Goal: Task Accomplishment & Management: Complete application form

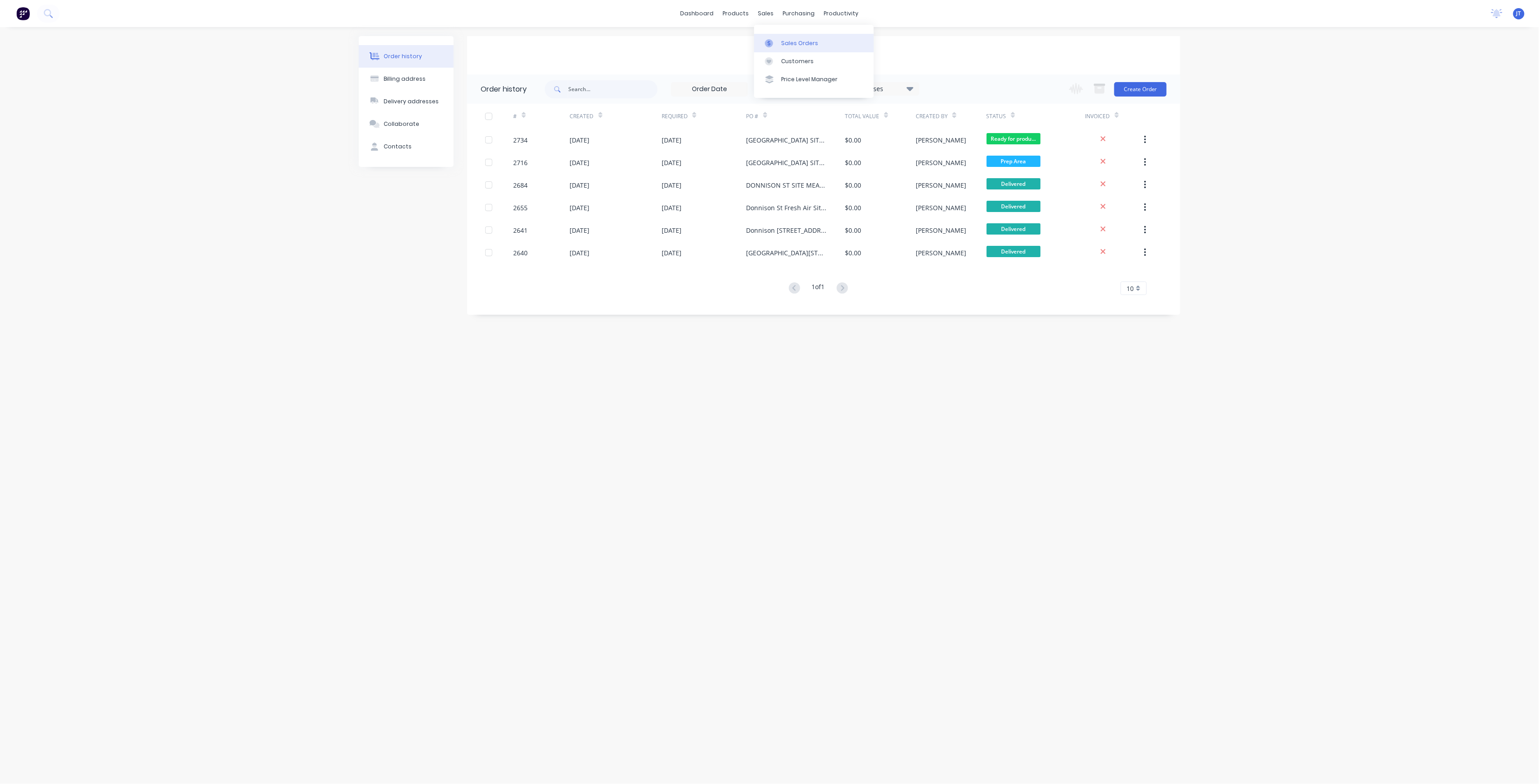
click at [789, 35] on link "Sales Orders" at bounding box center [813, 43] width 119 height 18
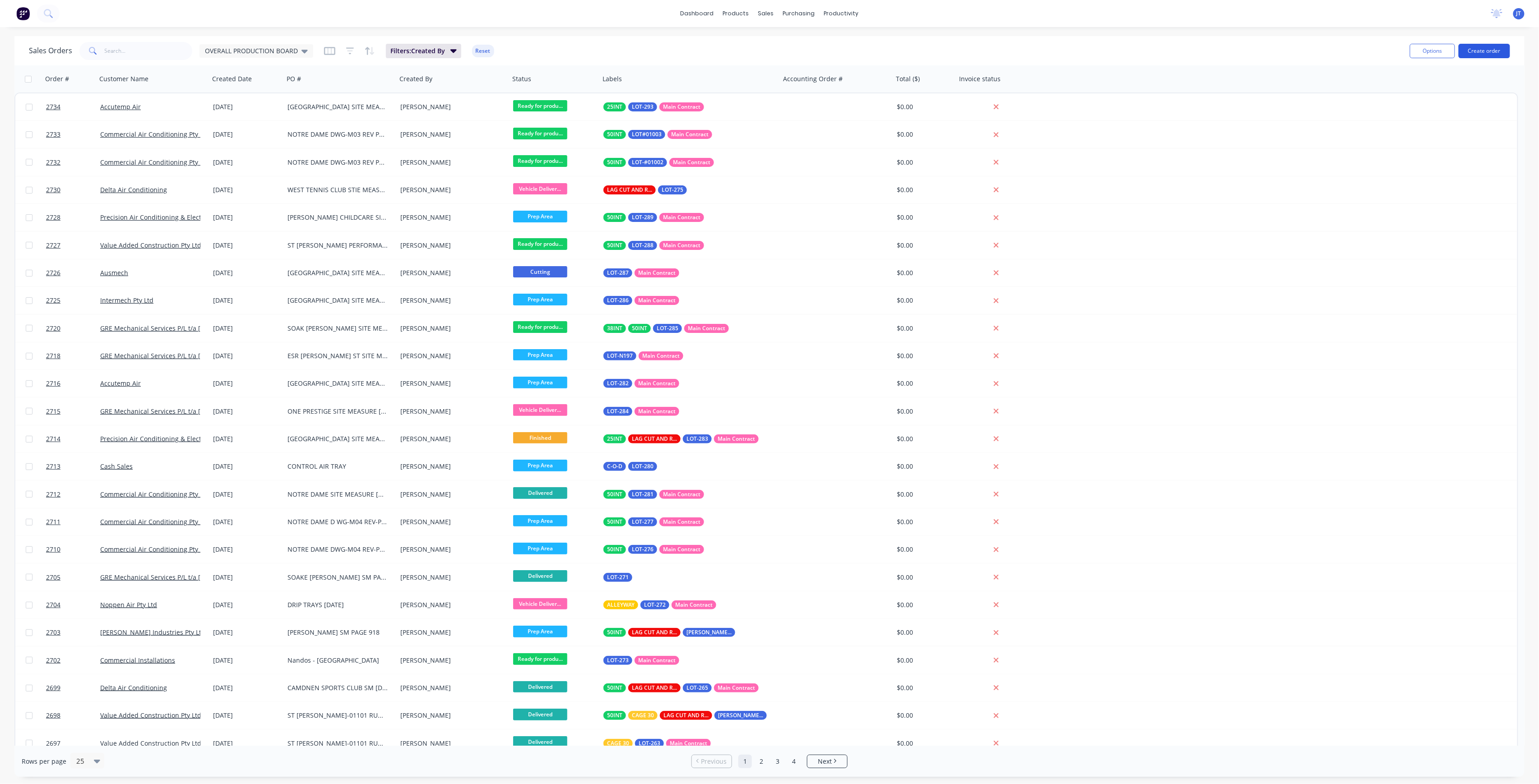
click at [1483, 49] on button "Create order" at bounding box center [1484, 50] width 51 height 14
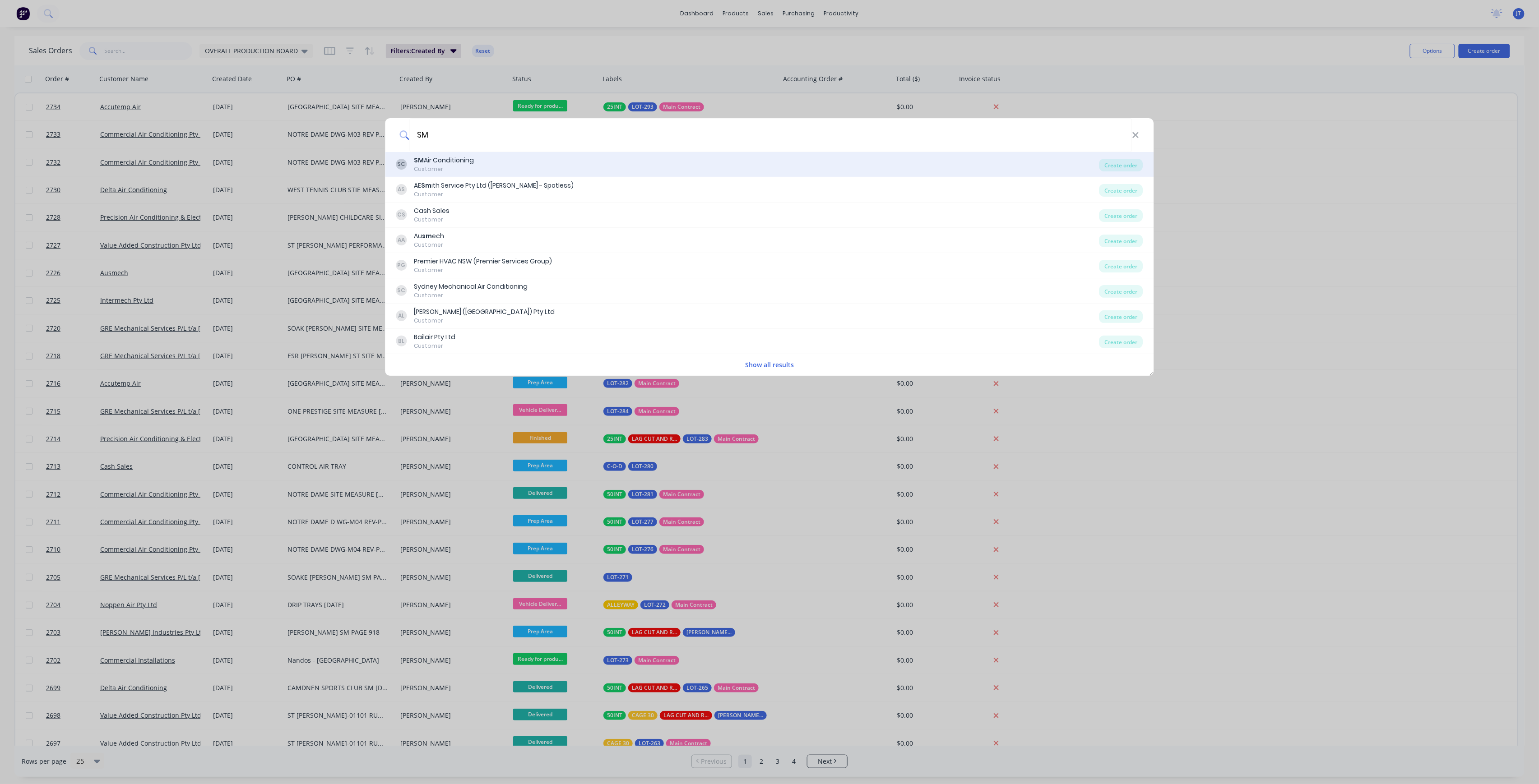
type input "SM"
click at [602, 163] on div "SC SM Air Conditioning Customer" at bounding box center [748, 164] width 703 height 18
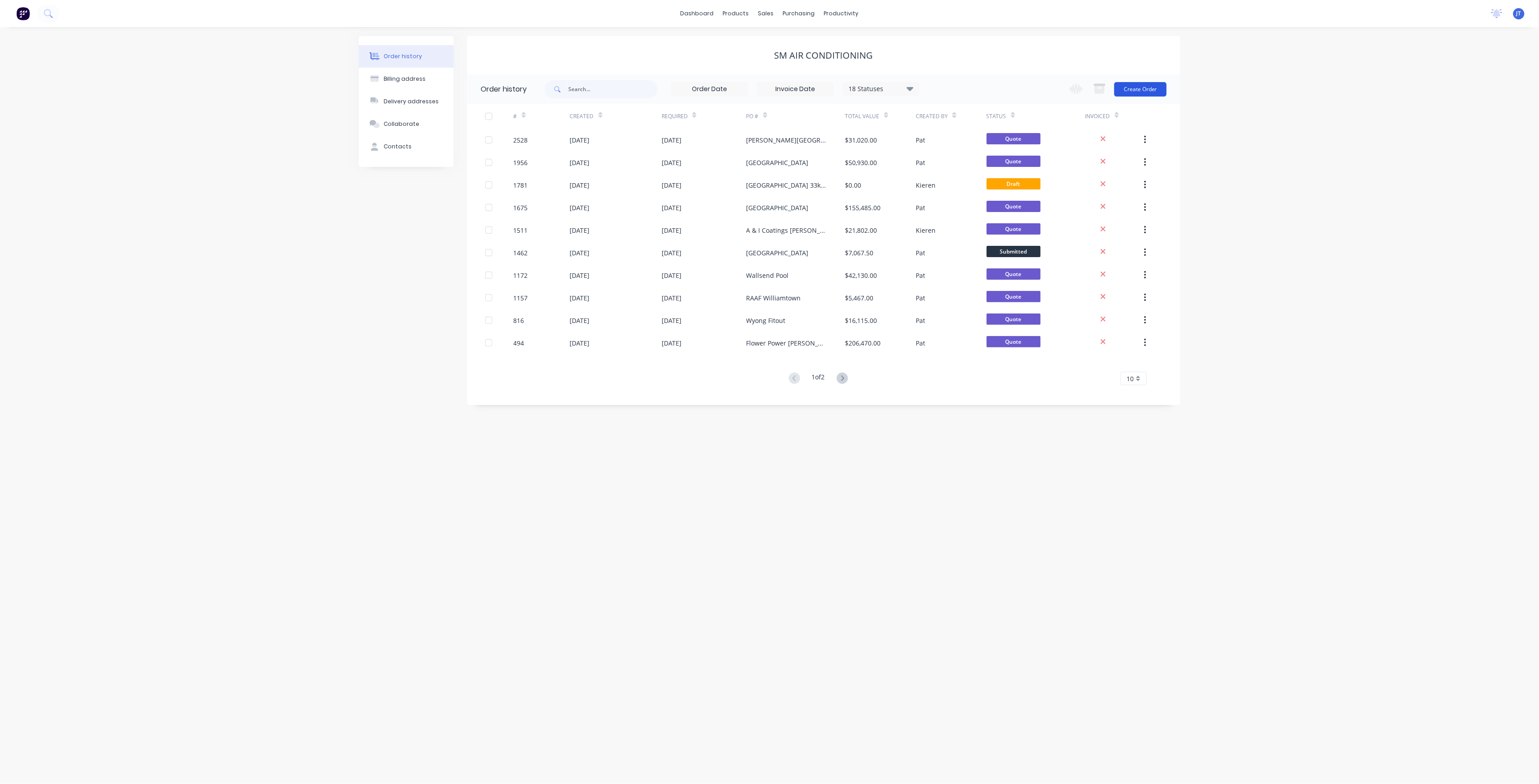
click at [1136, 89] on button "Create Order" at bounding box center [1140, 89] width 52 height 14
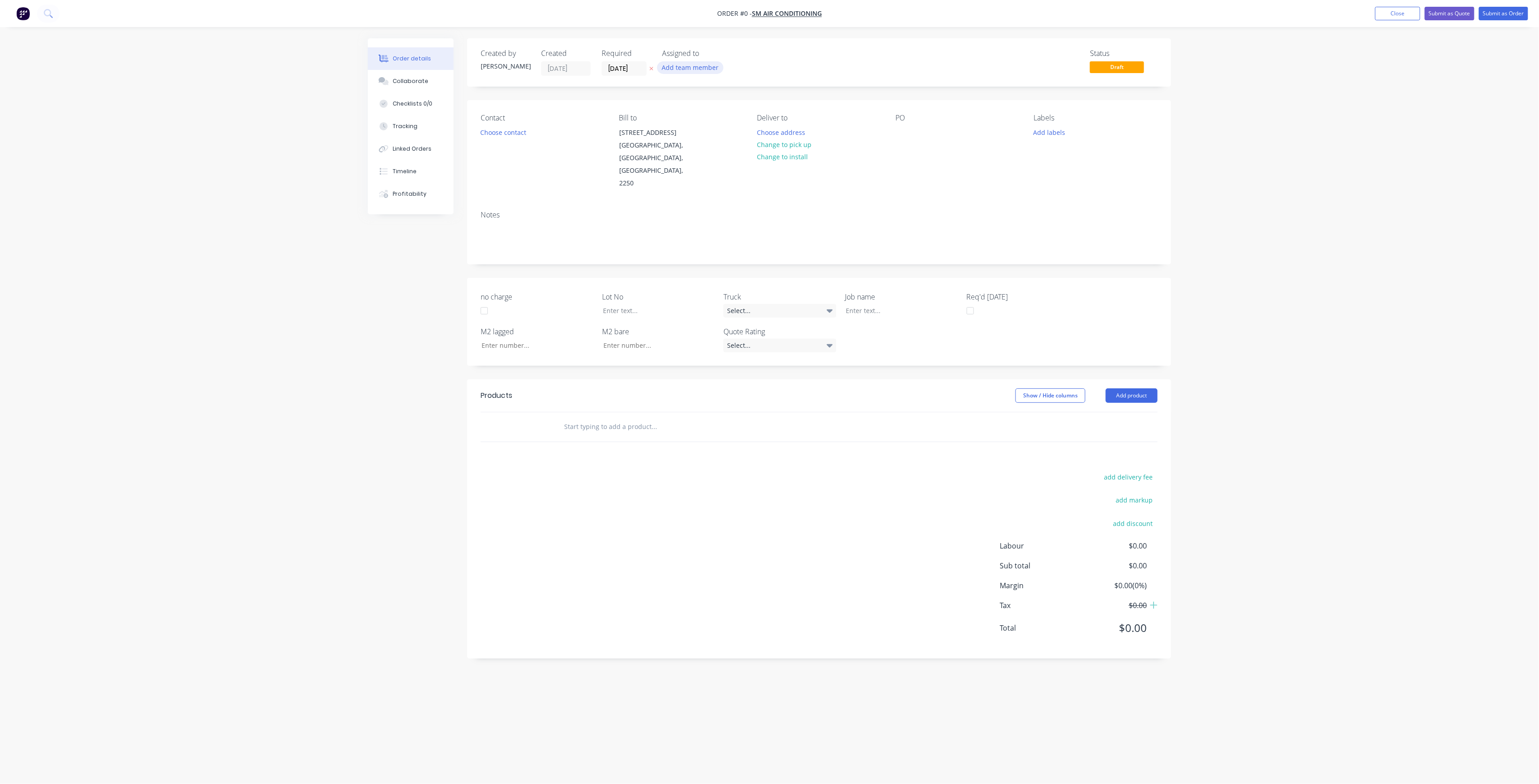
click at [708, 72] on button "Add team member" at bounding box center [690, 67] width 66 height 12
click at [731, 113] on div "[PERSON_NAME] (You)" at bounding box center [735, 118] width 90 height 10
click at [726, 172] on button "[PERSON_NAME]" at bounding box center [730, 181] width 136 height 18
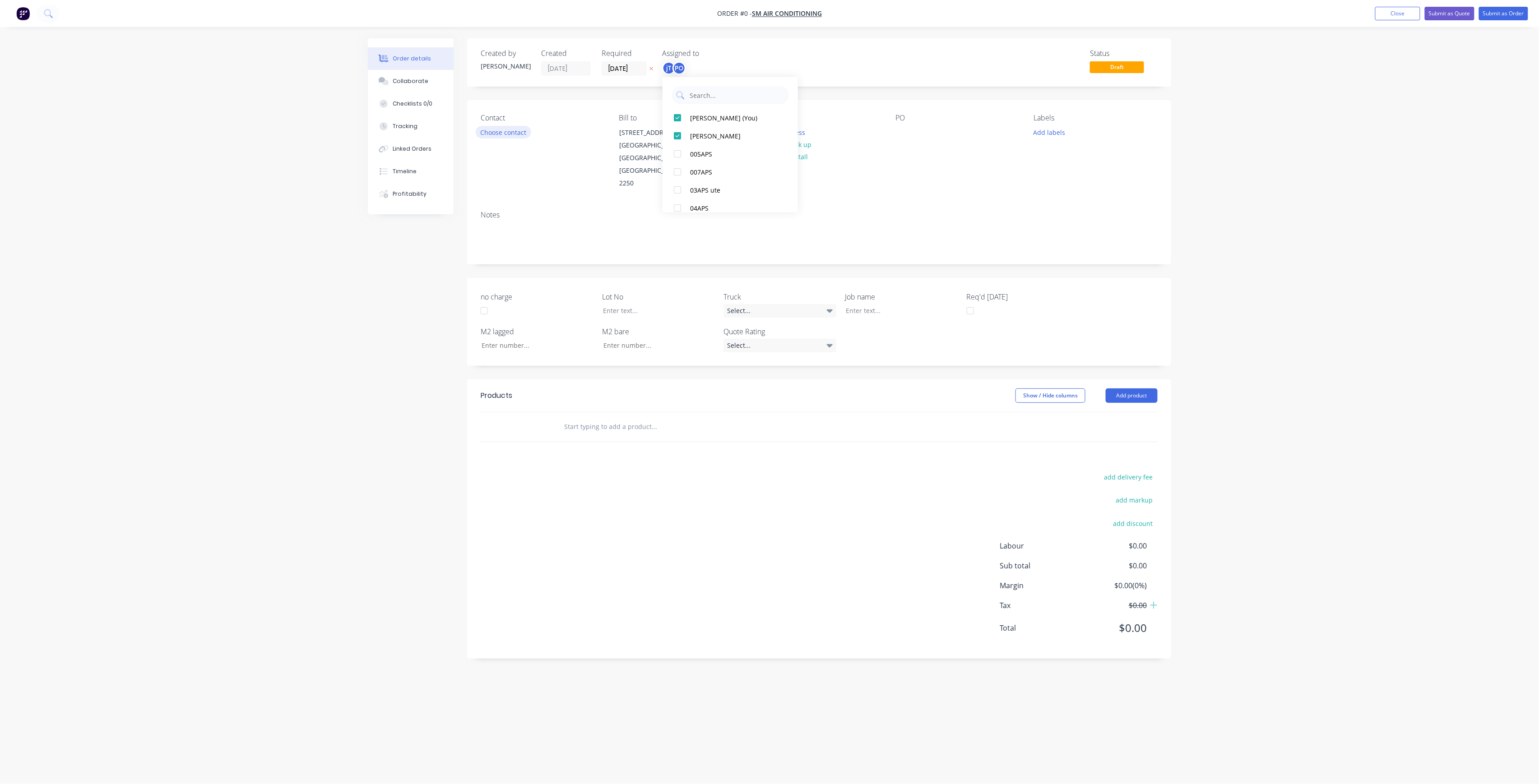
click at [515, 131] on div "Order details Collaborate Checklists 0/0 Tracking Linked Orders Timeline Profit…" at bounding box center [769, 375] width 821 height 673
click at [517, 129] on button "Choose contact" at bounding box center [503, 132] width 55 height 12
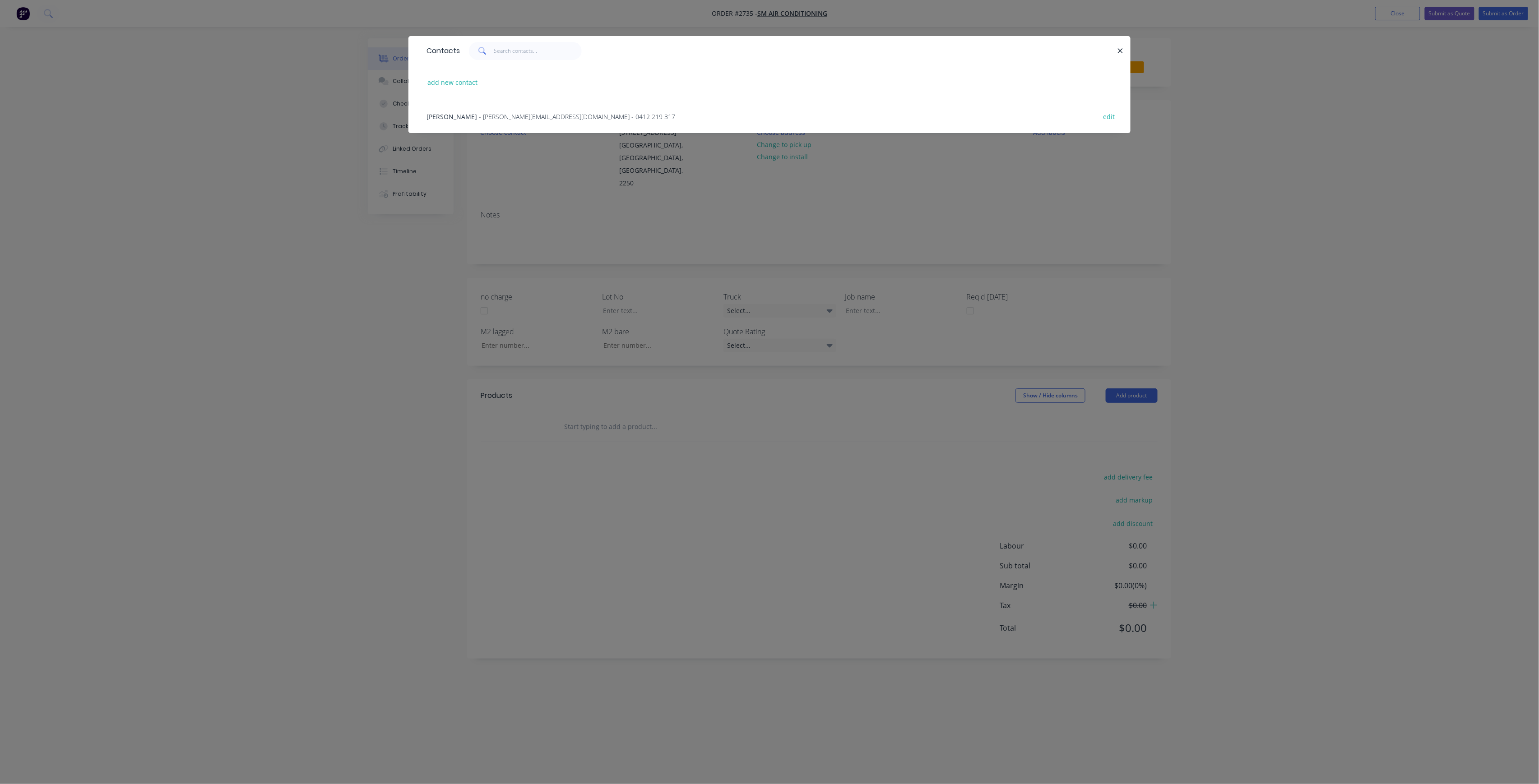
click at [501, 125] on div "[PERSON_NAME] - [PERSON_NAME][EMAIL_ADDRESS][DOMAIN_NAME] - 0412 219 317 edit" at bounding box center [770, 116] width 695 height 34
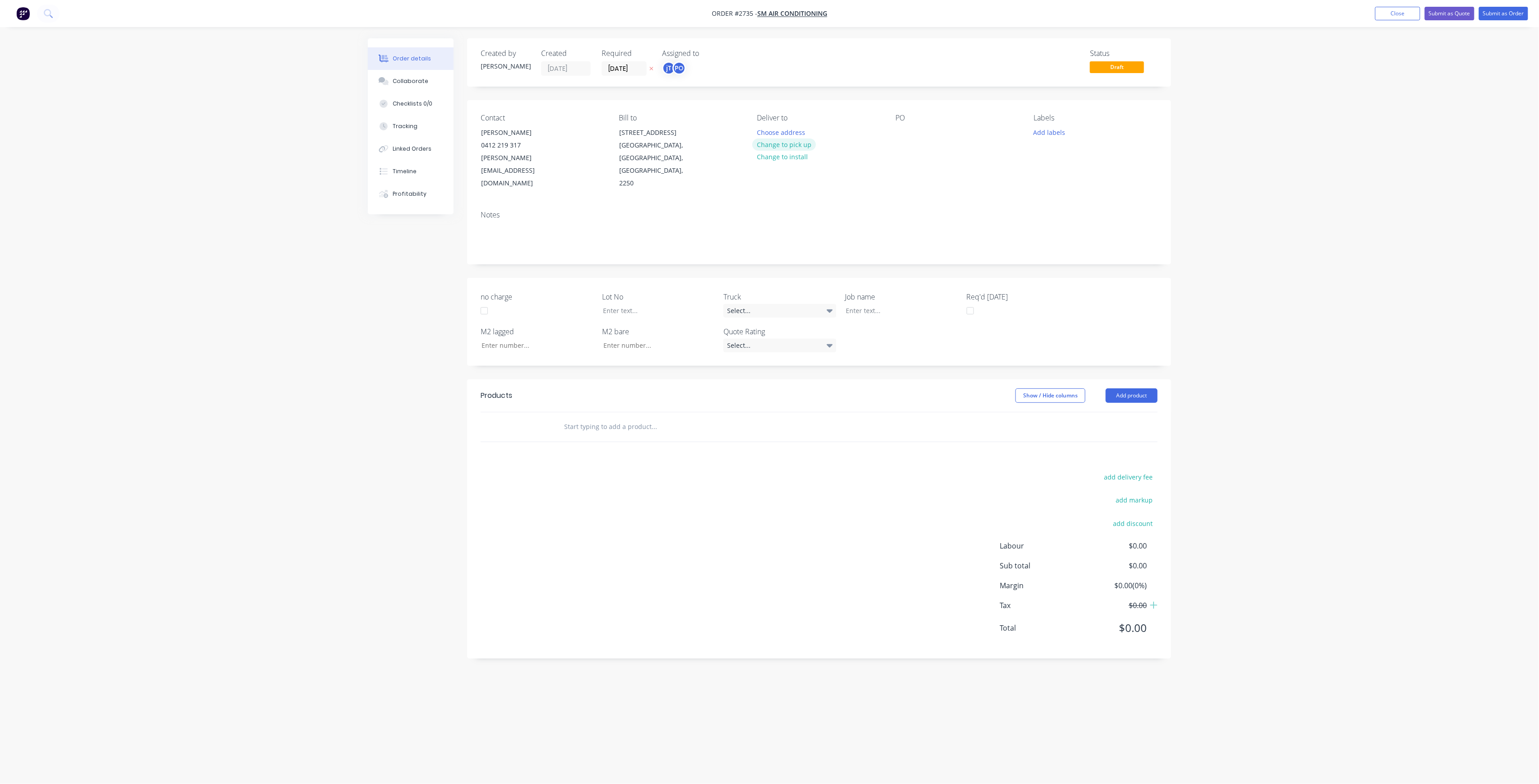
click at [801, 143] on button "Change to pick up" at bounding box center [784, 144] width 64 height 12
click at [897, 127] on div at bounding box center [902, 132] width 14 height 13
drag, startPoint x: 1033, startPoint y: 125, endPoint x: 1046, endPoint y: 127, distance: 13.2
click at [1035, 125] on div "Contact [PERSON_NAME] [PHONE_NUMBER] [PERSON_NAME][EMAIL_ADDRESS][DOMAIN_NAME] …" at bounding box center [819, 152] width 704 height 104
click at [1046, 127] on button "Add labels" at bounding box center [1049, 132] width 42 height 12
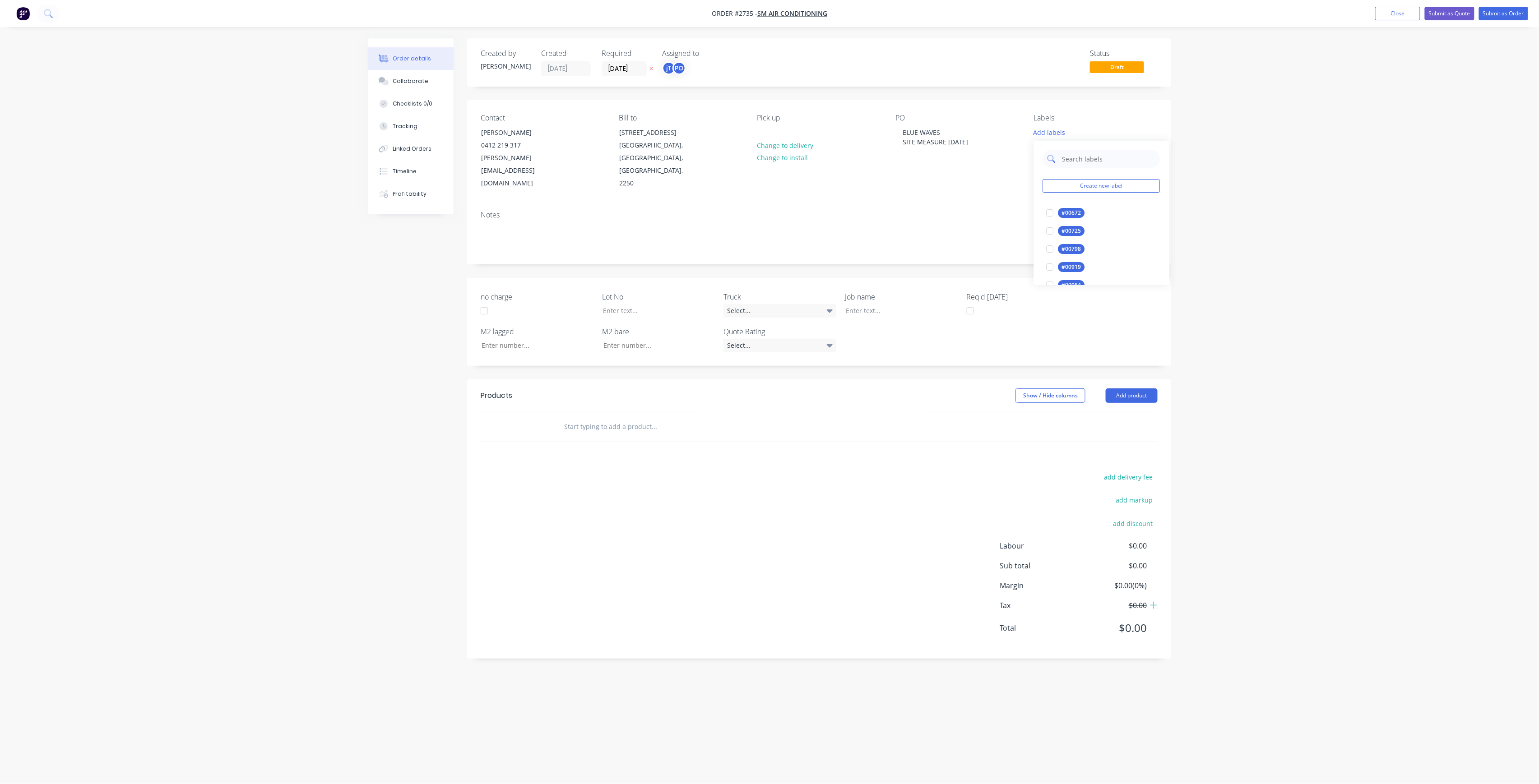
click at [1101, 161] on input "text" at bounding box center [1108, 159] width 94 height 18
drag, startPoint x: 1069, startPoint y: 206, endPoint x: 1084, endPoint y: 186, distance: 25.0
click at [1069, 206] on div "LOT-294 edit" at bounding box center [1101, 213] width 117 height 18
click at [1052, 215] on div at bounding box center [1050, 213] width 18 height 18
click at [1101, 157] on input "LOT-294" at bounding box center [1108, 155] width 94 height 18
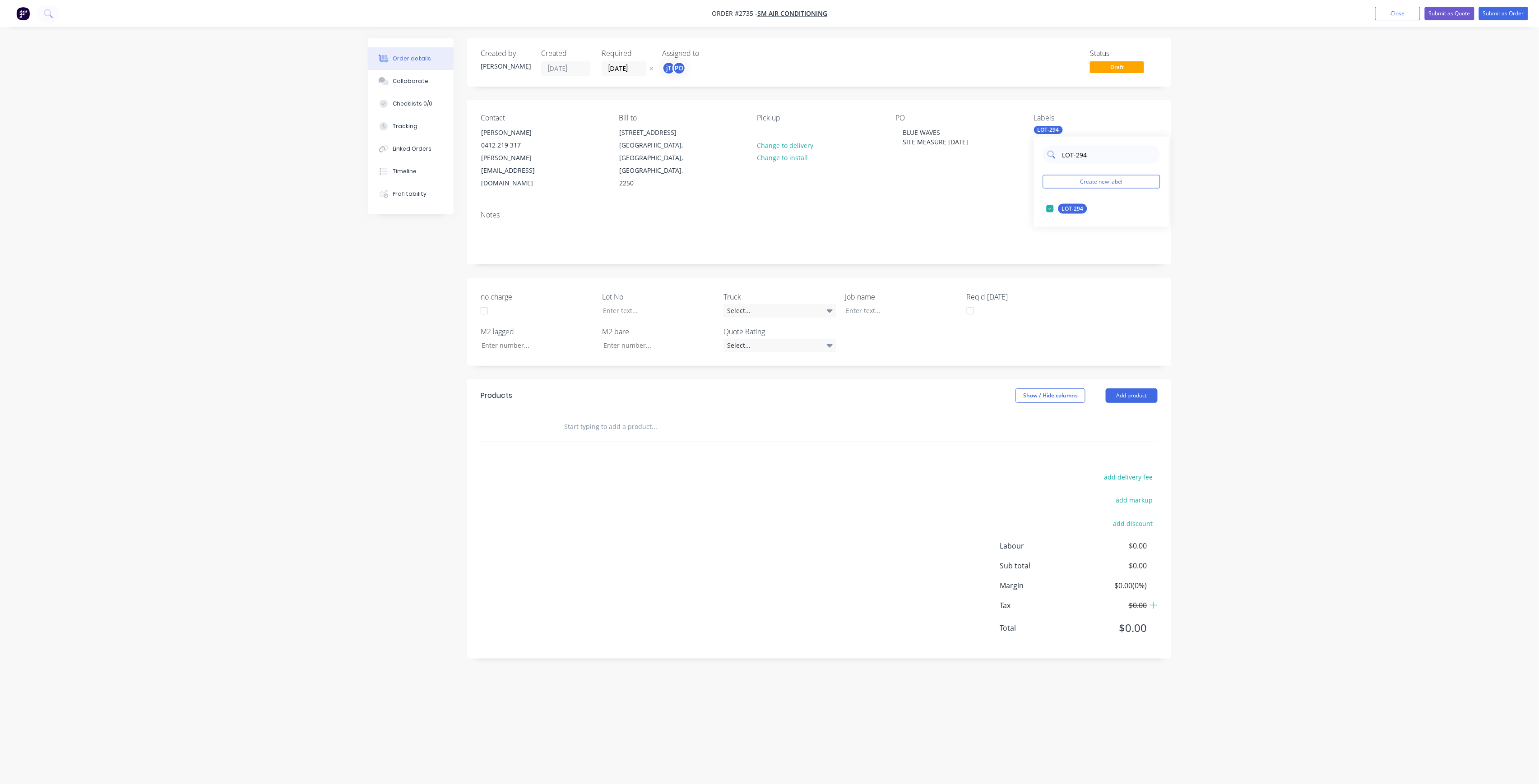
click at [1101, 157] on input "LOT-294" at bounding box center [1108, 155] width 94 height 18
type input "MAIN"
click at [1078, 214] on button "Main Contract" at bounding box center [1074, 208] width 63 height 13
click at [1208, 202] on div "Order details Collaborate Checklists 0/0 Tracking Linked Orders Timeline Profit…" at bounding box center [770, 392] width 1539 height 784
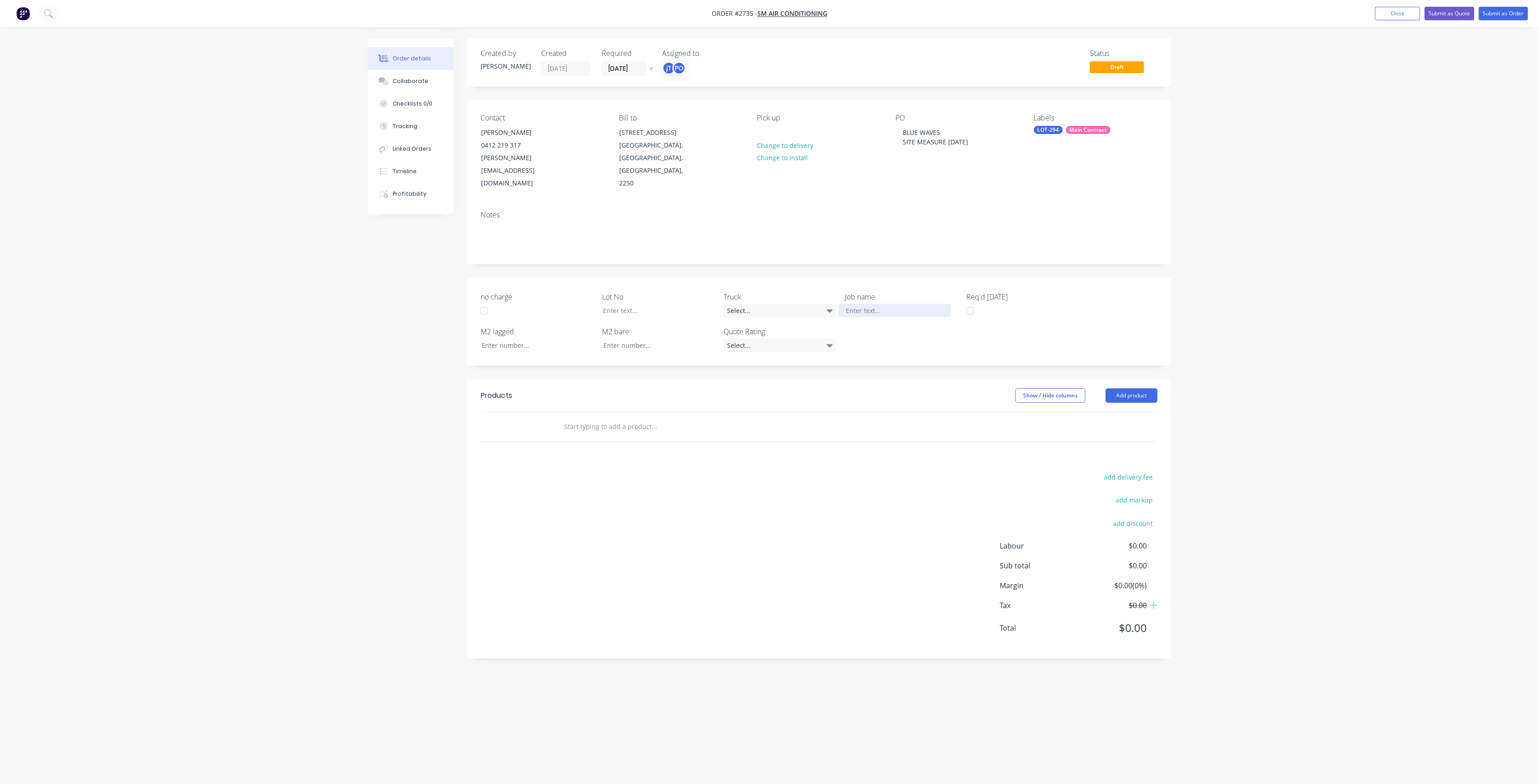
click at [847, 304] on div at bounding box center [895, 310] width 113 height 13
click at [637, 304] on div at bounding box center [652, 310] width 113 height 13
drag, startPoint x: 651, startPoint y: 420, endPoint x: 652, endPoint y: 428, distance: 8.1
click at [652, 428] on input "text" at bounding box center [654, 435] width 181 height 18
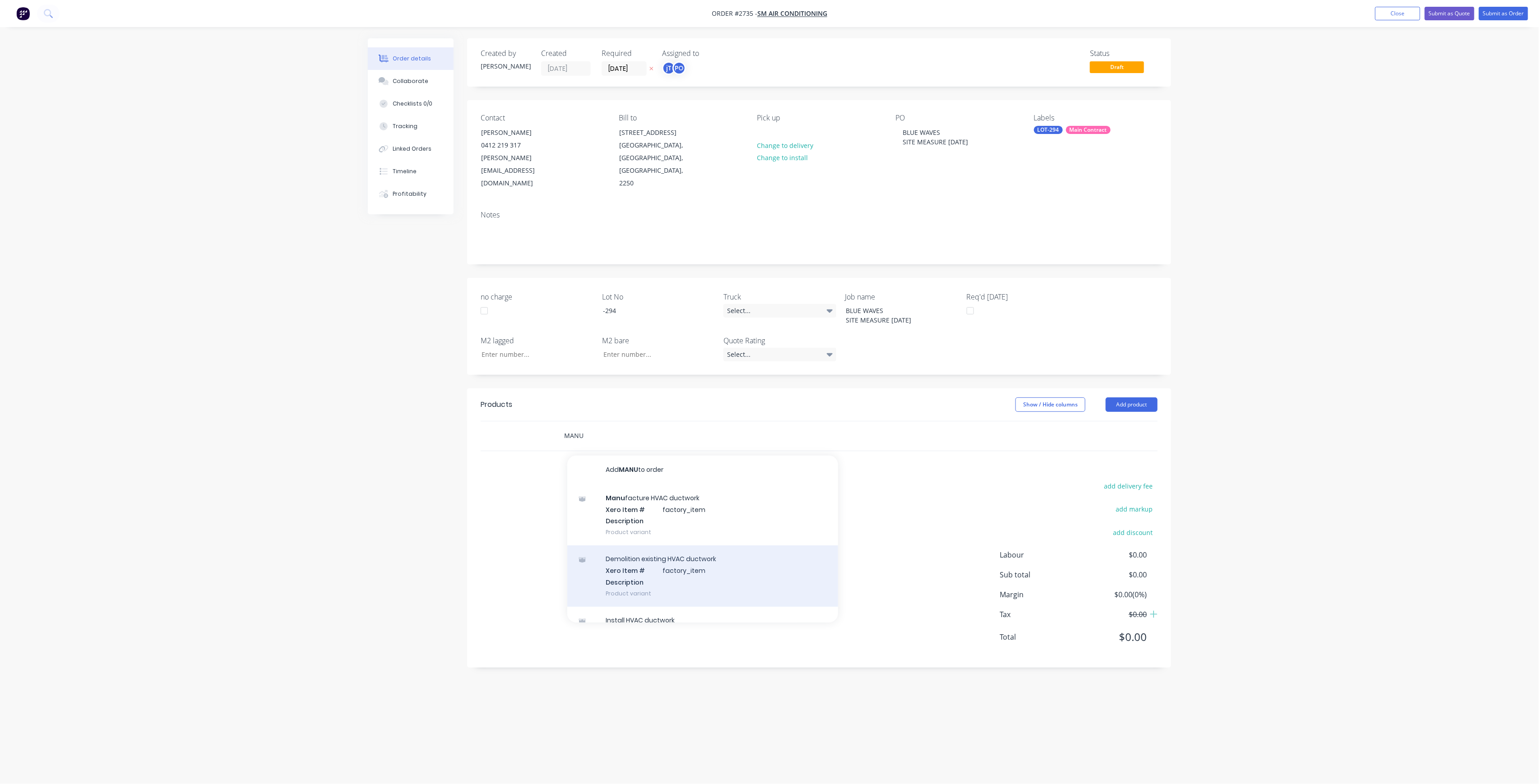
type input "MANU"
click at [644, 545] on div "Demolition existing HVAC ductwork Xero Item # factory_item Description Product …" at bounding box center [702, 575] width 271 height 61
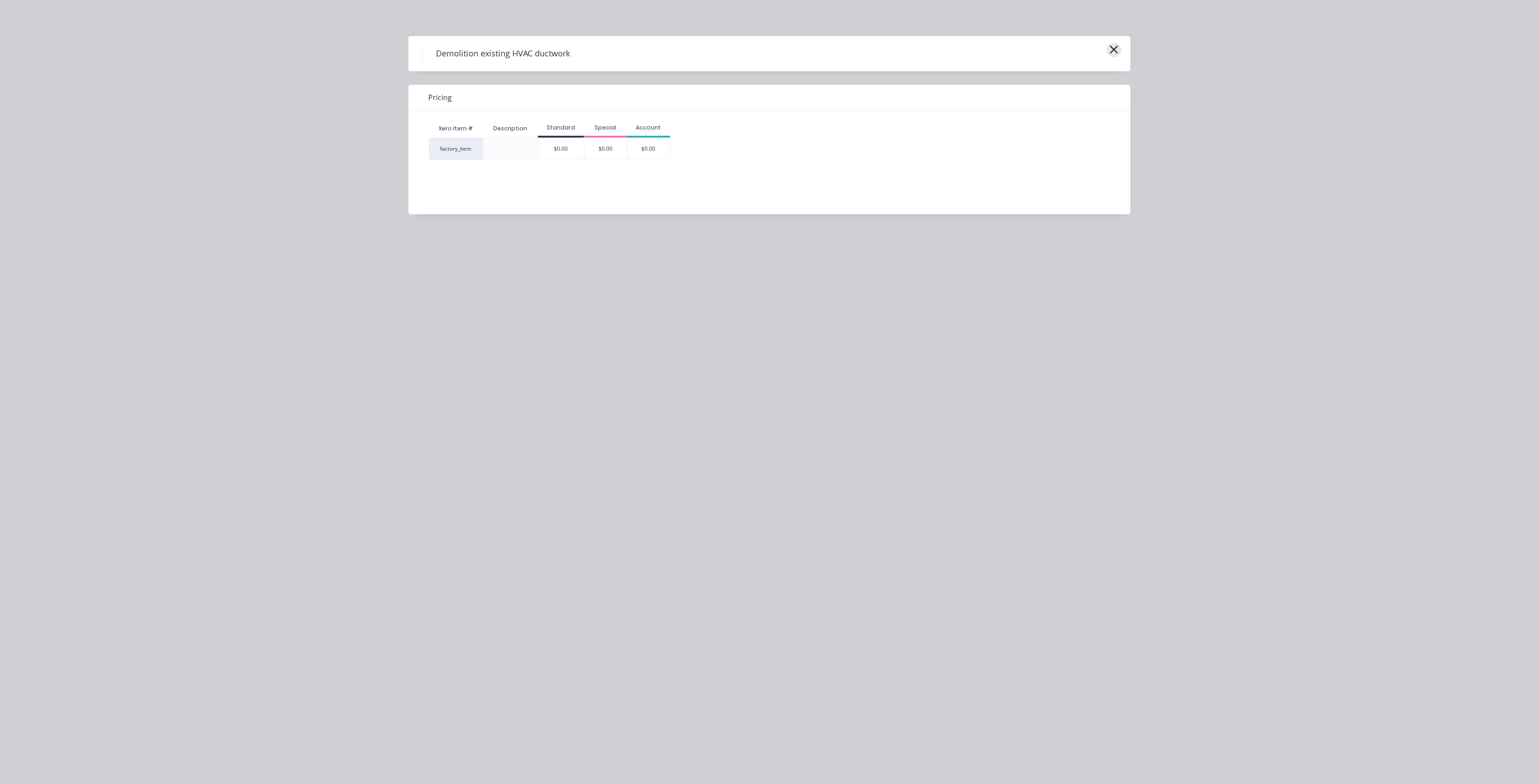
click at [1109, 51] on icon "button" at bounding box center [1114, 50] width 10 height 13
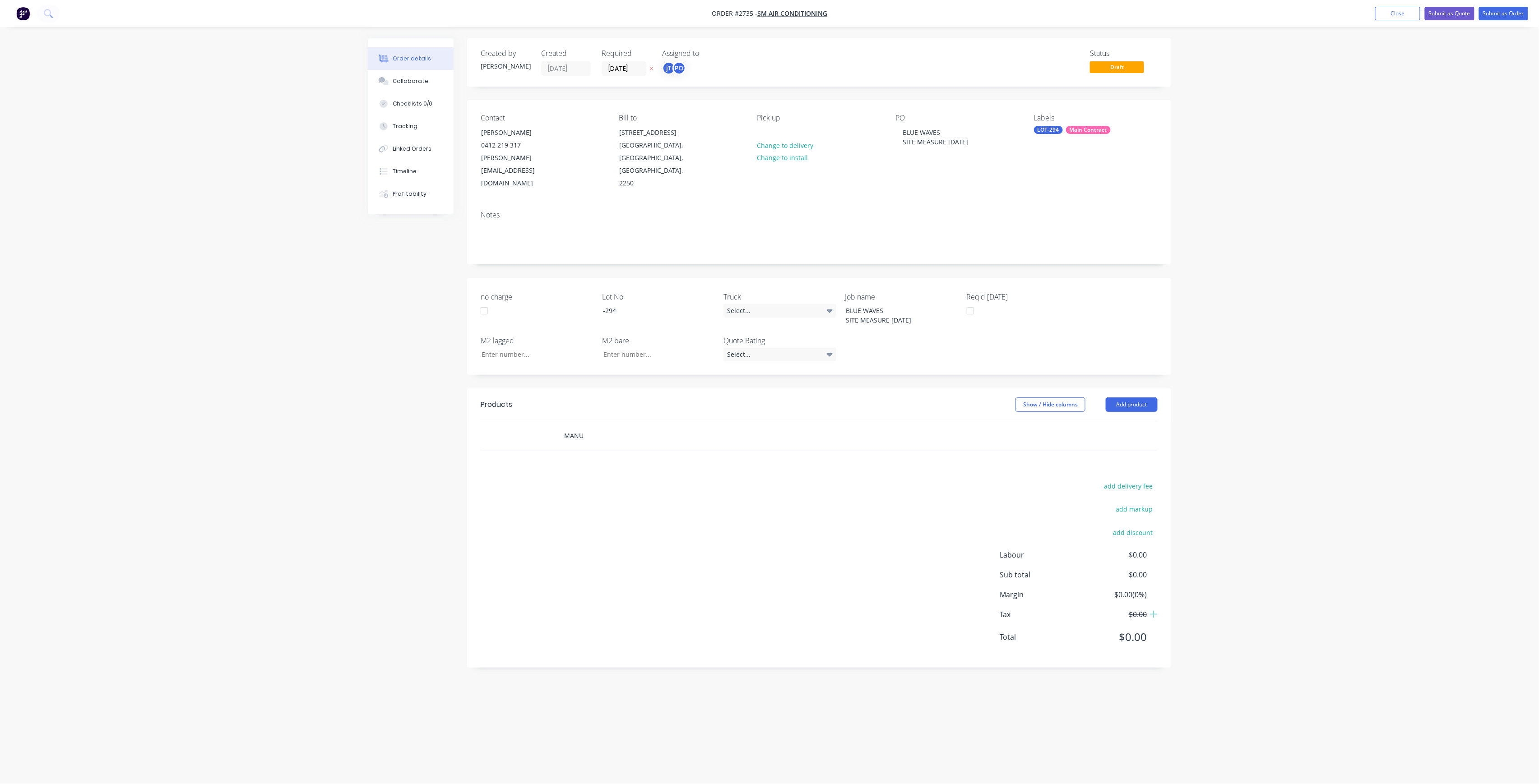
click at [618, 426] on input "MANU" at bounding box center [654, 435] width 181 height 18
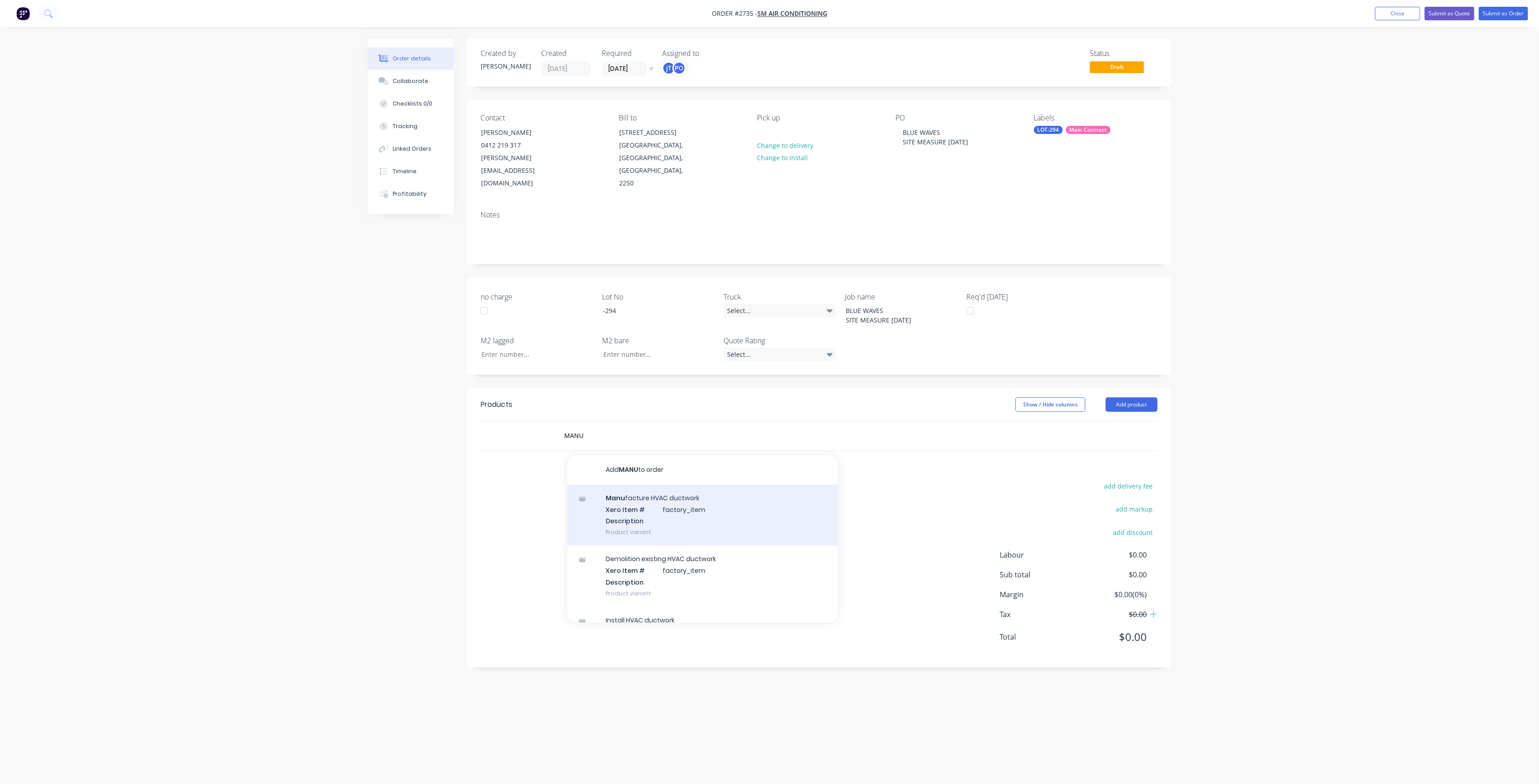
click at [716, 497] on div "Manu facture HVAC ductwork Xero Item # factory_item Description Product variant" at bounding box center [702, 514] width 271 height 61
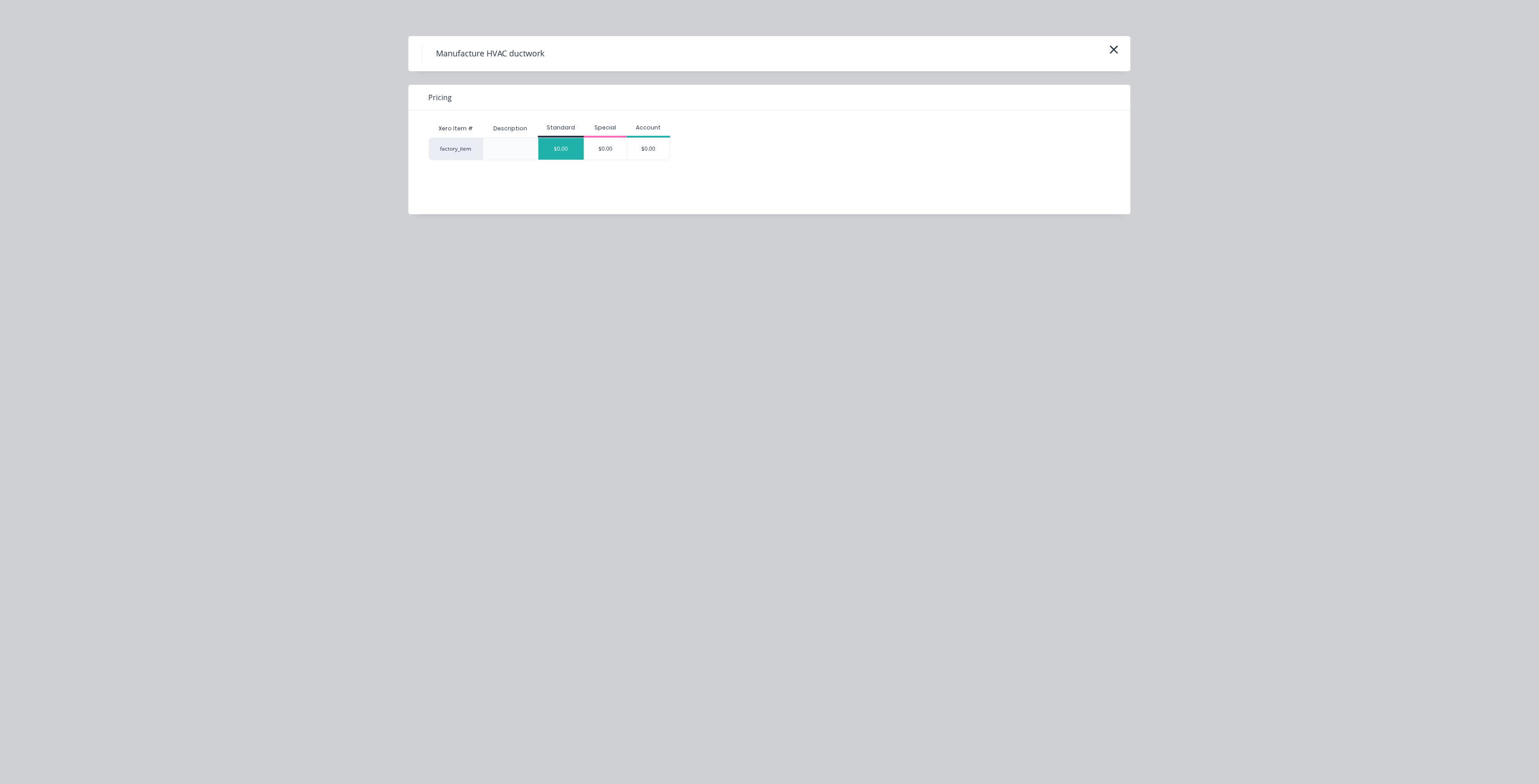
click at [567, 146] on div "$0.00" at bounding box center [561, 149] width 46 height 22
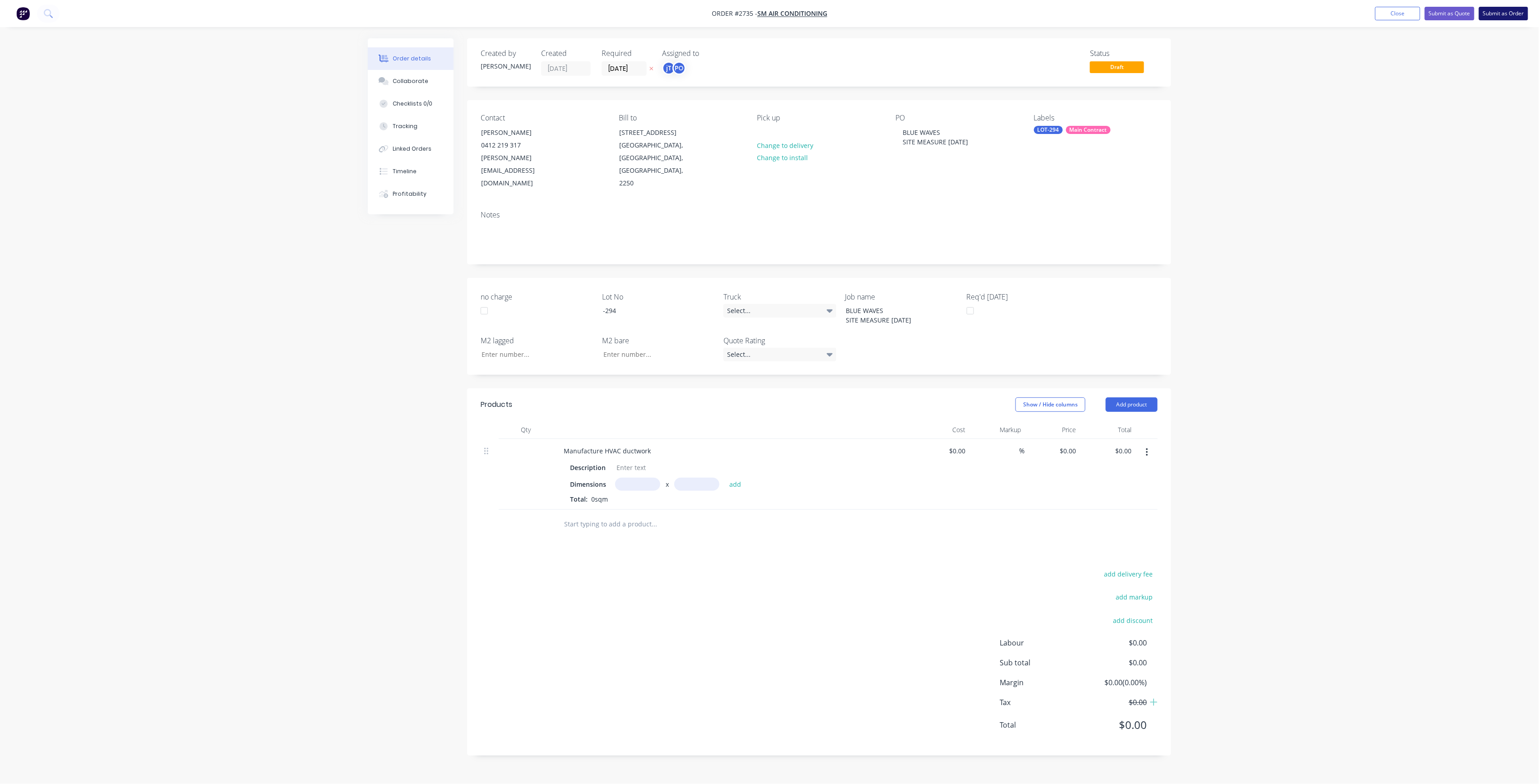
click at [1519, 12] on button "Submit as Order" at bounding box center [1504, 14] width 49 height 14
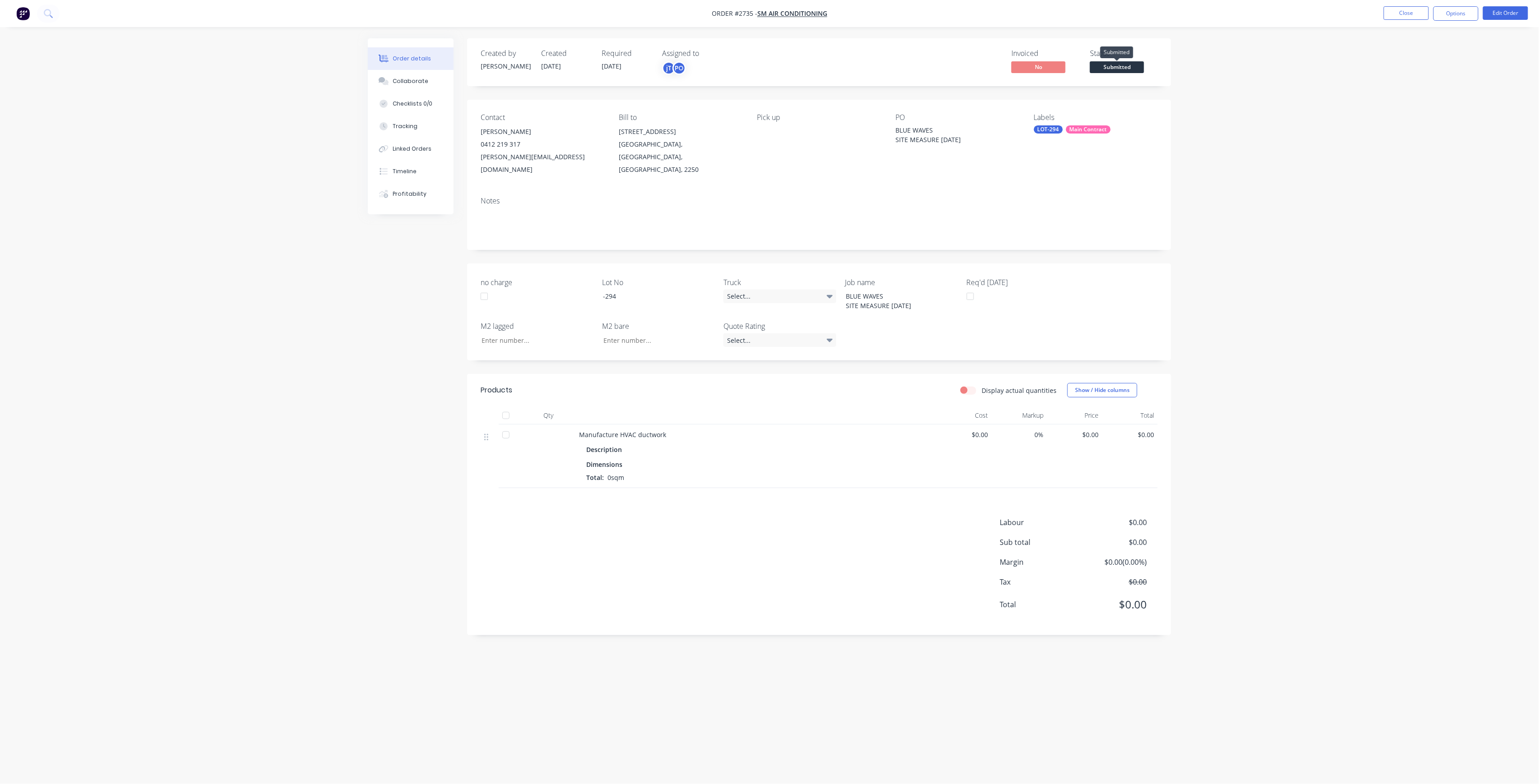
click at [1108, 67] on span "Submitted" at bounding box center [1116, 67] width 54 height 12
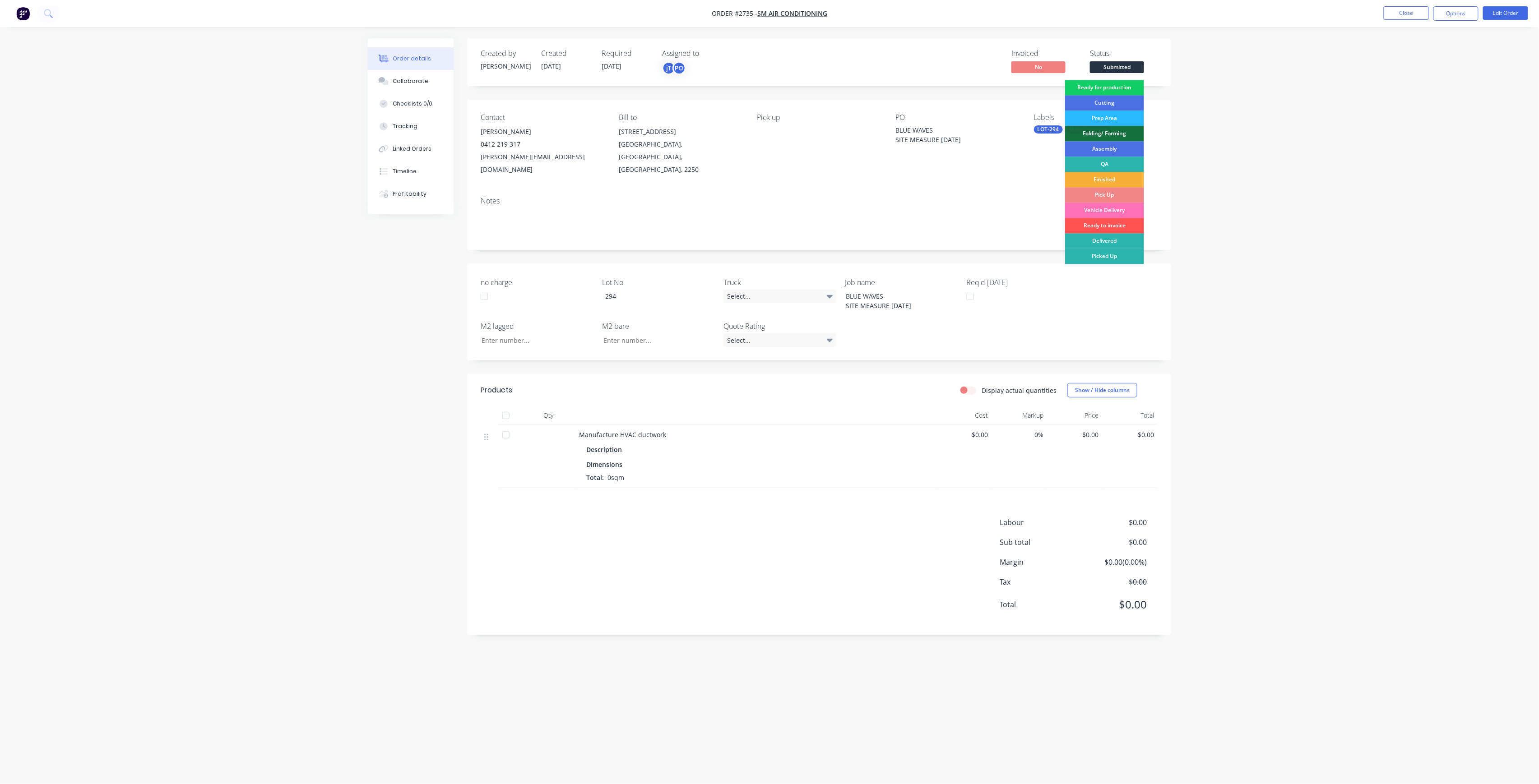
click at [1106, 89] on div "Ready for production" at bounding box center [1105, 87] width 79 height 16
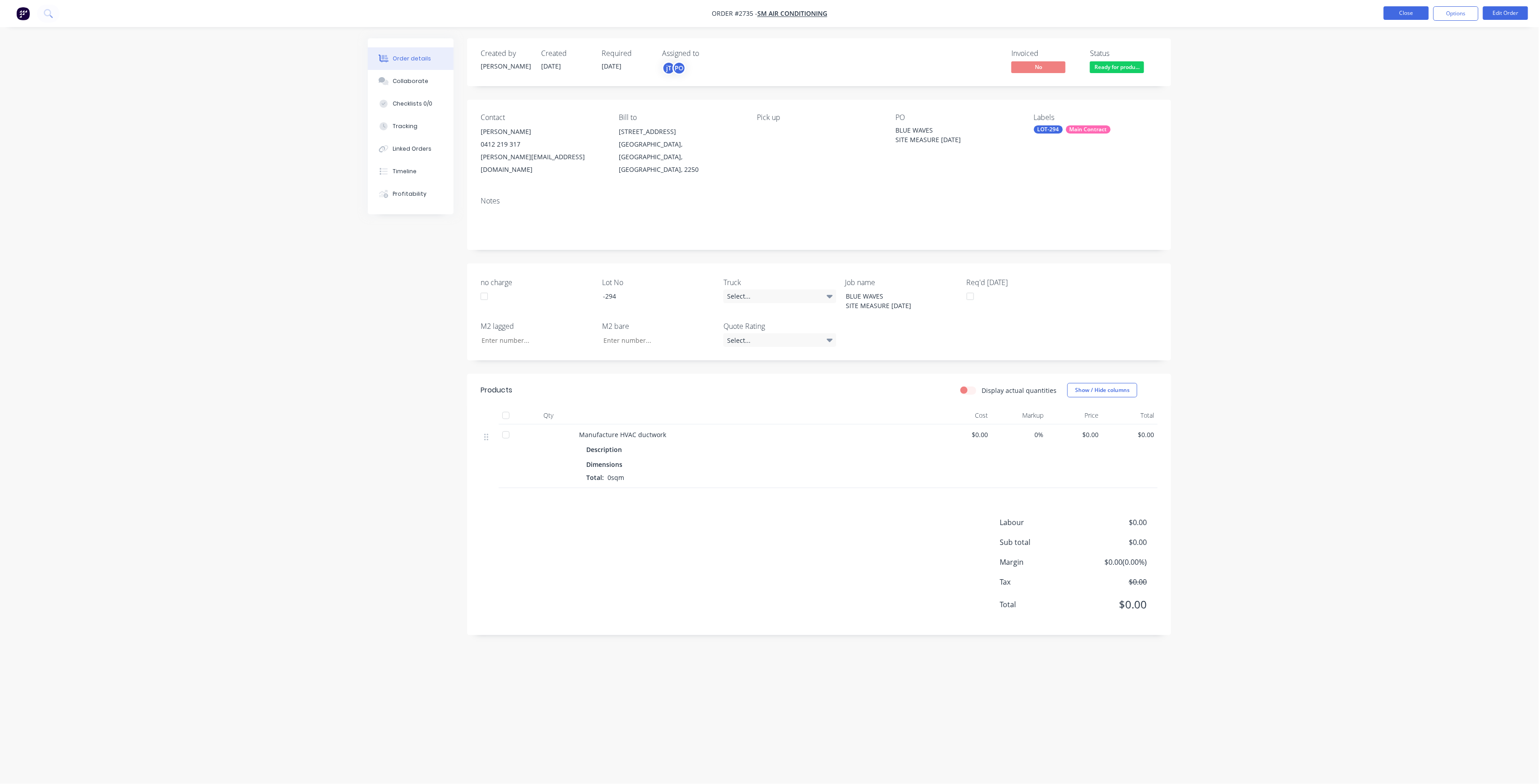
click at [1399, 16] on button "Close" at bounding box center [1406, 13] width 45 height 14
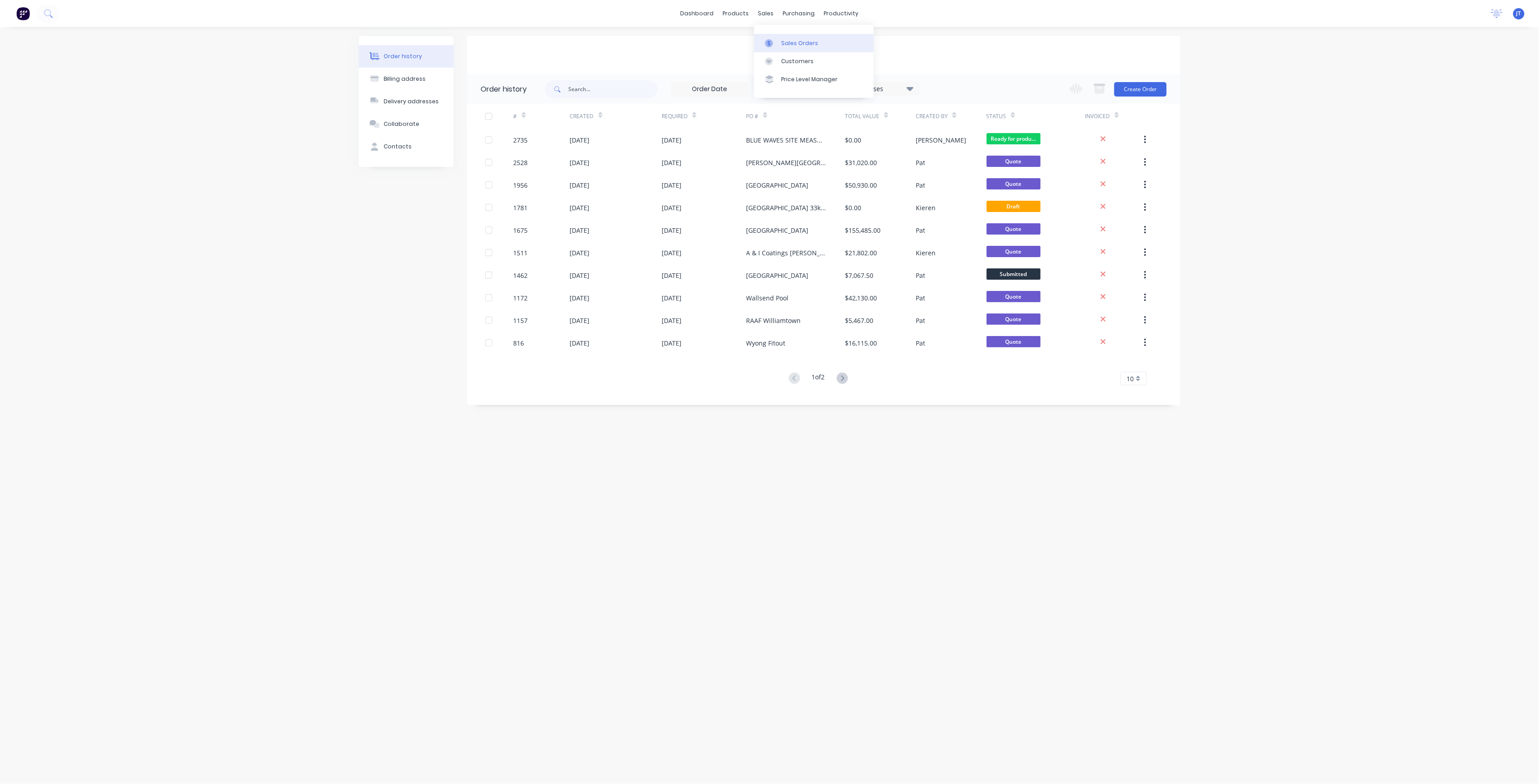
click at [784, 38] on link "Sales Orders" at bounding box center [813, 43] width 119 height 18
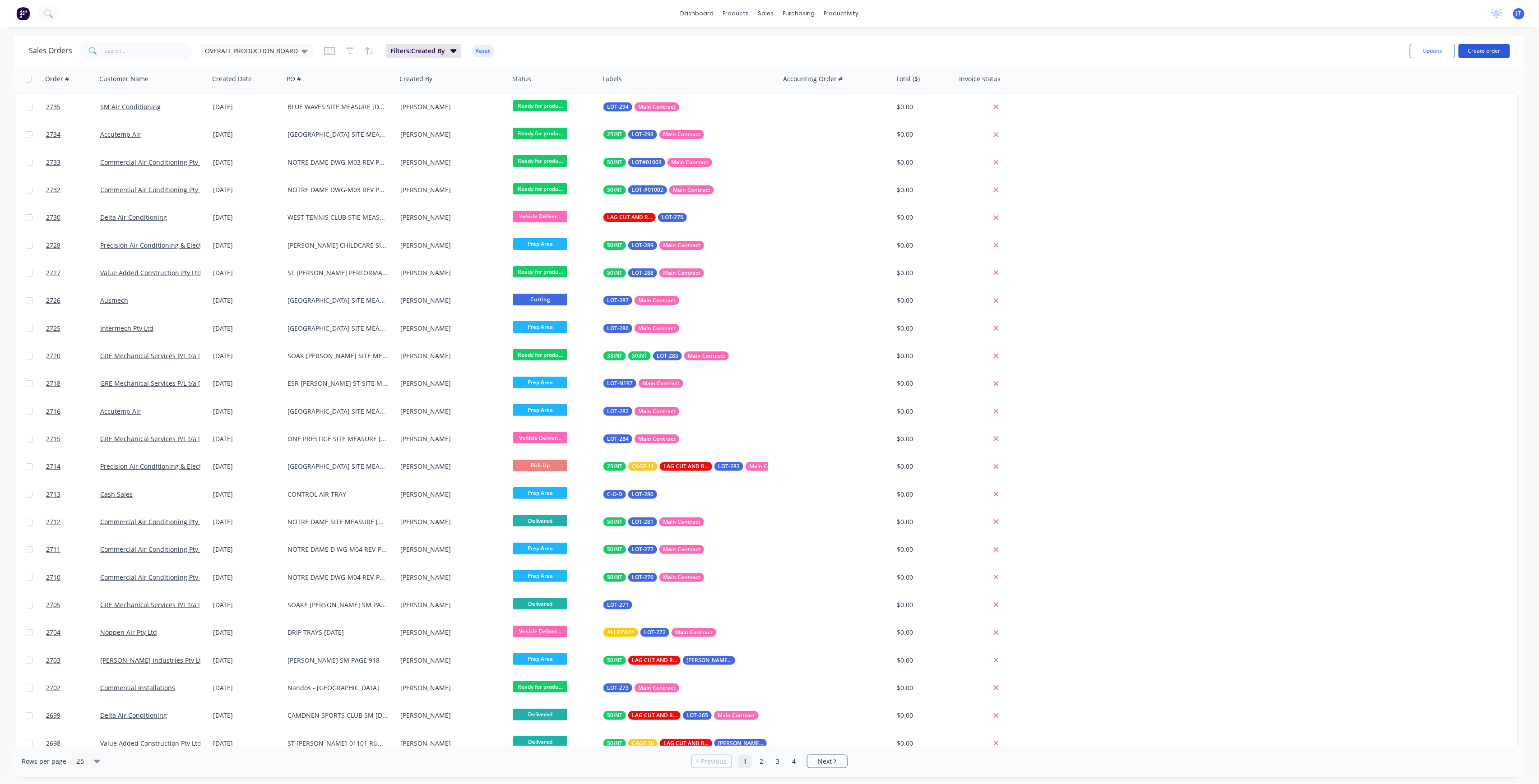
click at [1479, 49] on button "Create order" at bounding box center [1484, 50] width 51 height 14
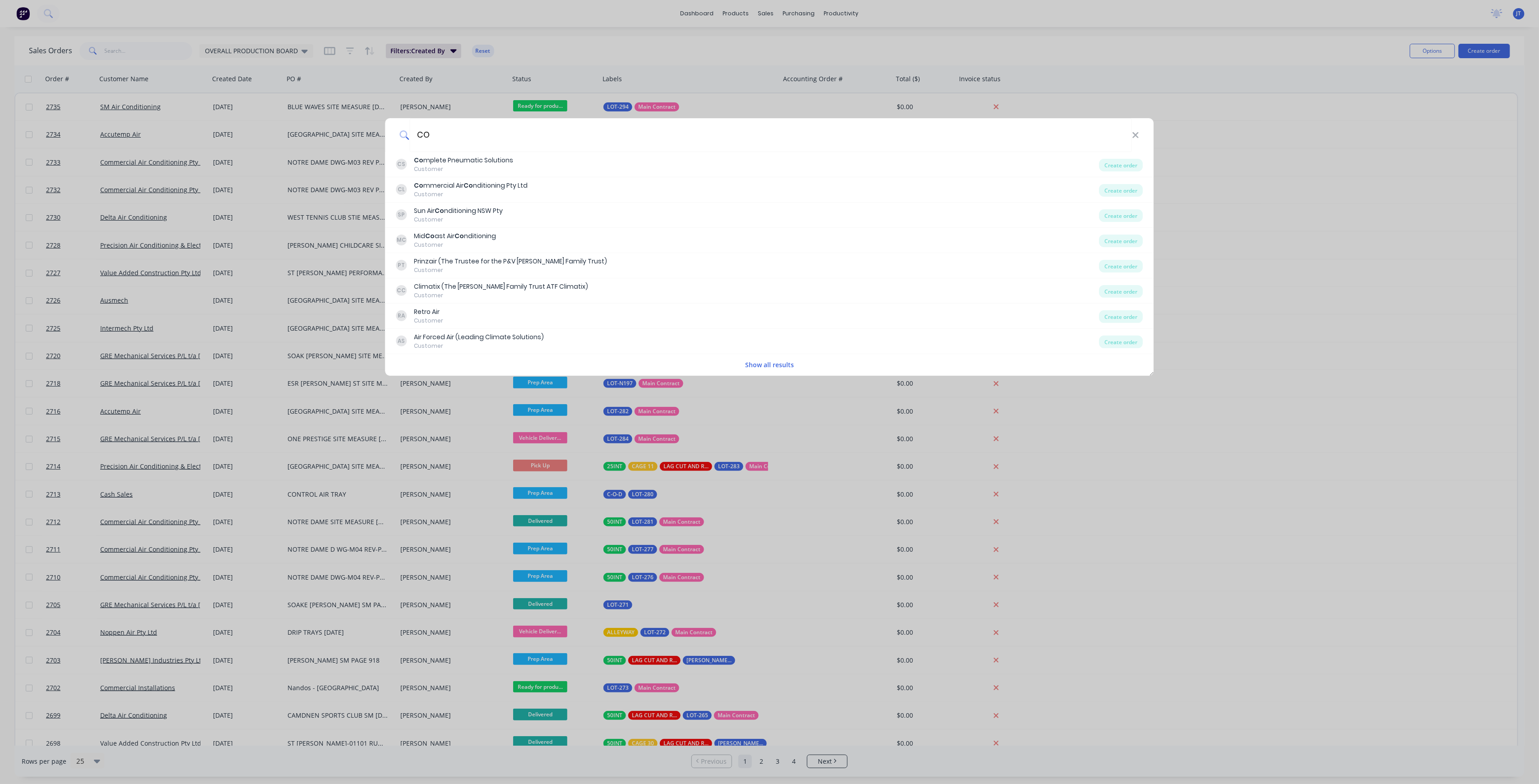
type input "C"
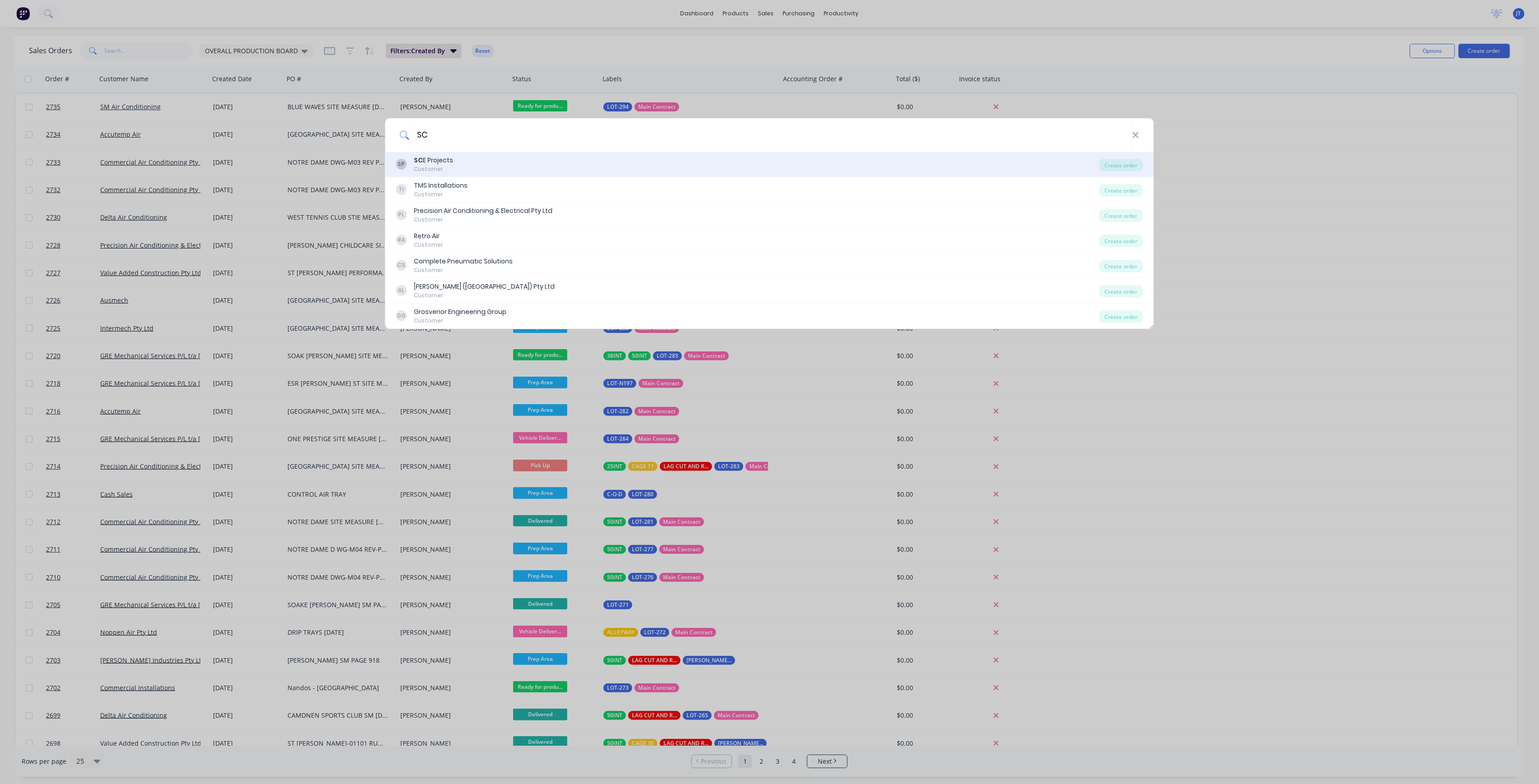
type input "SC"
click at [799, 166] on div "SP SC E Projects Customer" at bounding box center [748, 164] width 703 height 18
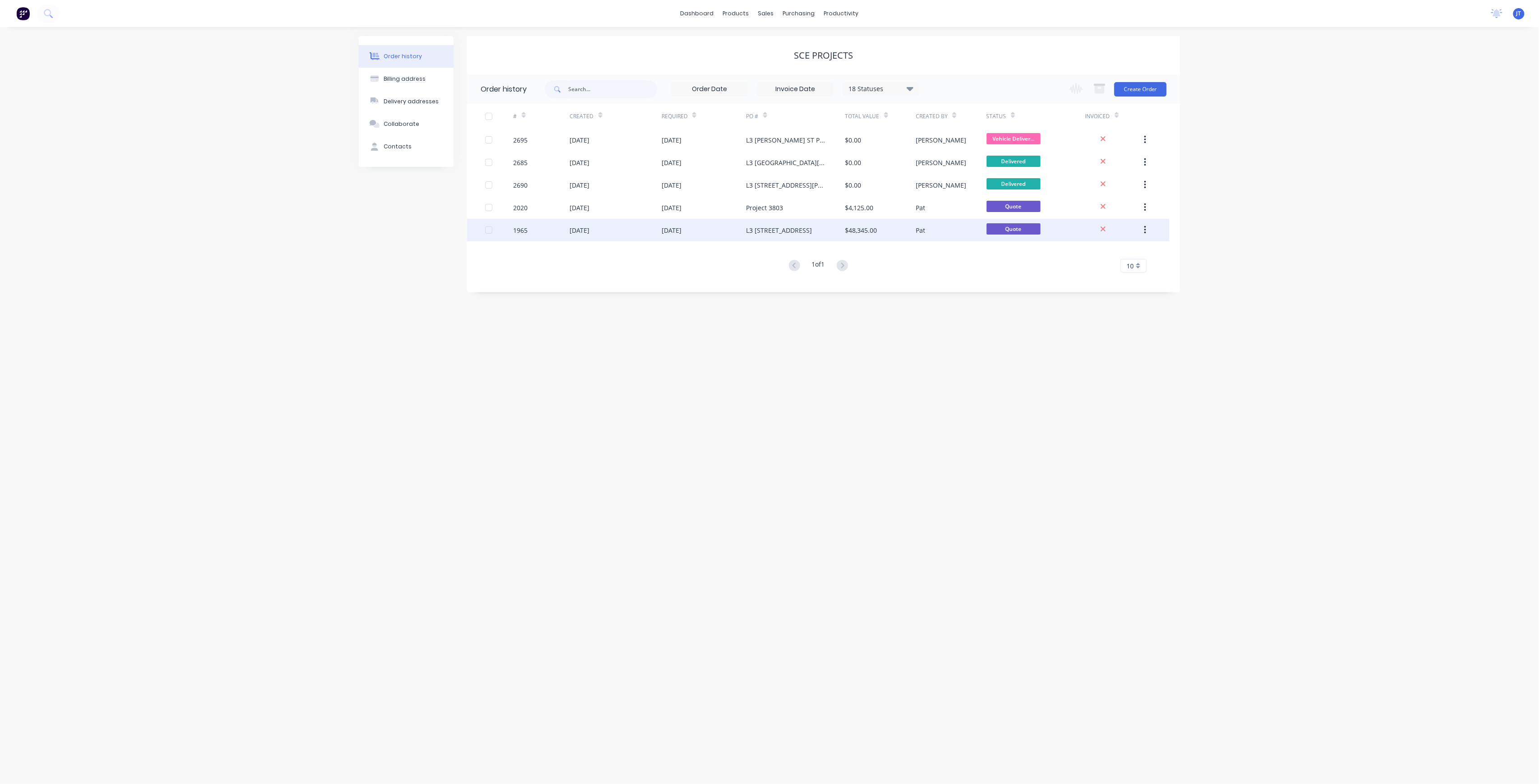
click at [1028, 222] on div "Quote" at bounding box center [1035, 230] width 99 height 22
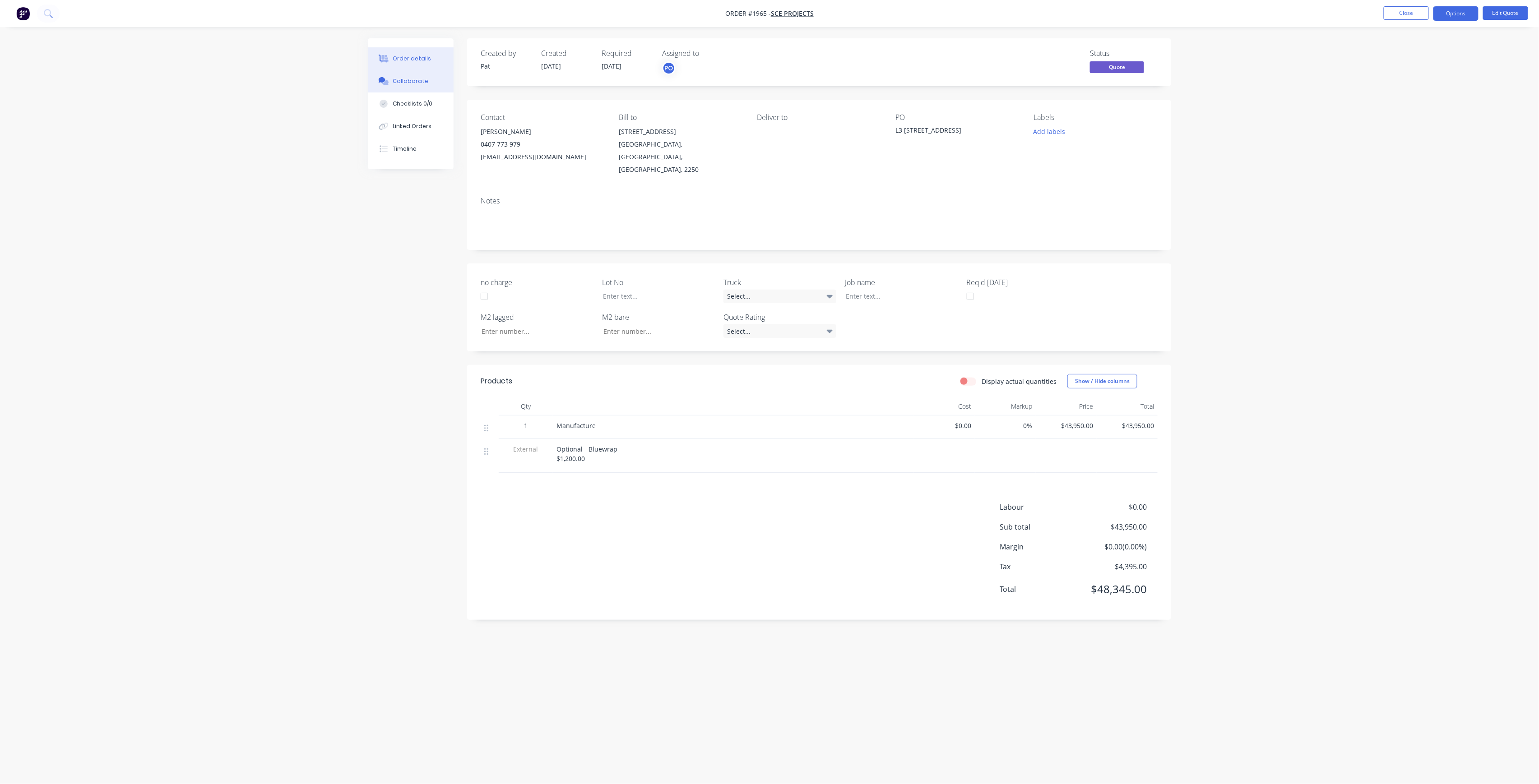
click at [440, 78] on button "Collaborate" at bounding box center [411, 81] width 86 height 22
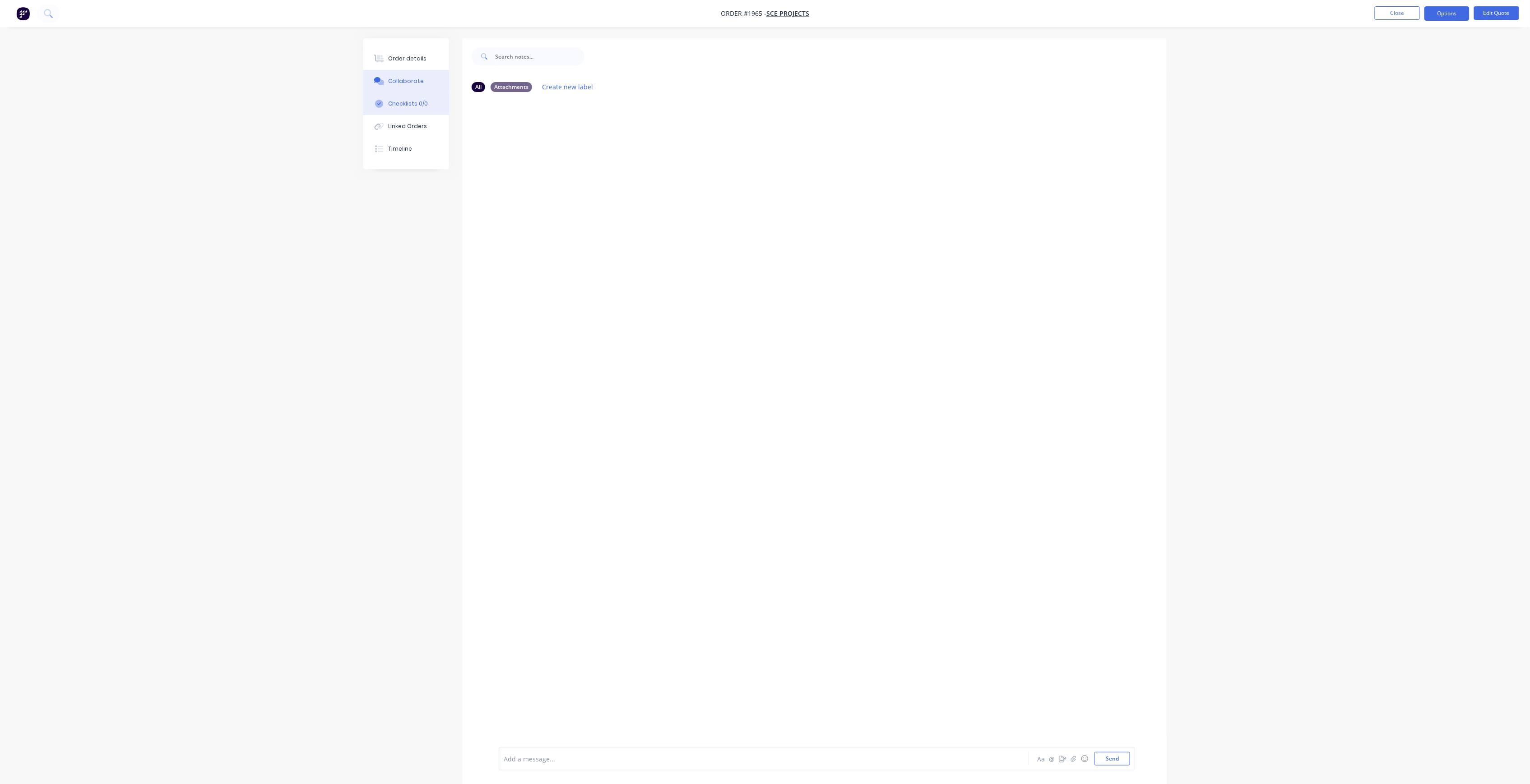
click at [393, 105] on div "Checklists 0/0" at bounding box center [408, 104] width 40 height 8
click at [409, 61] on div "Order details" at bounding box center [412, 59] width 38 height 8
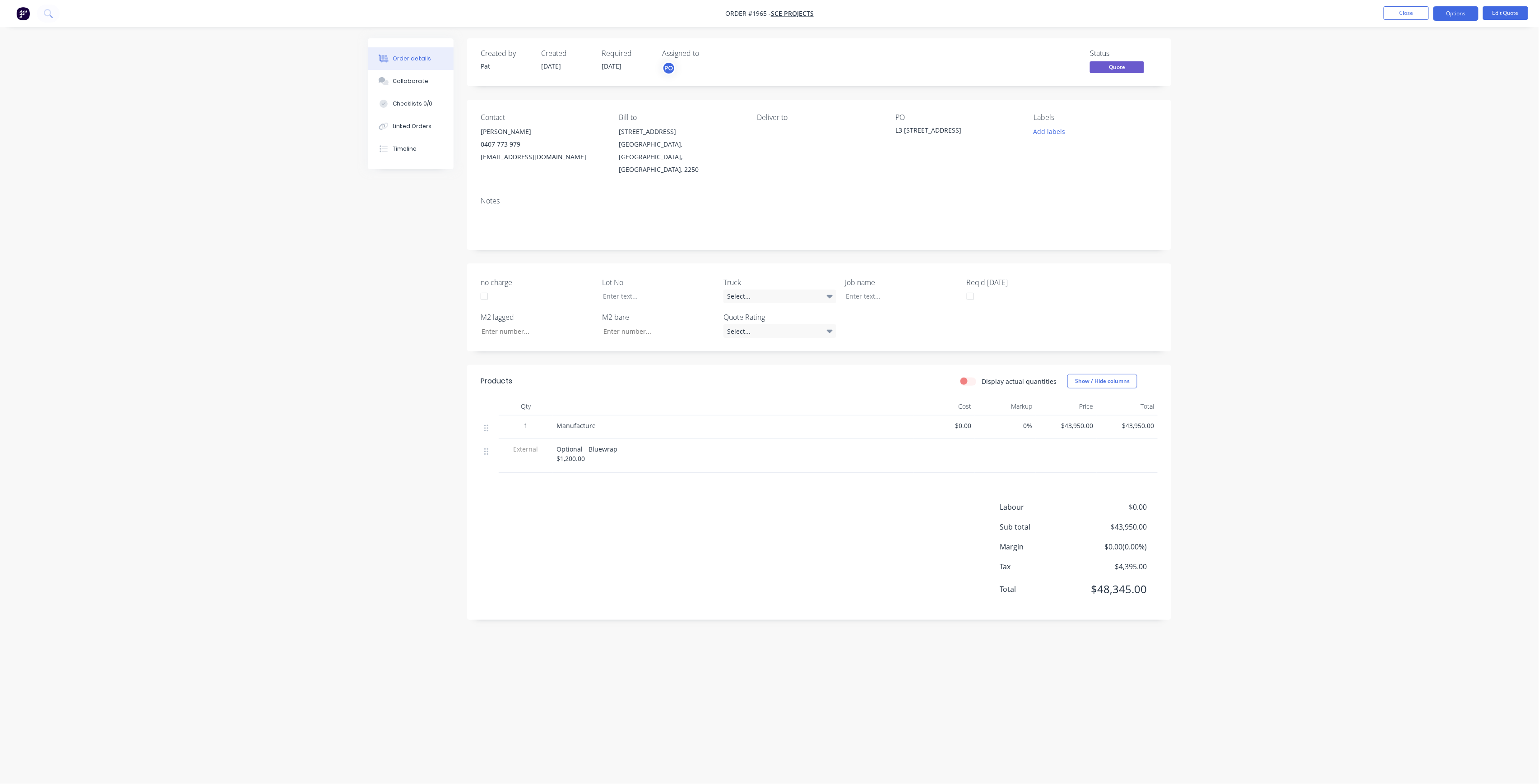
click at [1415, 4] on nav "Order #1965 - SCE Projects Close Options Edit Quote" at bounding box center [770, 14] width 1539 height 27
click at [1408, 16] on button "Close" at bounding box center [1406, 13] width 45 height 14
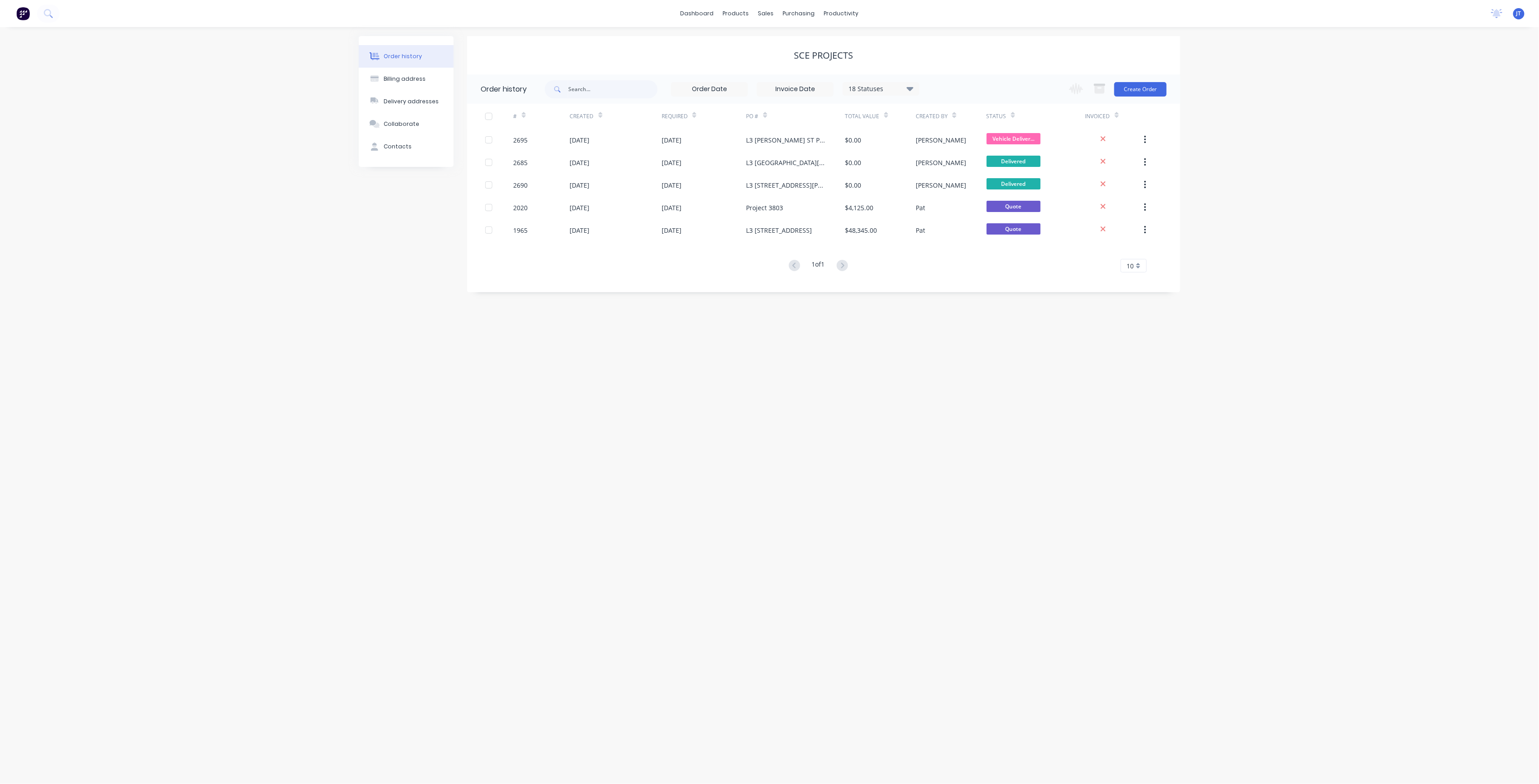
click at [1138, 105] on div "Invoiced" at bounding box center [1113, 116] width 57 height 25
click at [1156, 94] on button "Create Order" at bounding box center [1140, 89] width 52 height 14
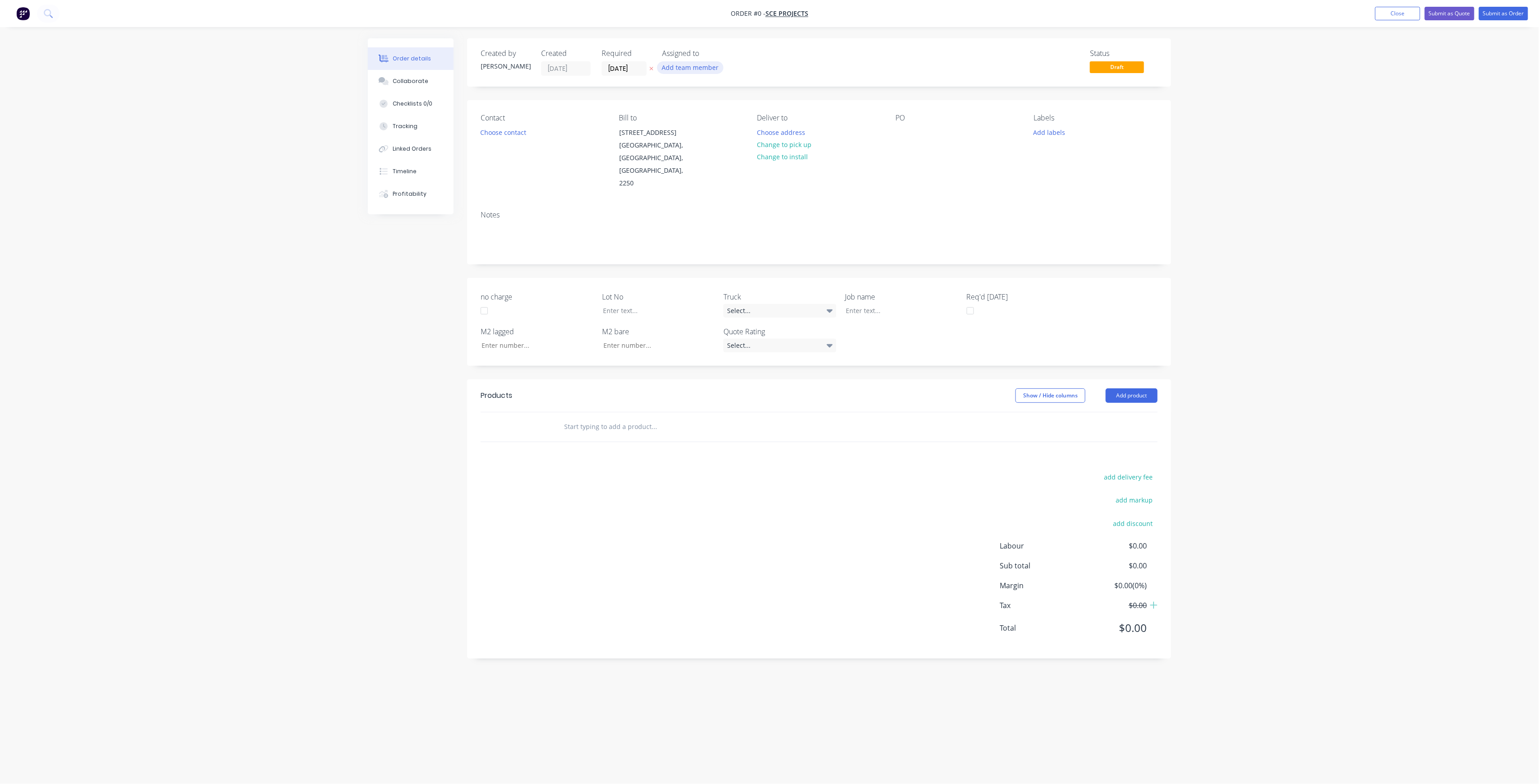
click at [707, 67] on button "Add team member" at bounding box center [690, 67] width 66 height 12
click at [726, 121] on div "[PERSON_NAME] (You)" at bounding box center [735, 118] width 90 height 10
click at [735, 177] on div "[PERSON_NAME]" at bounding box center [735, 181] width 90 height 10
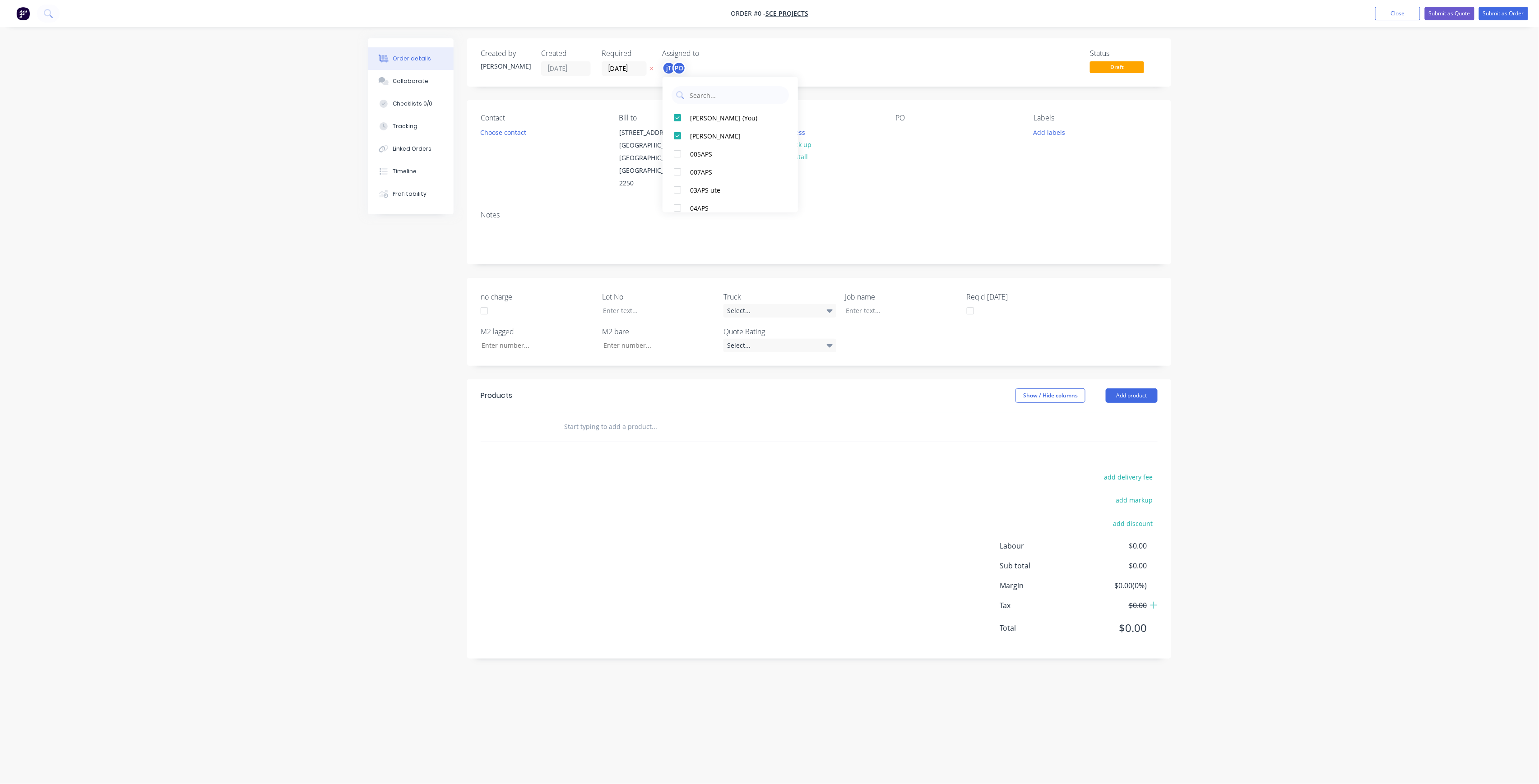
click at [878, 132] on div "Order details Collaborate Checklists 0/0 Tracking Linked Orders Timeline Profit…" at bounding box center [769, 375] width 821 height 673
click at [790, 123] on div "Deliver to Choose address Change to pick up Change to install" at bounding box center [819, 152] width 123 height 76
click at [791, 131] on button "Choose address" at bounding box center [781, 132] width 58 height 12
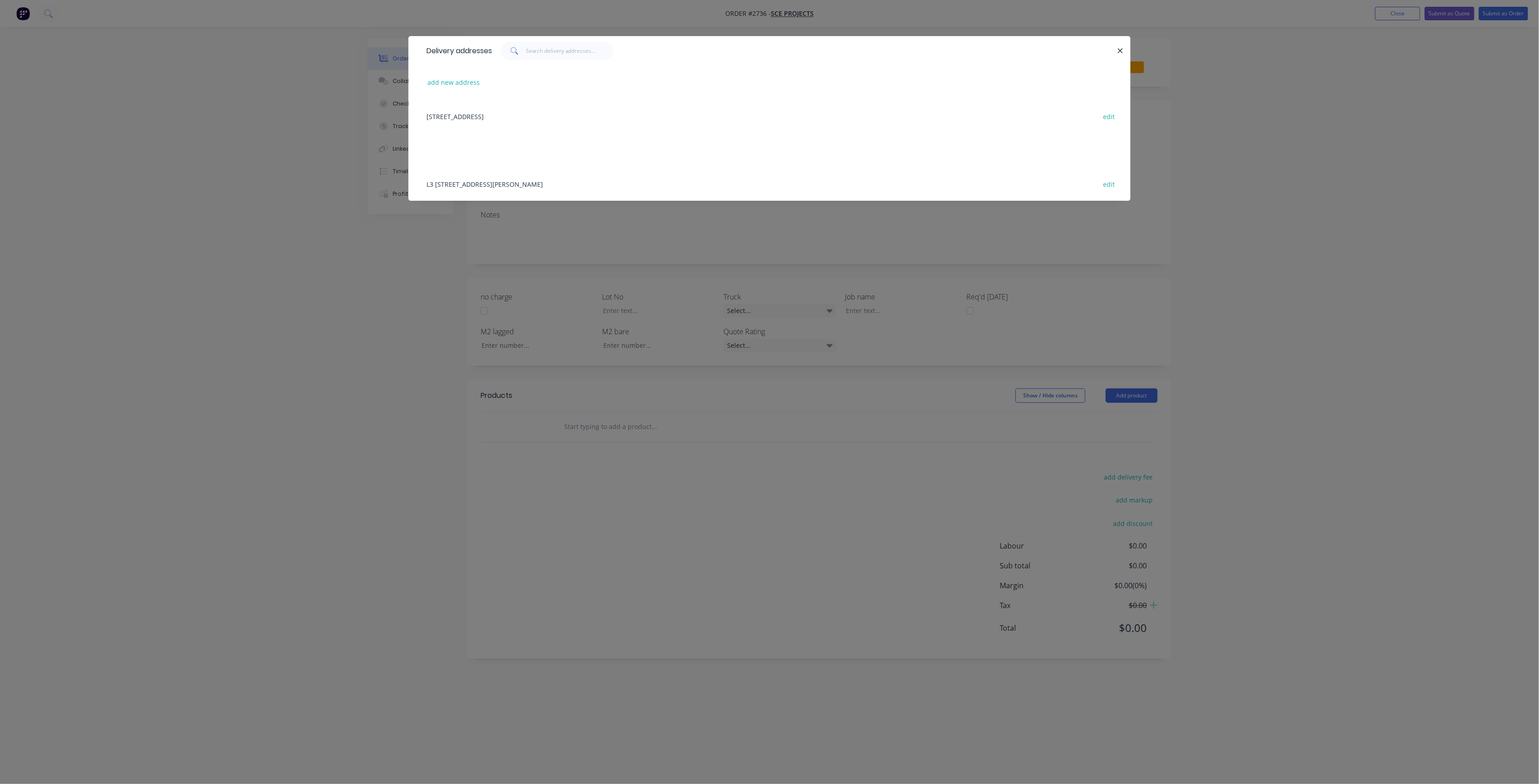
click at [596, 183] on div "L3 [STREET_ADDRESS][PERSON_NAME] edit" at bounding box center [770, 184] width 695 height 34
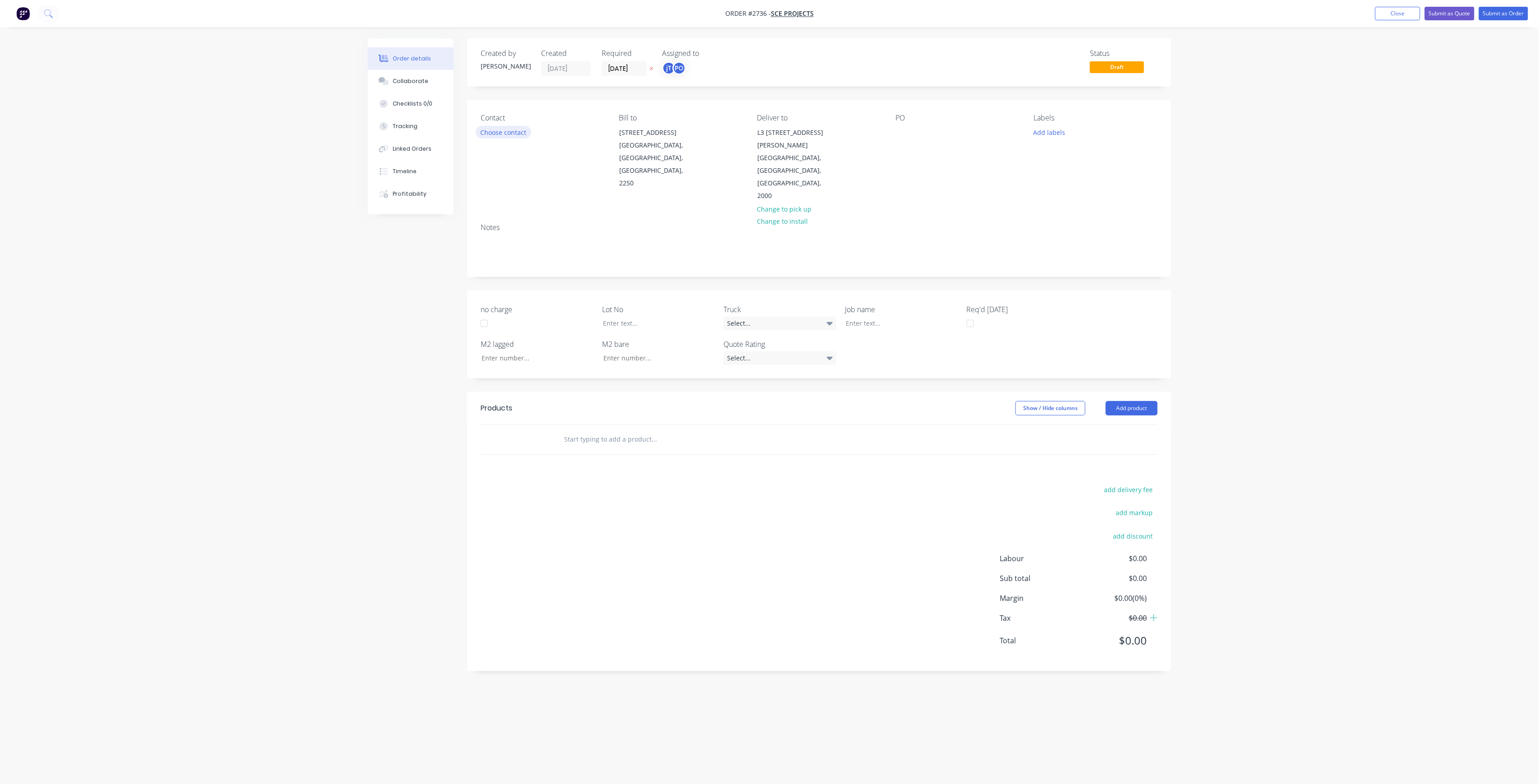
click at [495, 131] on button "Choose contact" at bounding box center [503, 132] width 55 height 12
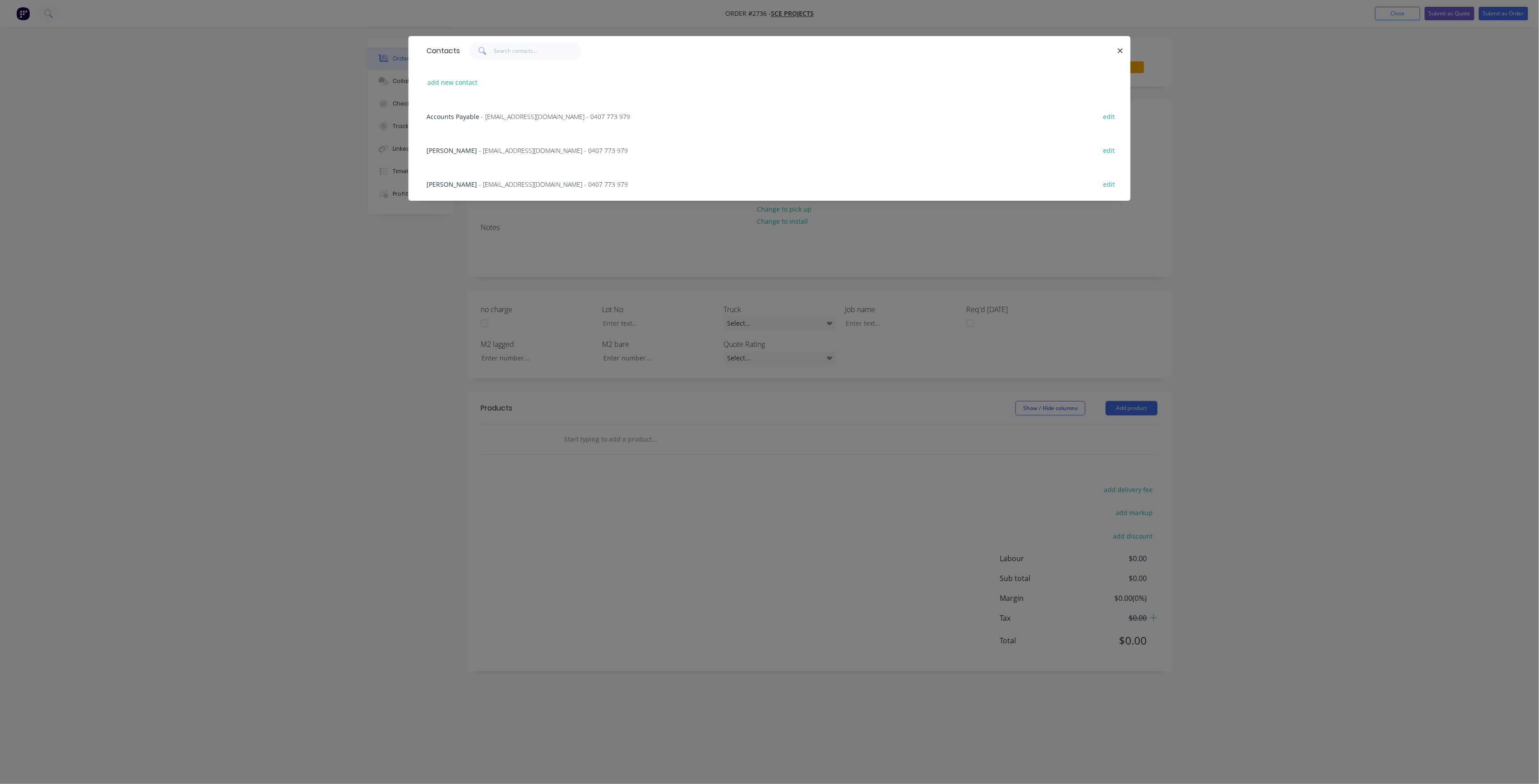
click at [503, 142] on div "[PERSON_NAME] - [PERSON_NAME][EMAIL_ADDRESS][DOMAIN_NAME] - 0407 773 979 edit" at bounding box center [770, 150] width 695 height 34
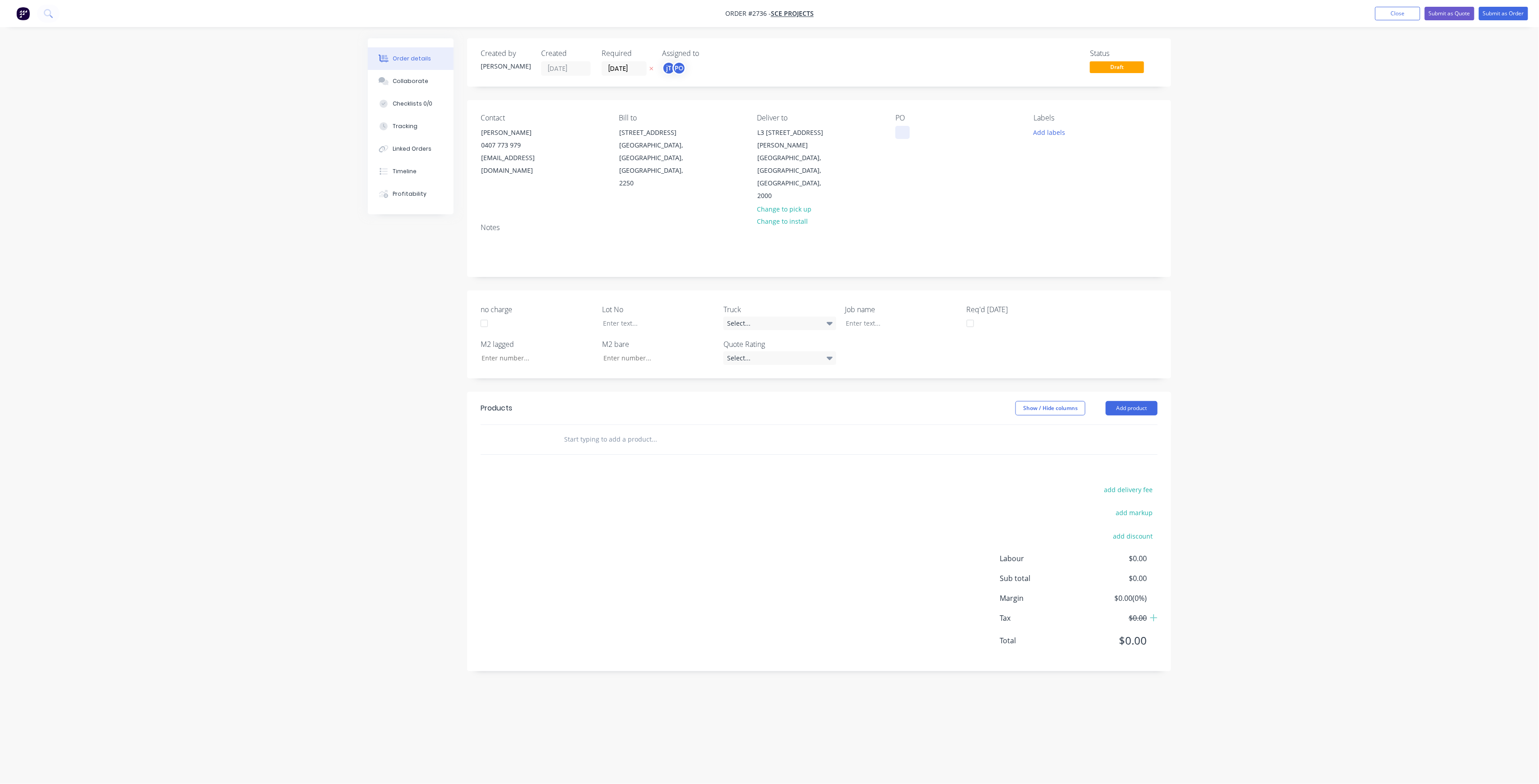
drag, startPoint x: 889, startPoint y: 132, endPoint x: 898, endPoint y: 132, distance: 9.0
click at [896, 132] on div "Contact [PERSON_NAME] [PHONE_NUMBER] [EMAIL_ADDRESS][DOMAIN_NAME] Bill to [STRE…" at bounding box center [819, 158] width 704 height 116
click at [898, 132] on div at bounding box center [902, 132] width 14 height 13
drag, startPoint x: 950, startPoint y: 141, endPoint x: 924, endPoint y: 133, distance: 27.2
click at [904, 136] on div "L3 111 [PERSON_NAME] ST OA SECTION 1, 2" at bounding box center [952, 142] width 113 height 32
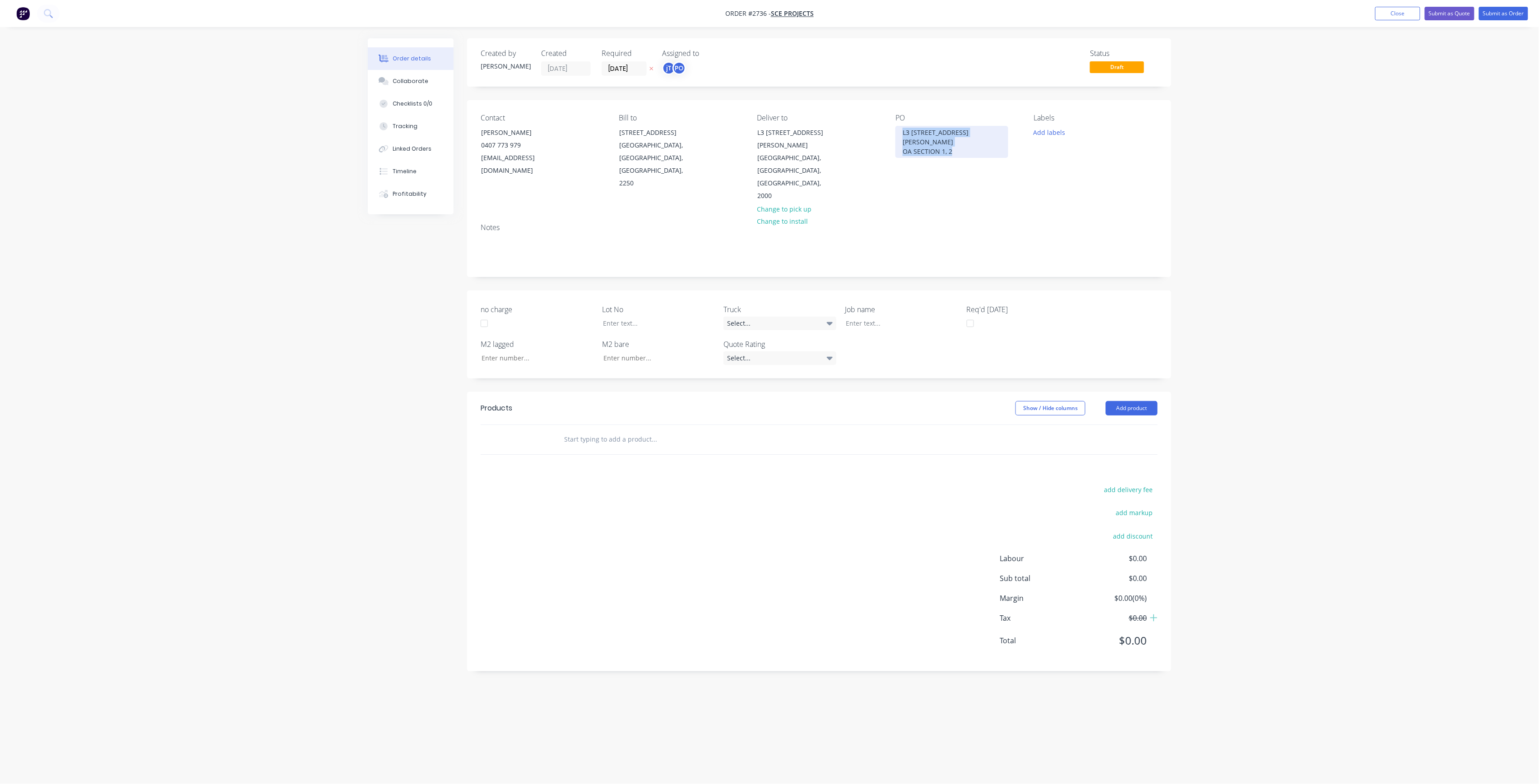
drag, startPoint x: 956, startPoint y: 141, endPoint x: 897, endPoint y: 129, distance: 60.2
click at [897, 129] on div "L3 111 [PERSON_NAME] ST OA SECTION 1, 2" at bounding box center [952, 142] width 113 height 32
copy div "L3 111 [PERSON_NAME] ST OA SECTION 1, 2"
click at [870, 317] on div at bounding box center [895, 323] width 113 height 13
paste div
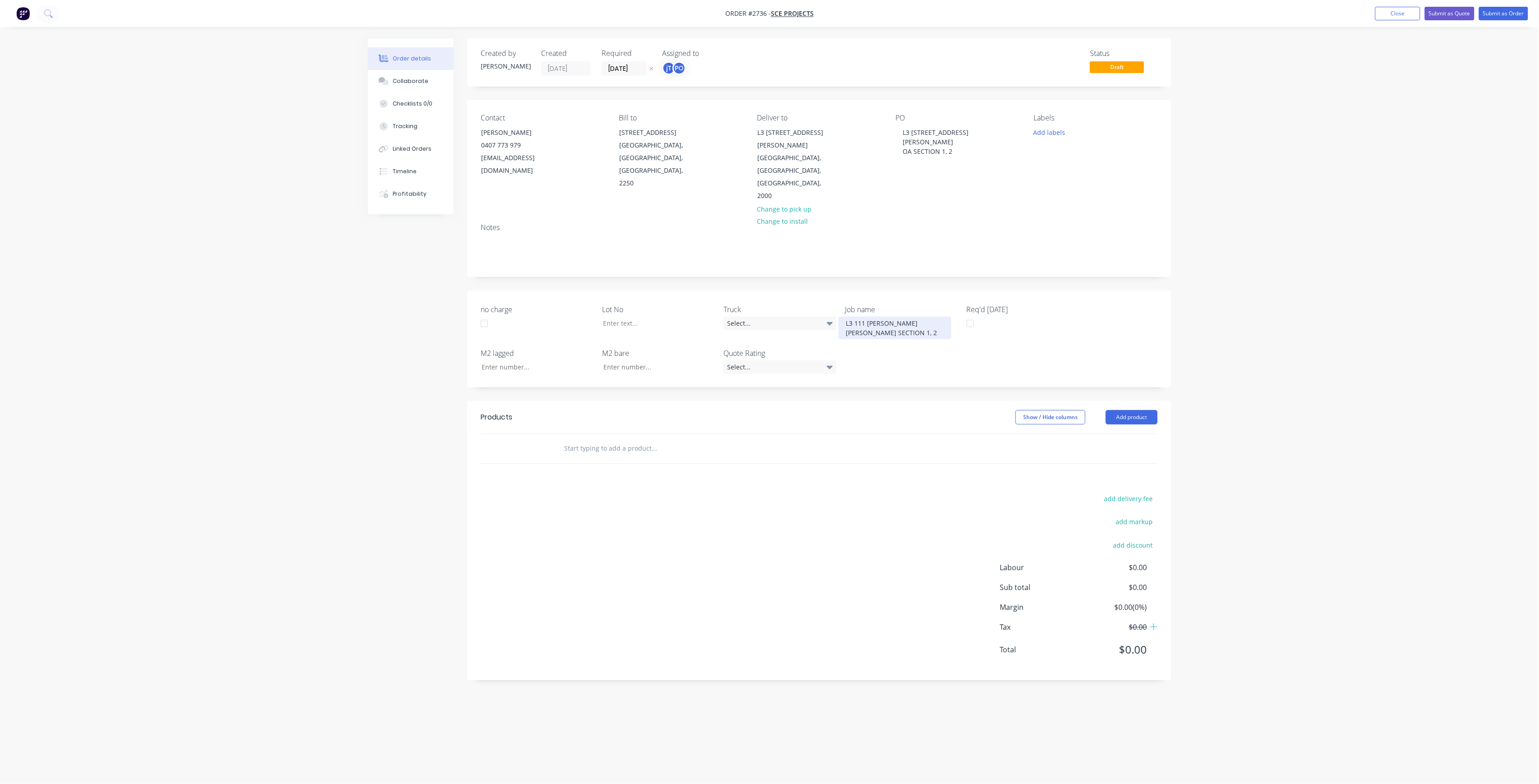
click at [915, 317] on div "L3 111 [PERSON_NAME] [PERSON_NAME] SECTION 1, 2" at bounding box center [895, 328] width 113 height 22
click at [679, 317] on div at bounding box center [652, 323] width 113 height 13
click at [1041, 136] on button "Add labels" at bounding box center [1049, 132] width 42 height 12
click at [1086, 166] on input "text" at bounding box center [1108, 159] width 94 height 18
click at [1106, 161] on input "LOT-290" at bounding box center [1108, 159] width 94 height 18
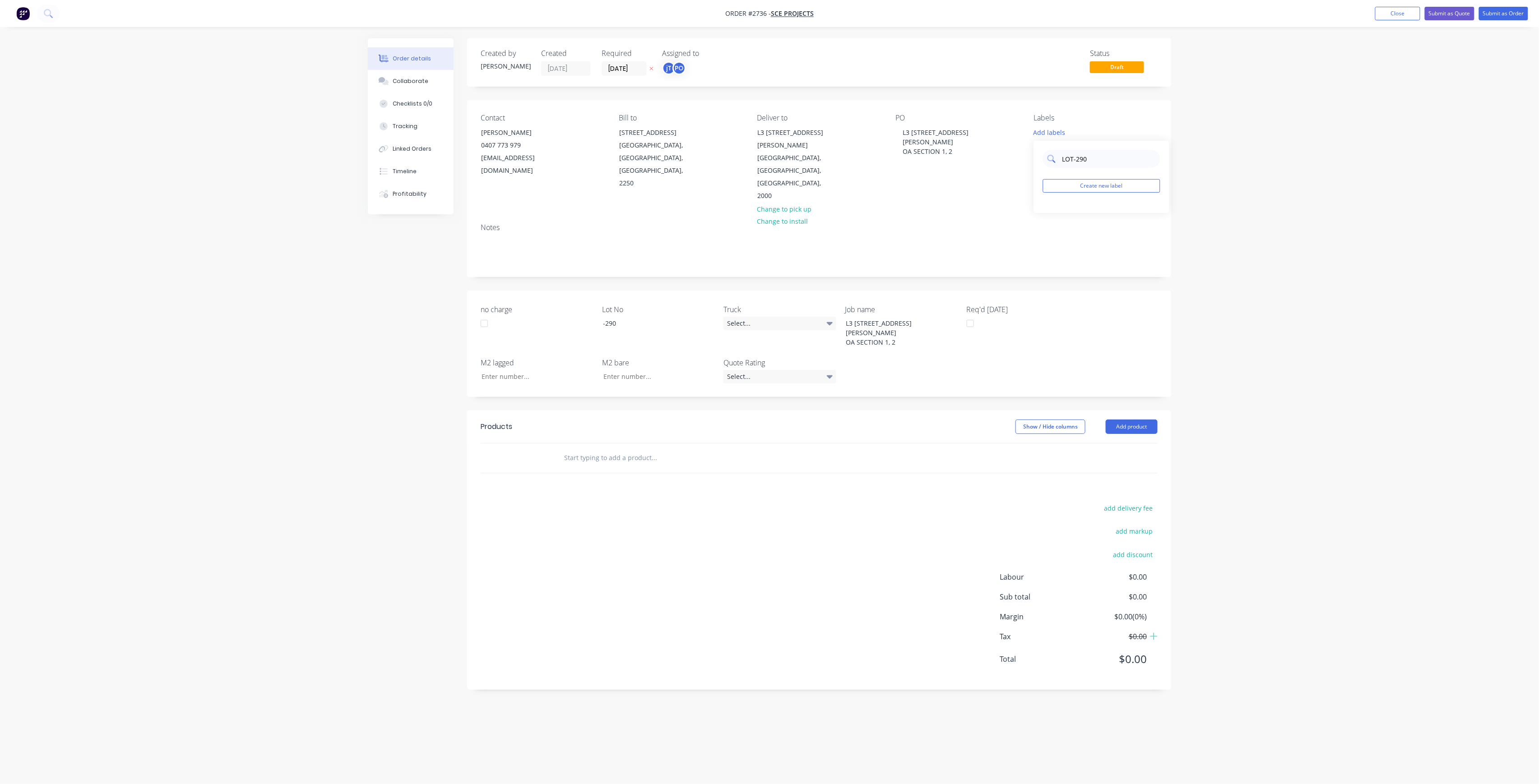
click at [1106, 161] on input "LOT-290" at bounding box center [1108, 159] width 94 height 18
type input "LOT-290"
click at [1121, 192] on button "Create new label" at bounding box center [1101, 186] width 117 height 14
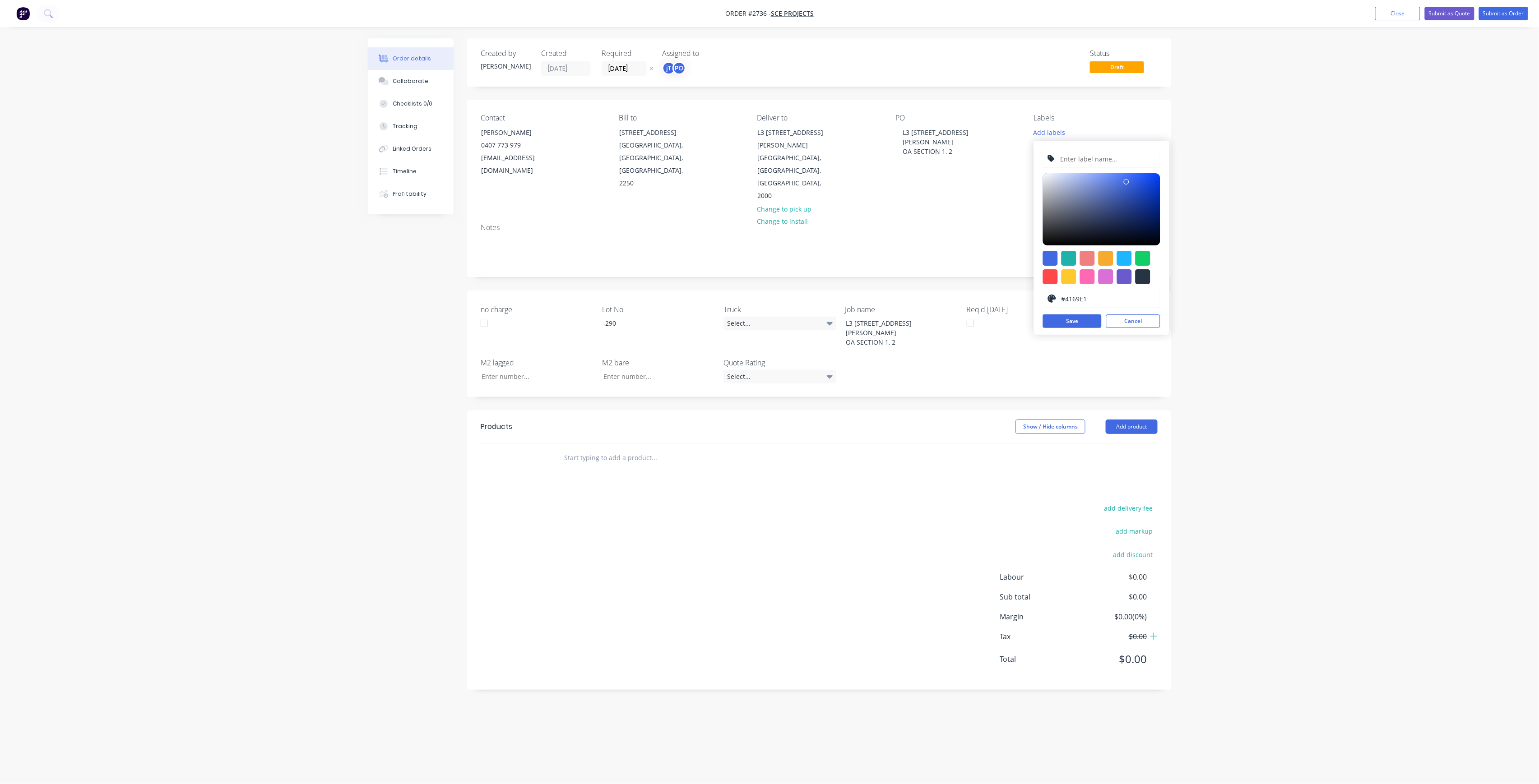
click at [1110, 163] on input "text" at bounding box center [1107, 158] width 96 height 17
paste input "LOT-290"
type input "LOT-290"
click at [1091, 326] on button "Save" at bounding box center [1072, 321] width 59 height 14
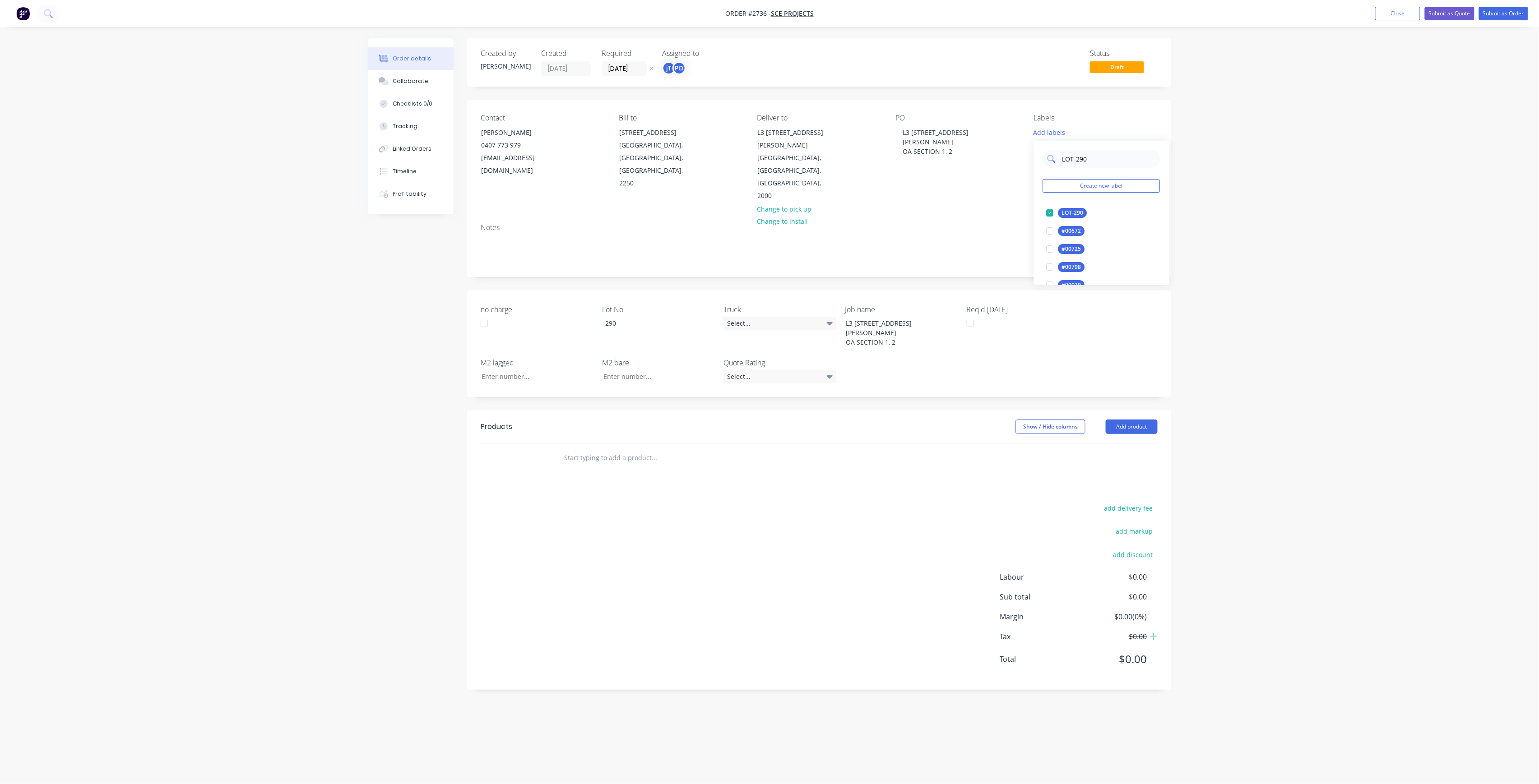
click at [1099, 154] on input "LOT-290" at bounding box center [1108, 159] width 94 height 18
click at [1067, 245] on div "25INT" at bounding box center [1069, 249] width 22 height 10
click at [1085, 151] on input "25" at bounding box center [1108, 155] width 94 height 18
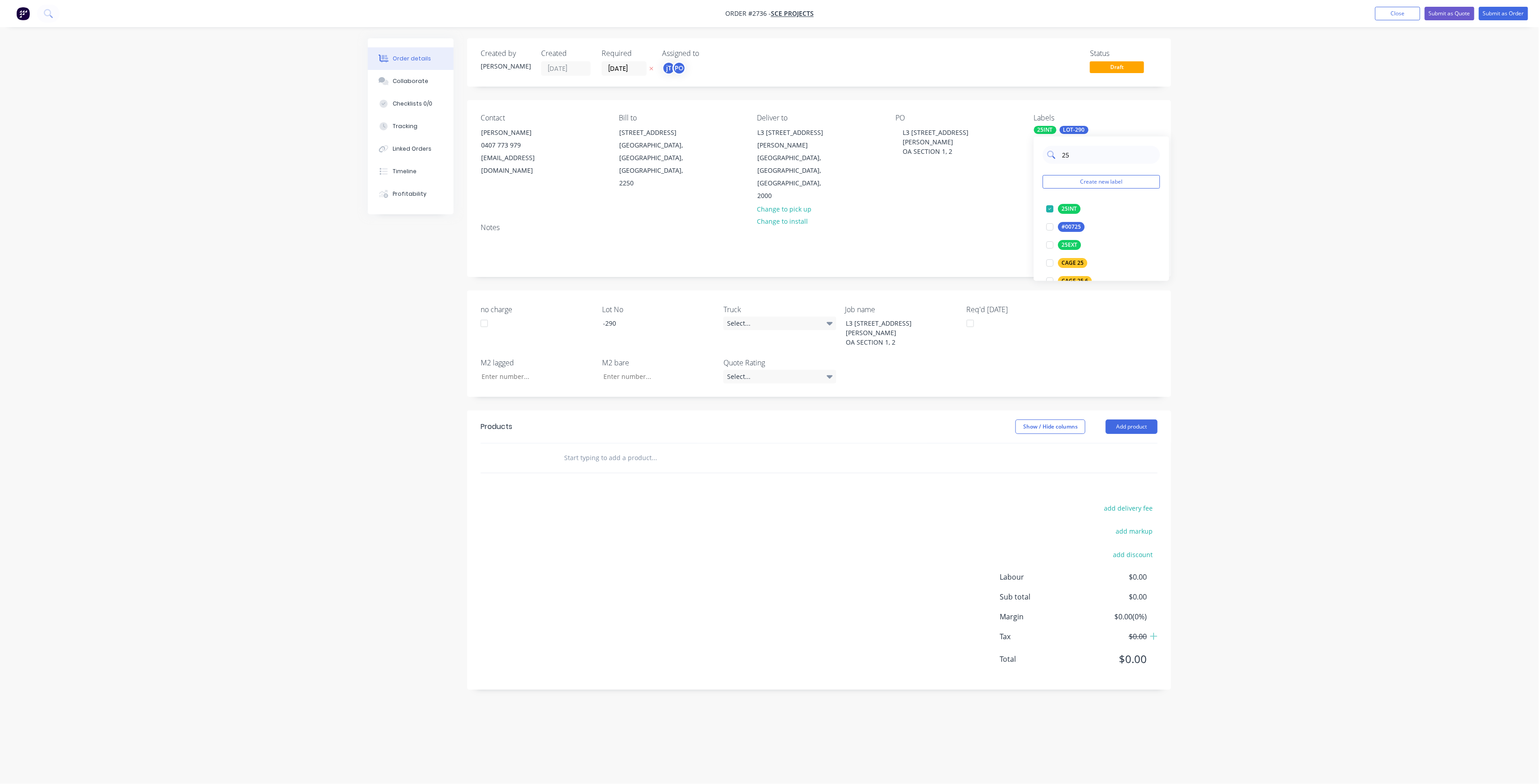
click at [1085, 151] on input "25" at bounding box center [1108, 155] width 94 height 18
type input "MAIN"
click at [1080, 205] on div "Main Contract" at bounding box center [1081, 208] width 45 height 10
click at [966, 138] on div "L3 111 [PERSON_NAME] ST OA SECTION 1, 2" at bounding box center [952, 142] width 113 height 32
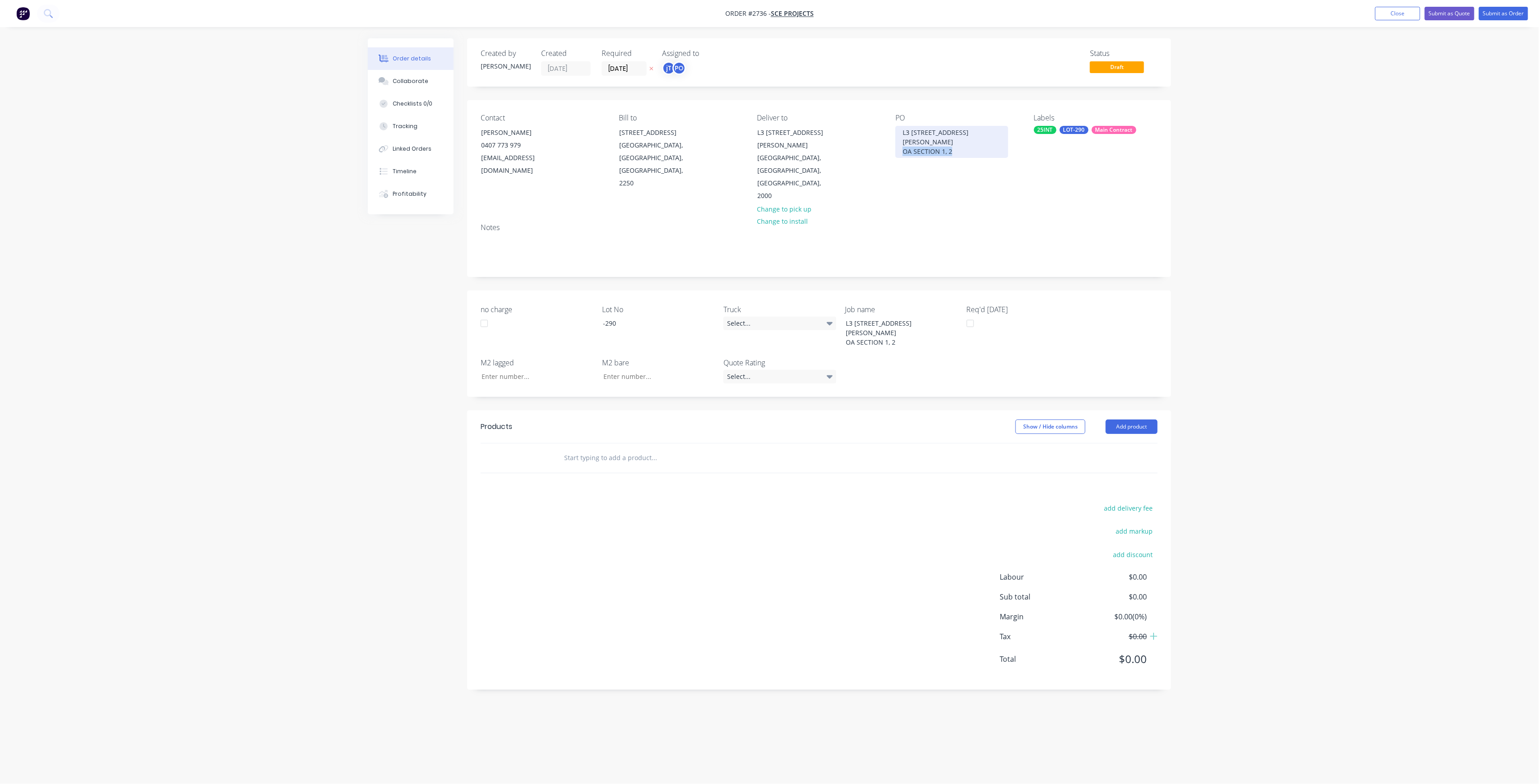
click at [966, 138] on div "L3 111 [PERSON_NAME] ST OA SECTION 1, 2" at bounding box center [952, 142] width 113 height 32
drag, startPoint x: 966, startPoint y: 138, endPoint x: 851, endPoint y: 106, distance: 119.4
click at [851, 106] on div "Contact [PERSON_NAME] [PHONE_NUMBER] [EMAIL_ADDRESS][DOMAIN_NAME] Bill to [STRE…" at bounding box center [819, 158] width 704 height 116
drag, startPoint x: 901, startPoint y: 128, endPoint x: 911, endPoint y: 129, distance: 10.0
click at [936, 141] on div "PO L3 111 [PERSON_NAME][GEOGRAPHIC_DATA] SECTION 1, 2" at bounding box center [957, 158] width 123 height 89
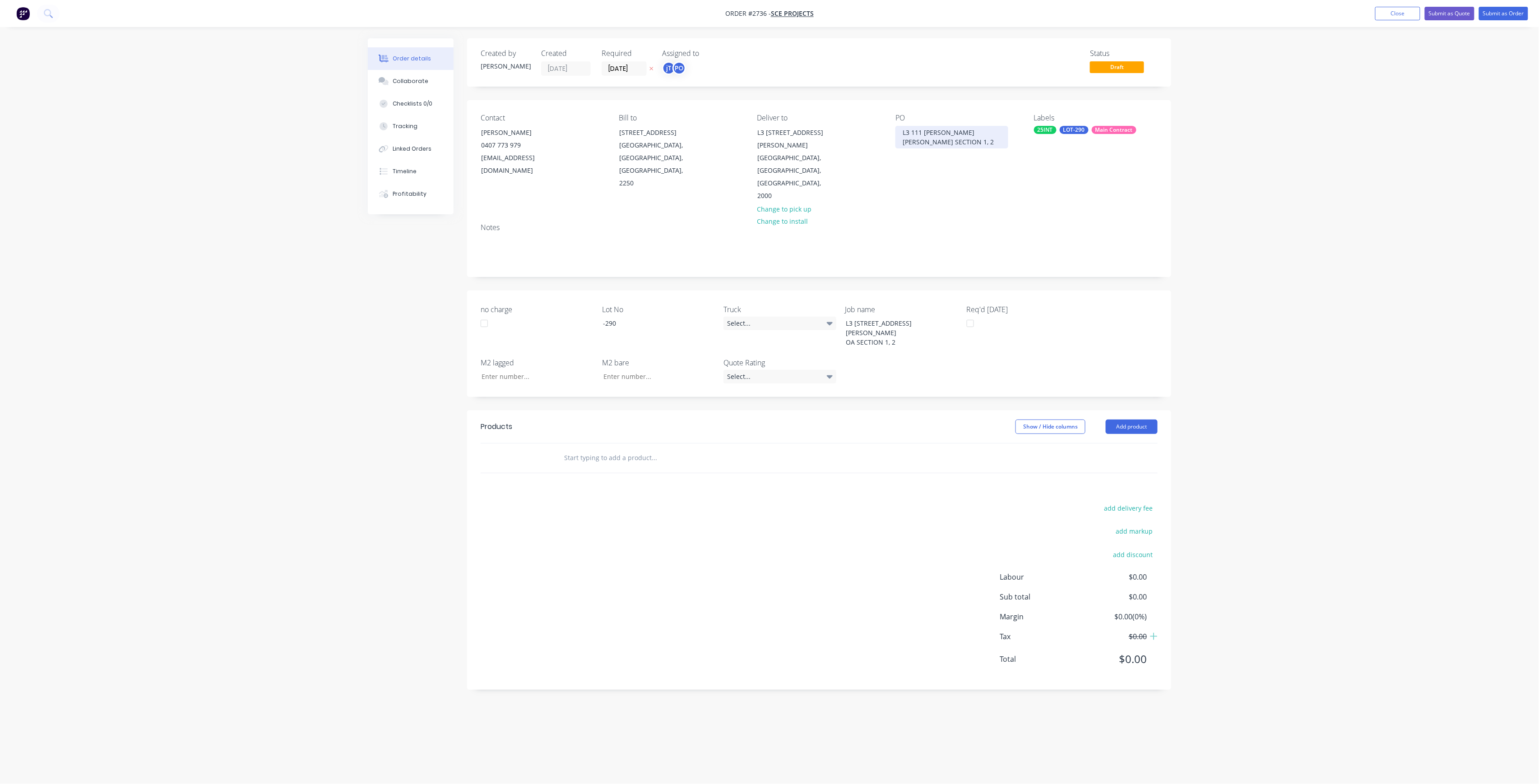
drag, startPoint x: 971, startPoint y: 132, endPoint x: 979, endPoint y: 132, distance: 8.0
click at [972, 132] on div "L3 111 [PERSON_NAME] [PERSON_NAME] SECTION 1, 2" at bounding box center [952, 137] width 113 height 22
drag, startPoint x: 963, startPoint y: 141, endPoint x: 881, endPoint y: 126, distance: 83.4
click at [881, 126] on div "Contact [PERSON_NAME] [PHONE_NUMBER] [EMAIL_ADDRESS][DOMAIN_NAME] Bill to [STRE…" at bounding box center [819, 158] width 704 height 116
copy div "L3 111 [PERSON_NAME] ST OA SECTION 1, 2"
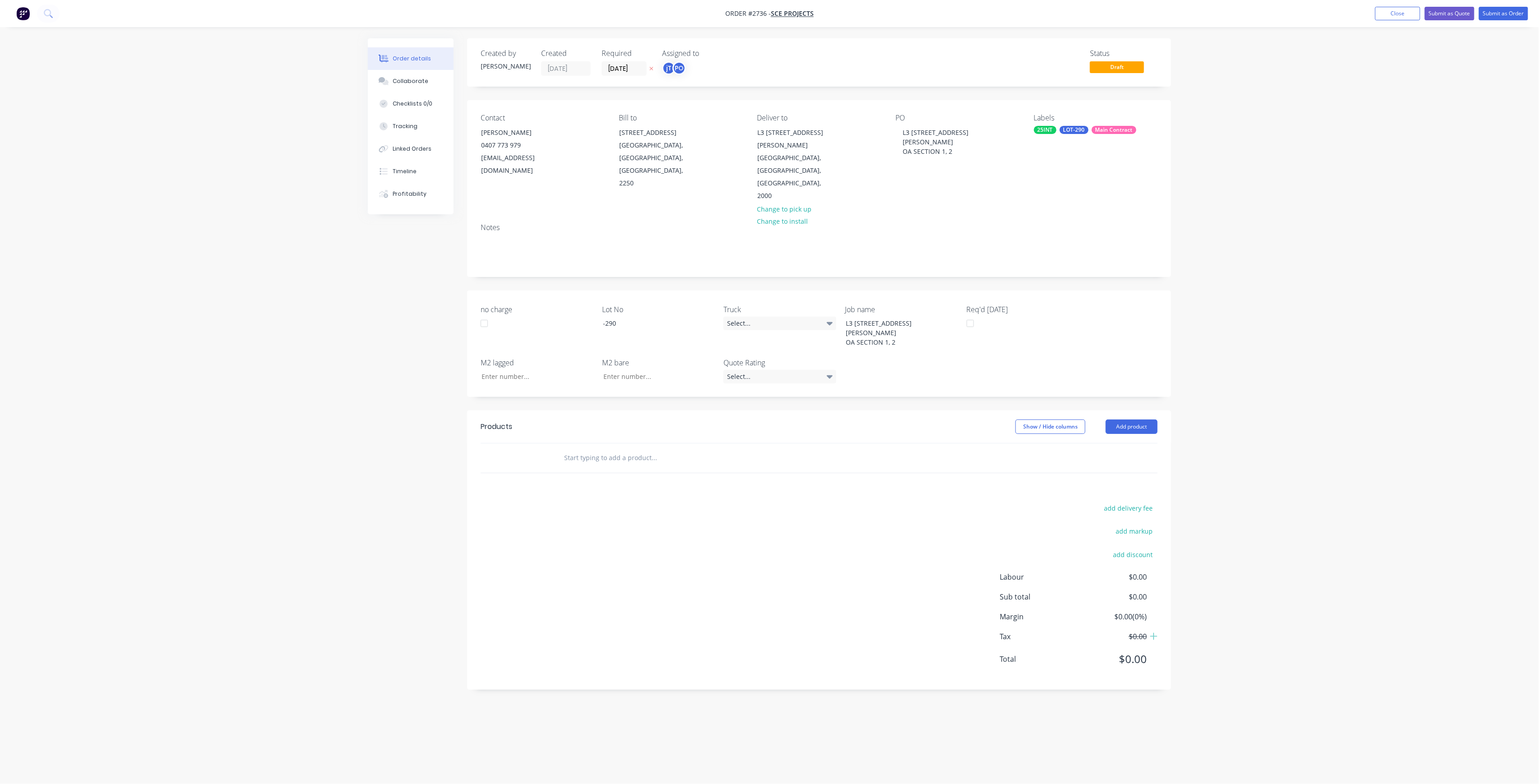
click at [733, 449] on input "text" at bounding box center [654, 458] width 181 height 18
type input "MANU"
click at [697, 507] on div "Manu facture HVAC ductwork Xero Item # factory_item Description Product variant" at bounding box center [702, 537] width 271 height 61
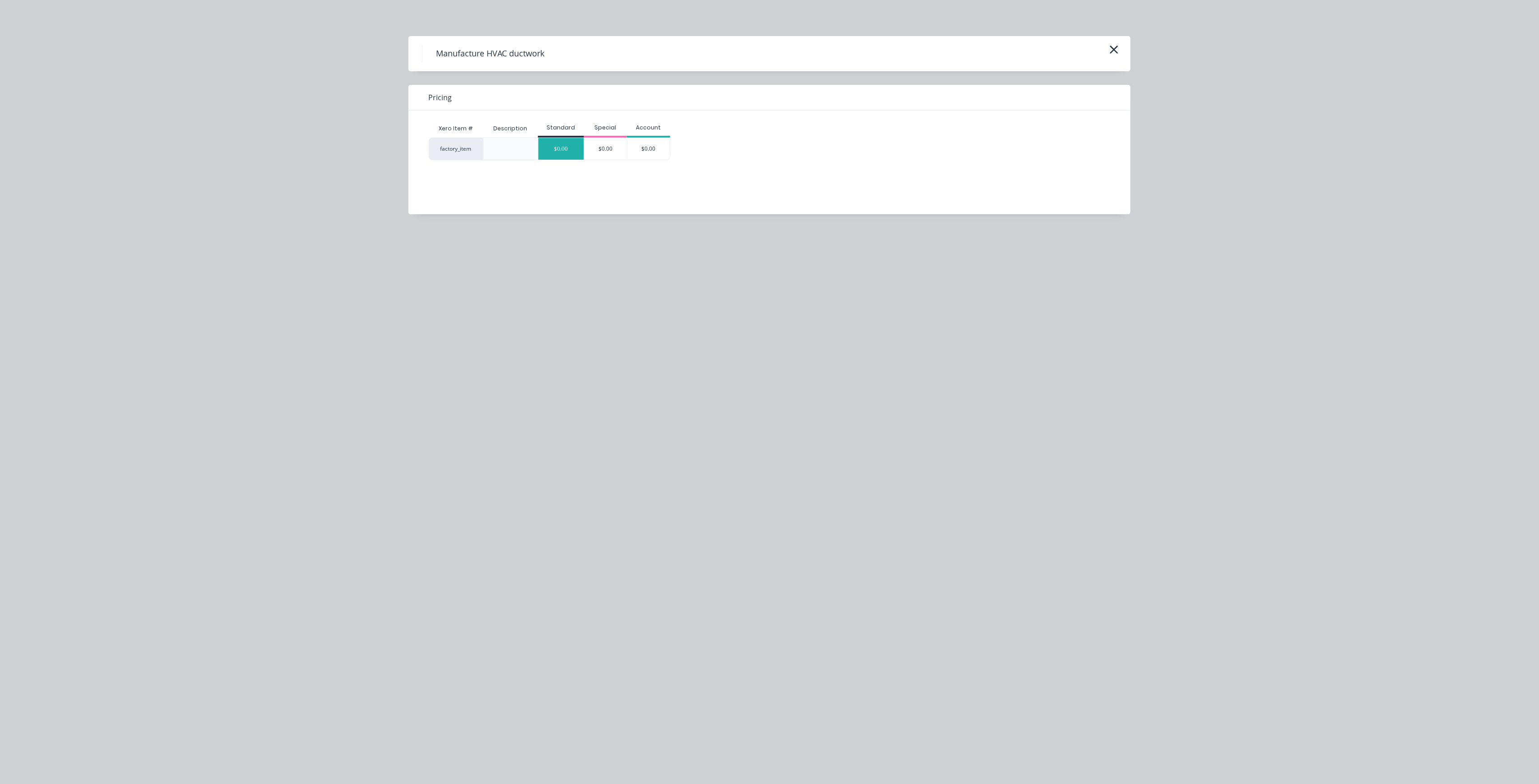
click at [573, 146] on div "$0.00" at bounding box center [561, 149] width 46 height 22
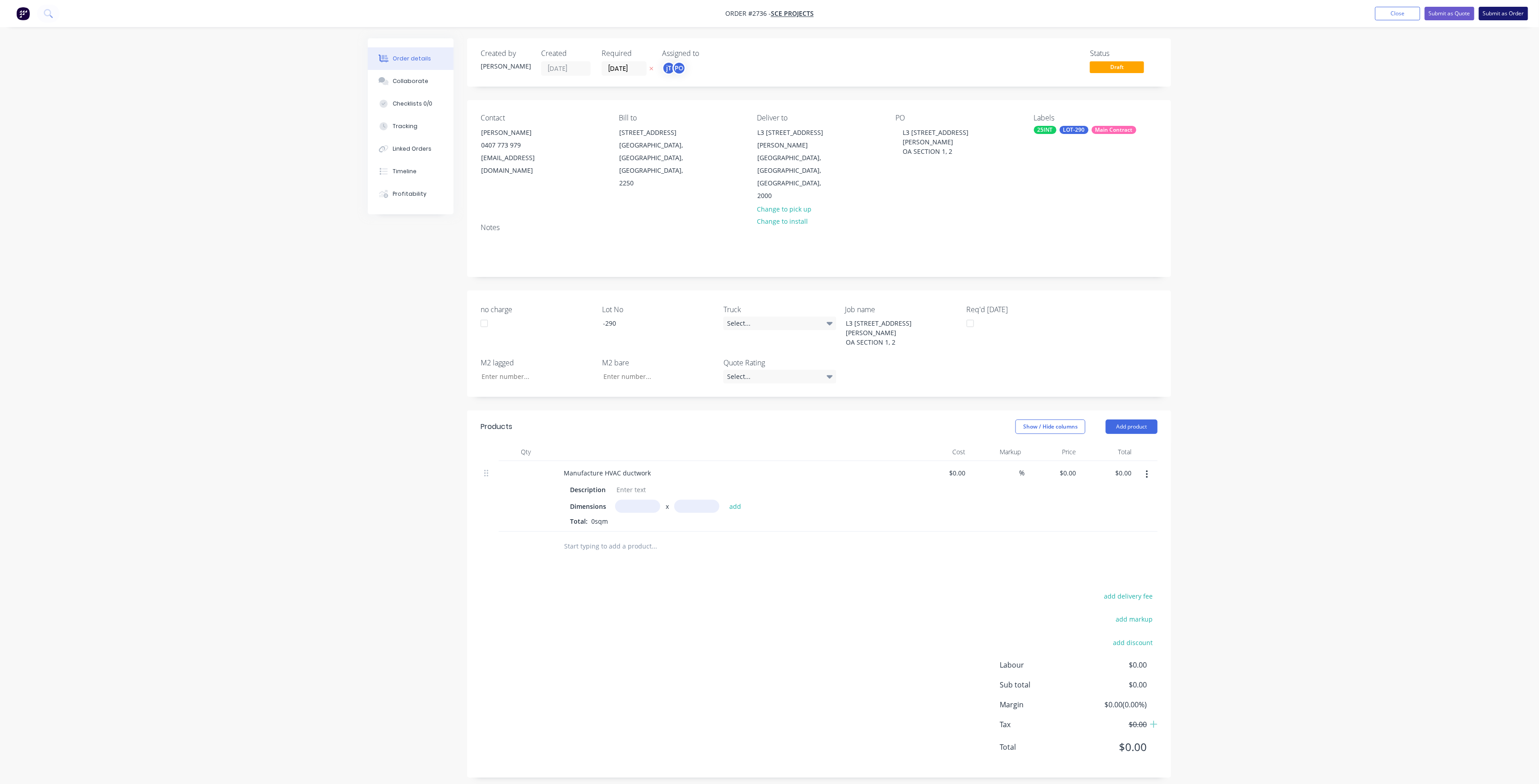
click at [1498, 14] on button "Submit as Order" at bounding box center [1504, 14] width 49 height 14
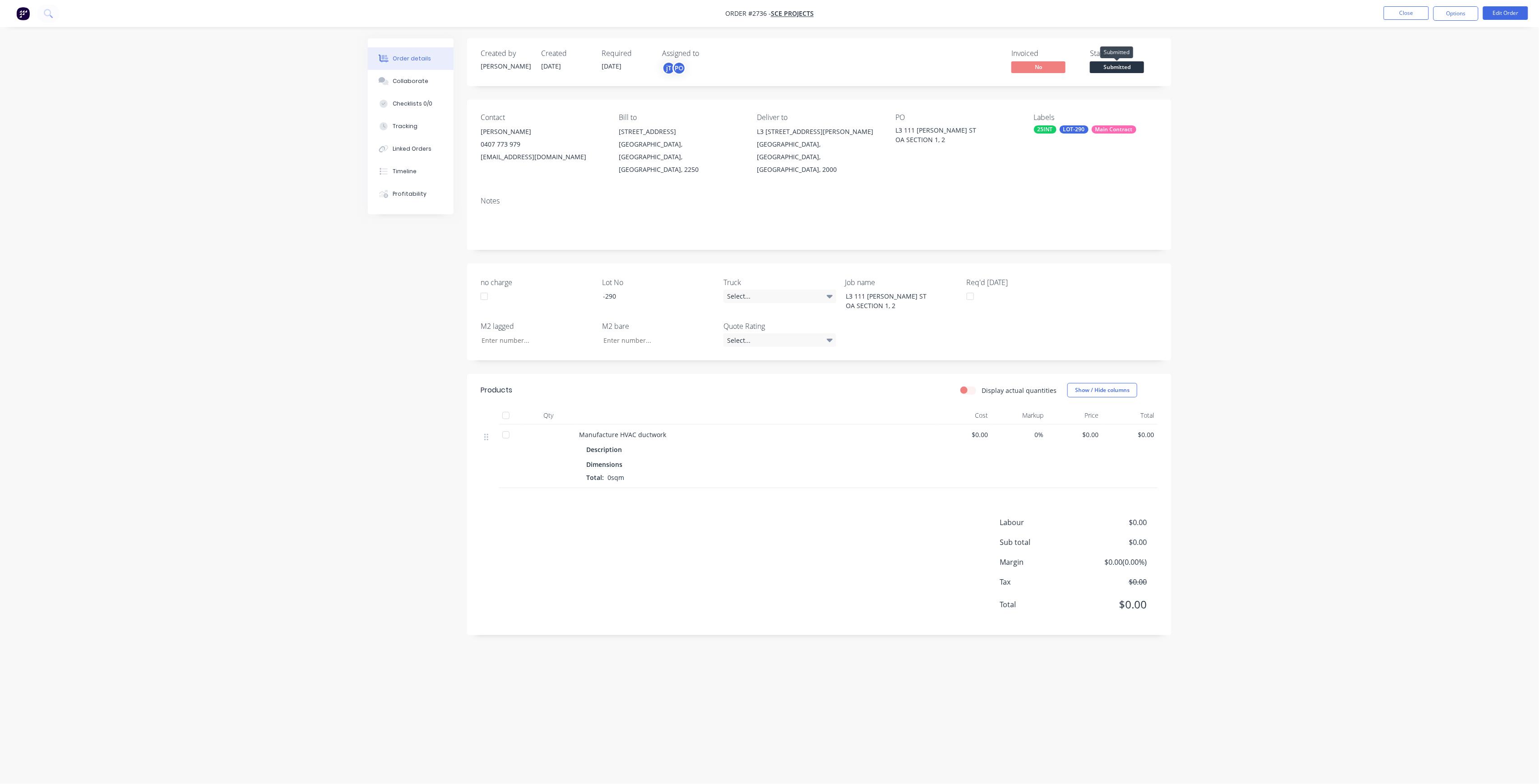
click at [1102, 65] on span "Submitted" at bounding box center [1116, 67] width 54 height 12
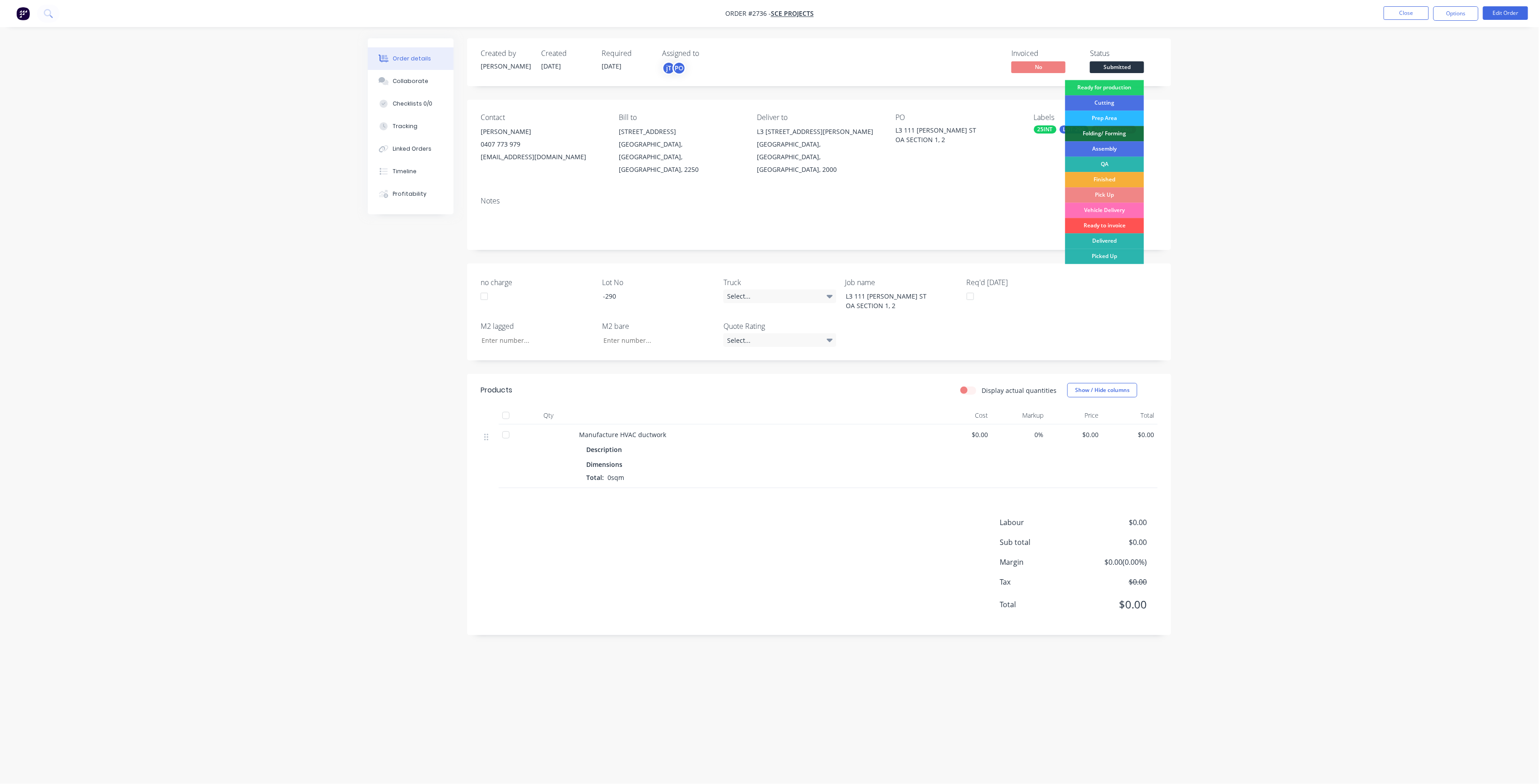
click at [1116, 89] on div "Ready for production" at bounding box center [1105, 87] width 79 height 16
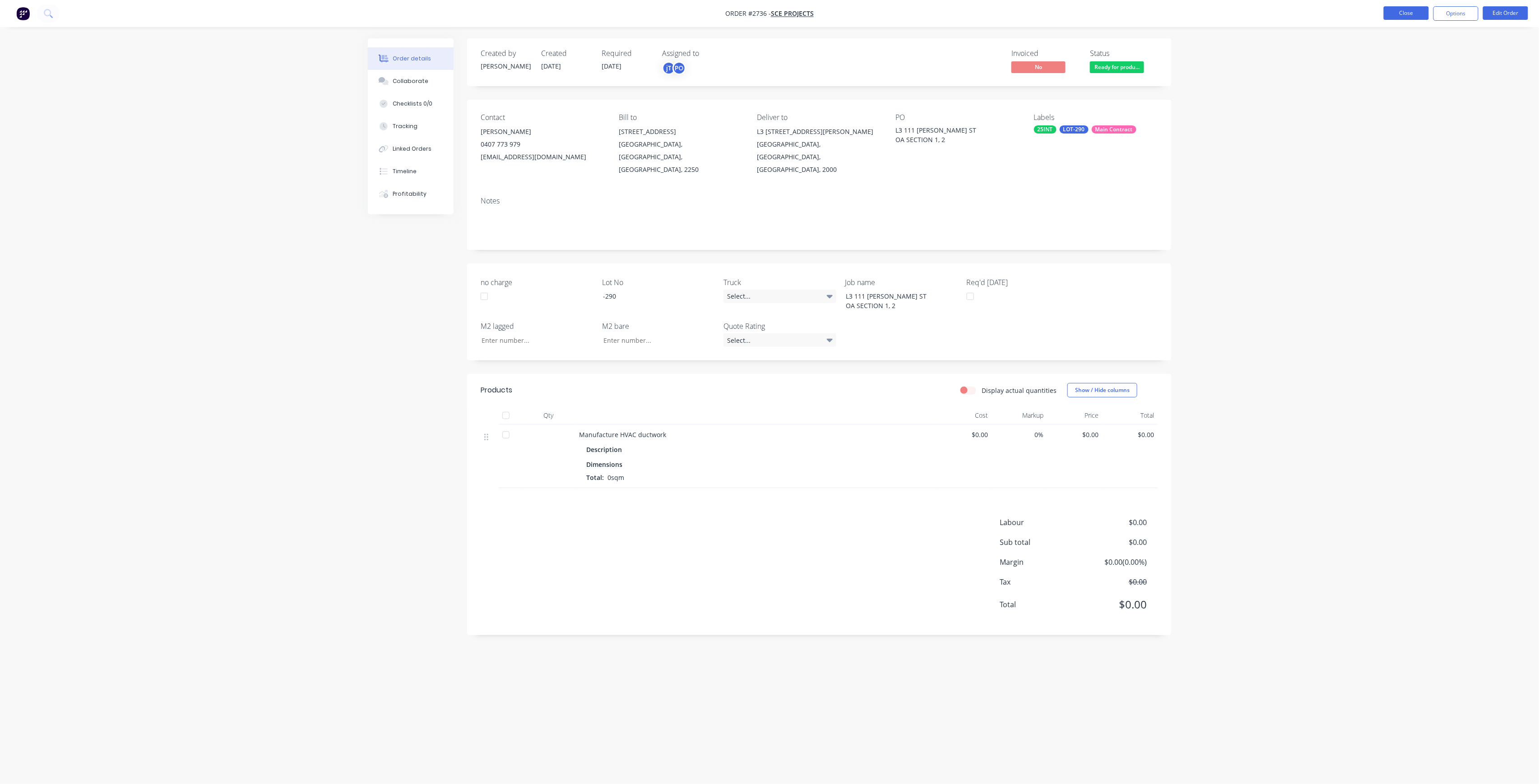
click at [1419, 8] on button "Close" at bounding box center [1406, 13] width 45 height 14
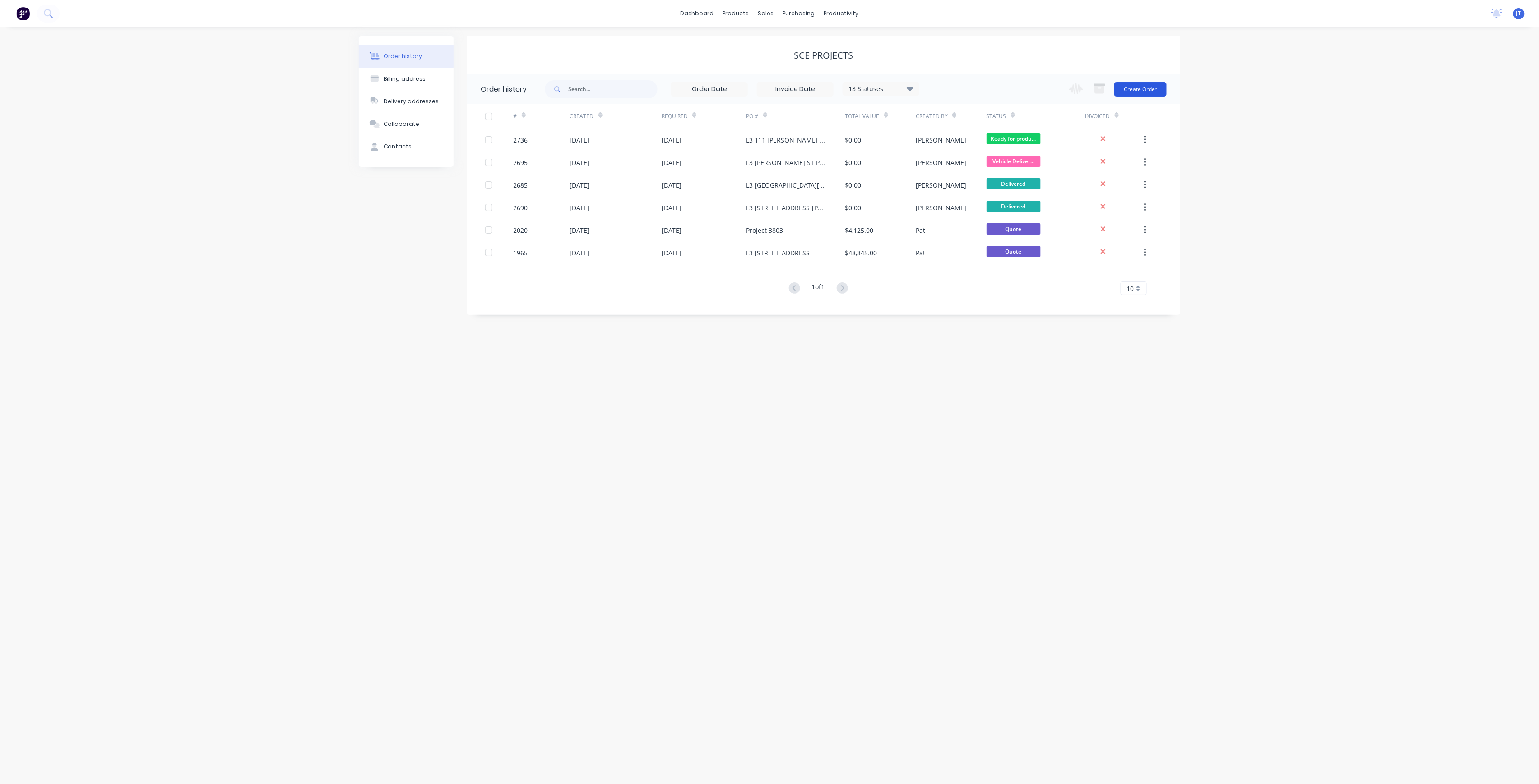
click at [1148, 94] on button "Create Order" at bounding box center [1140, 89] width 52 height 14
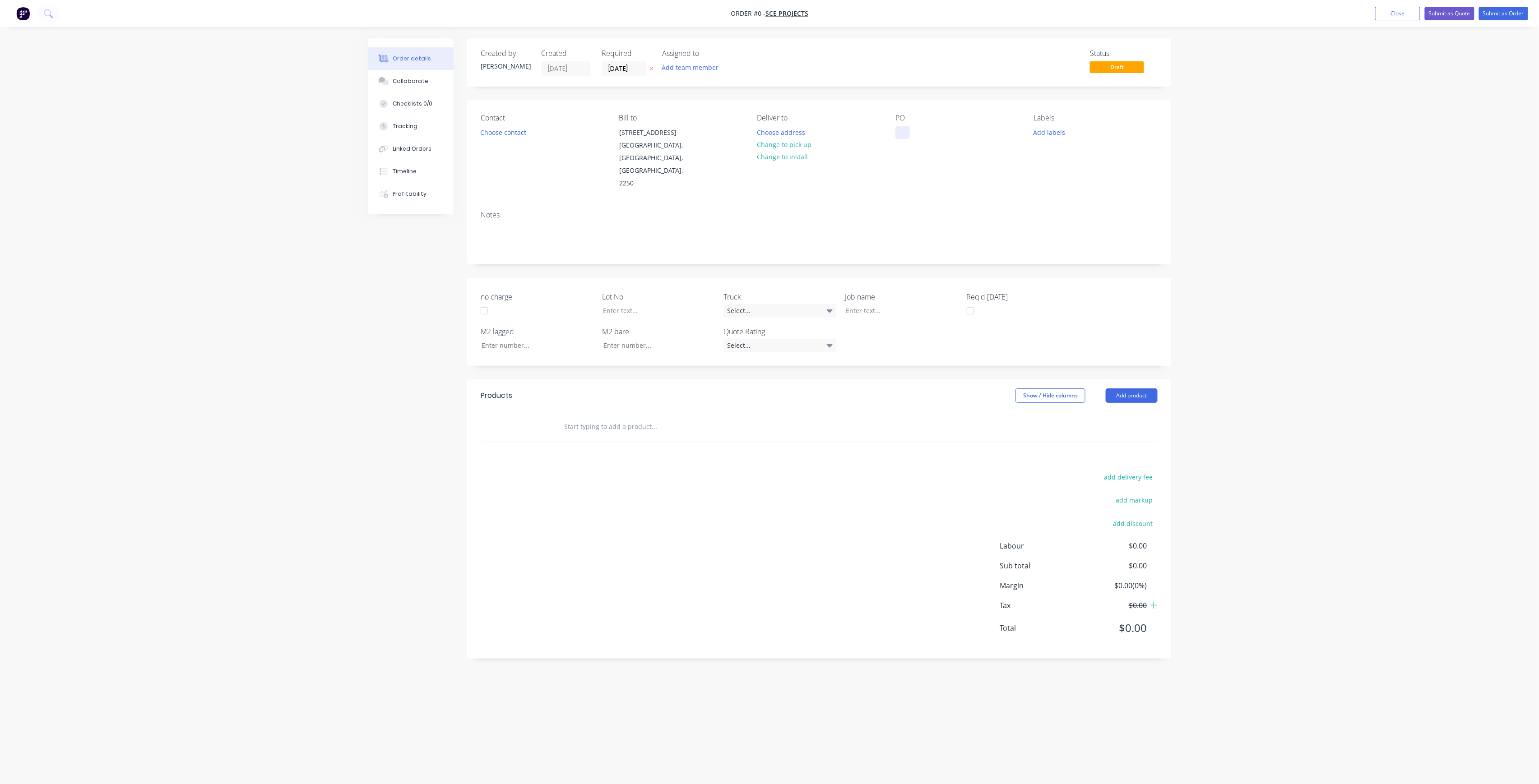
drag, startPoint x: 898, startPoint y: 125, endPoint x: 909, endPoint y: 128, distance: 11.4
click at [898, 126] on div "PO" at bounding box center [957, 152] width 123 height 76
click at [909, 128] on div at bounding box center [902, 132] width 14 height 13
paste div
click at [973, 130] on div "L3 111 [PERSON_NAME] [PERSON_NAME] SECTION 1, 2" at bounding box center [952, 137] width 113 height 22
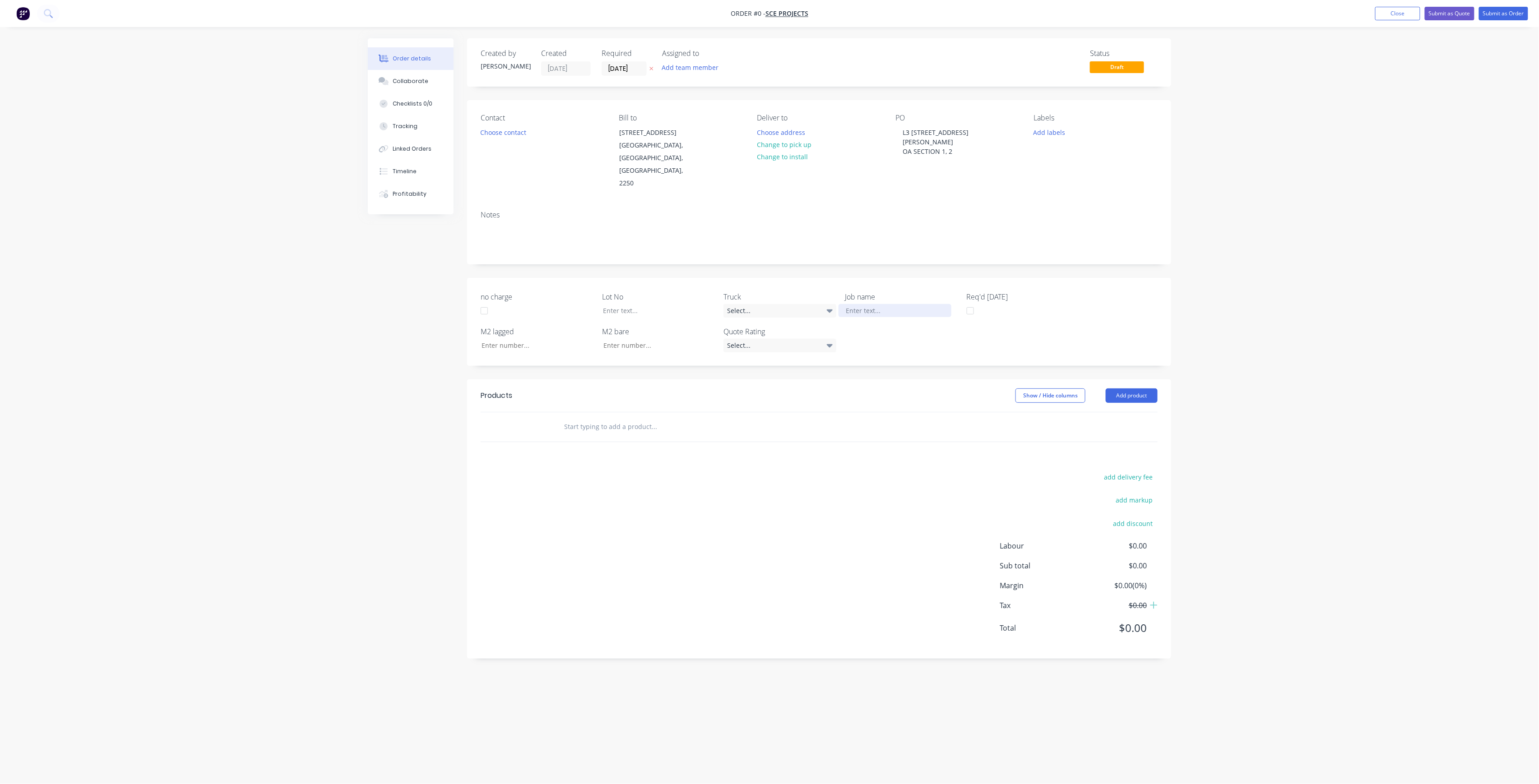
click at [877, 293] on div "Order details Collaborate Checklists 0/0 Tracking Linked Orders Timeline Profit…" at bounding box center [769, 375] width 821 height 673
click at [521, 134] on button "Choose contact" at bounding box center [503, 132] width 55 height 12
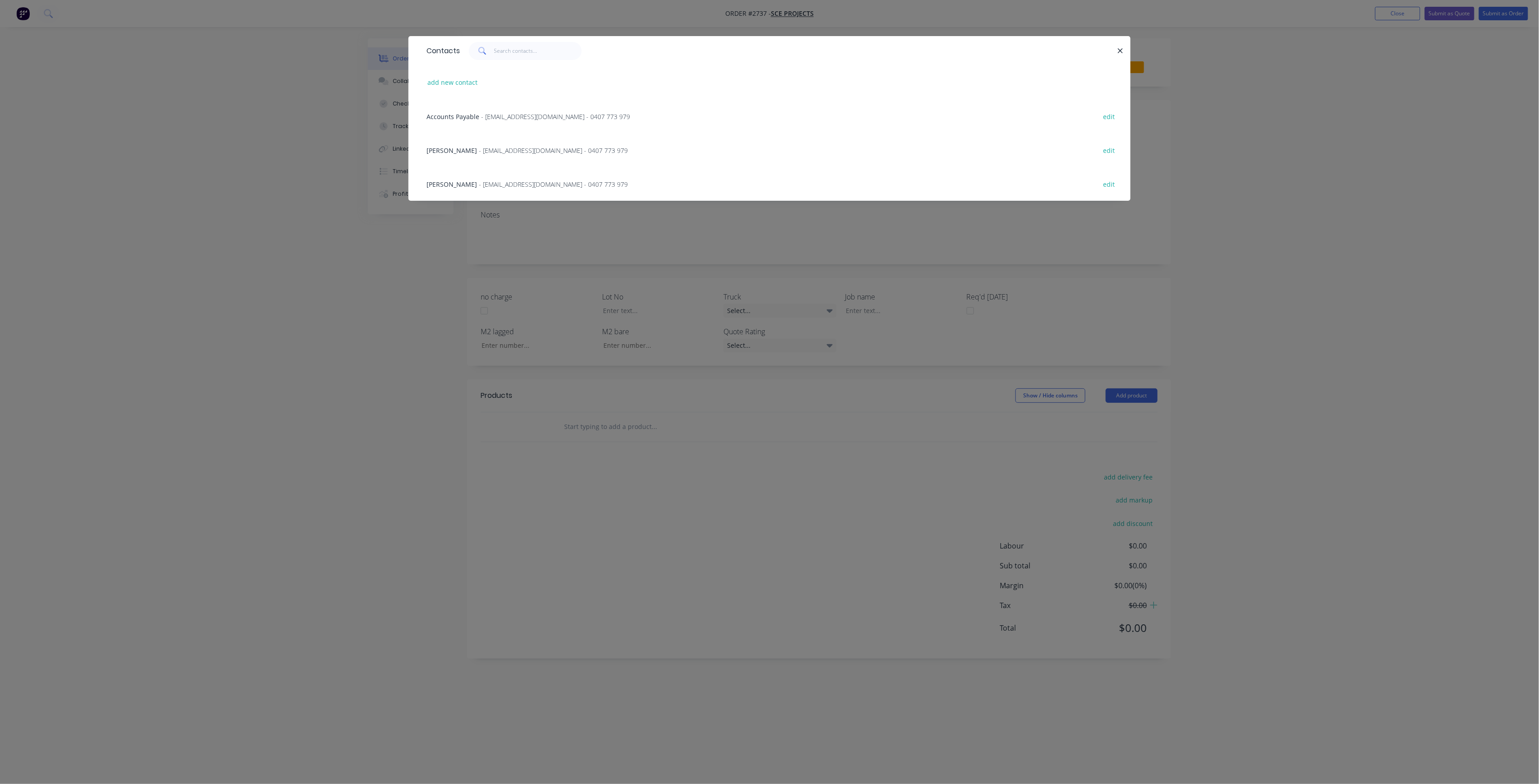
click at [525, 146] on span "- [EMAIL_ADDRESS][DOMAIN_NAME] - 0407 773 979" at bounding box center [553, 151] width 149 height 9
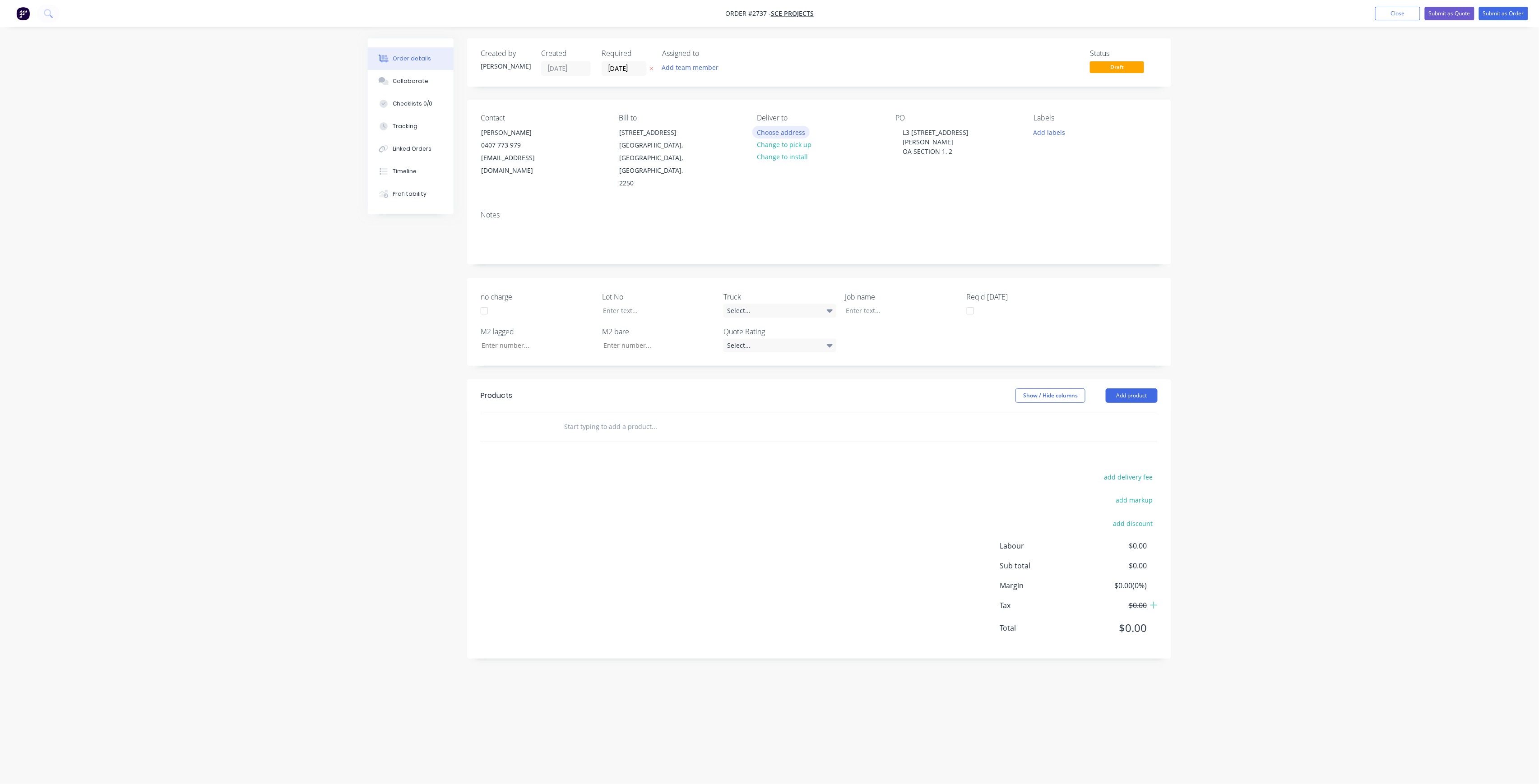
click at [785, 134] on button "Choose address" at bounding box center [781, 132] width 58 height 12
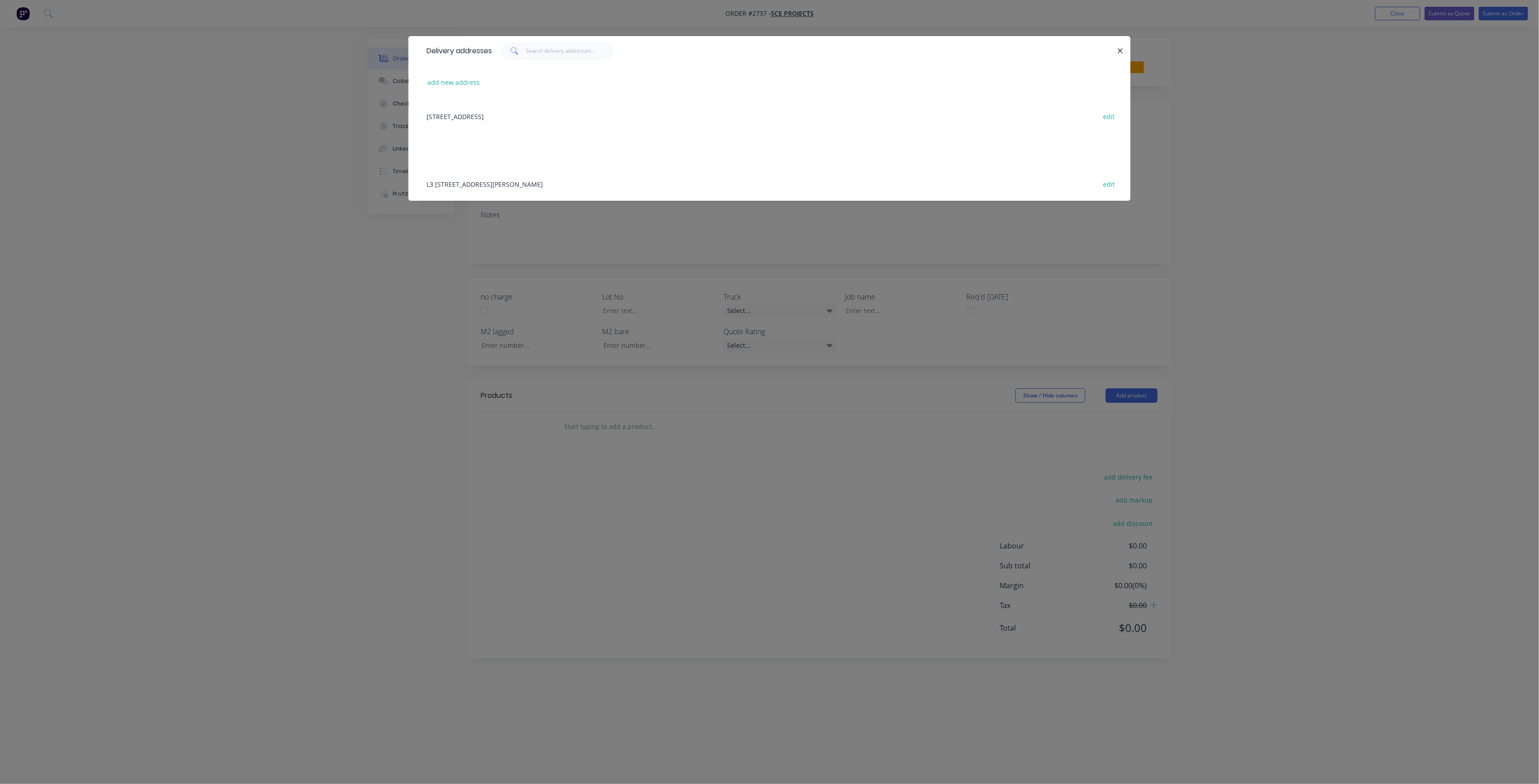
click at [740, 178] on div "L3 [STREET_ADDRESS][PERSON_NAME] edit" at bounding box center [770, 184] width 695 height 34
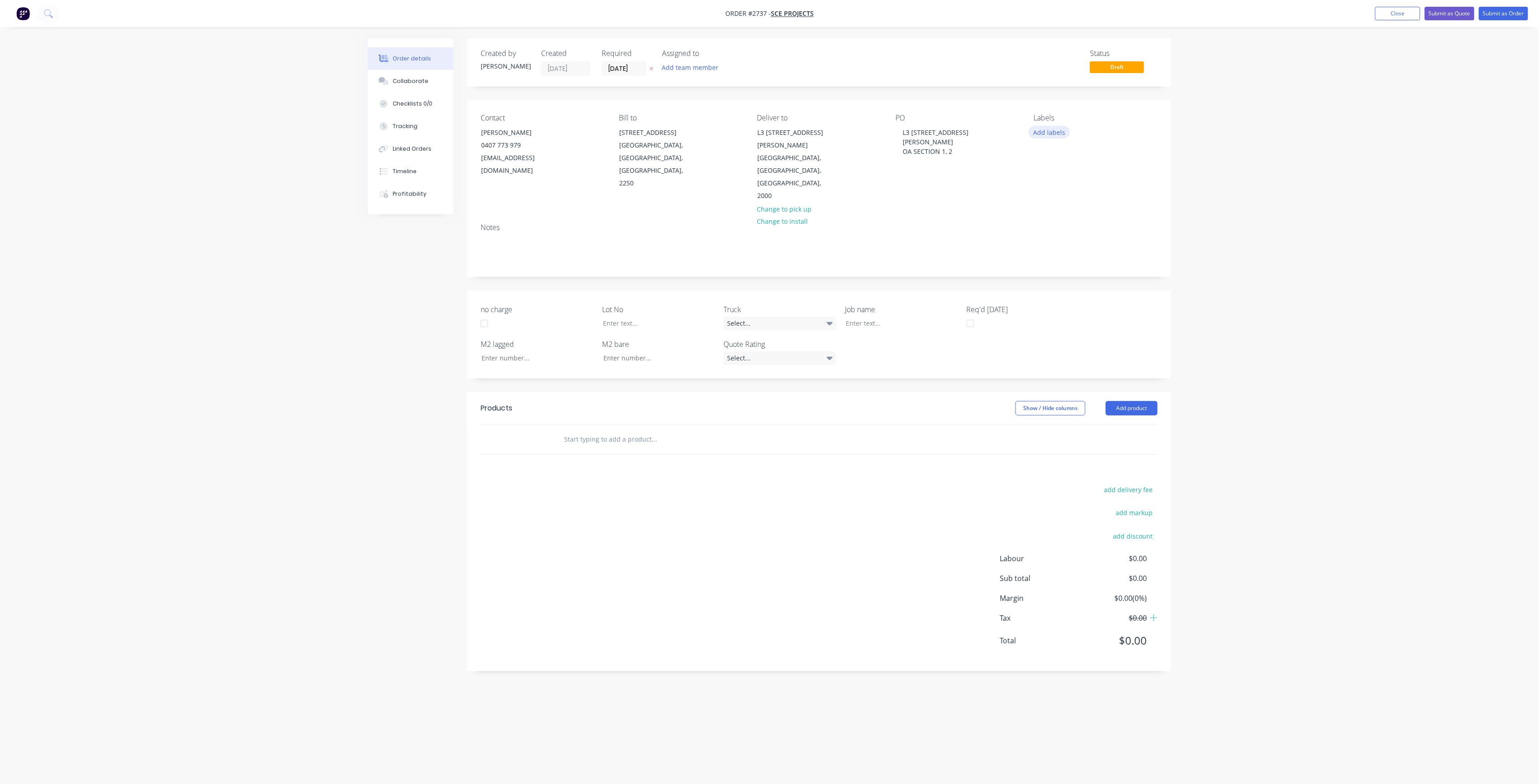
click at [1052, 137] on button "Add labels" at bounding box center [1049, 132] width 42 height 12
click at [1066, 151] on input "text" at bounding box center [1108, 159] width 94 height 18
click at [1120, 153] on input "LOT-292" at bounding box center [1108, 159] width 94 height 18
click at [1120, 154] on input "LOT-292" at bounding box center [1108, 159] width 94 height 18
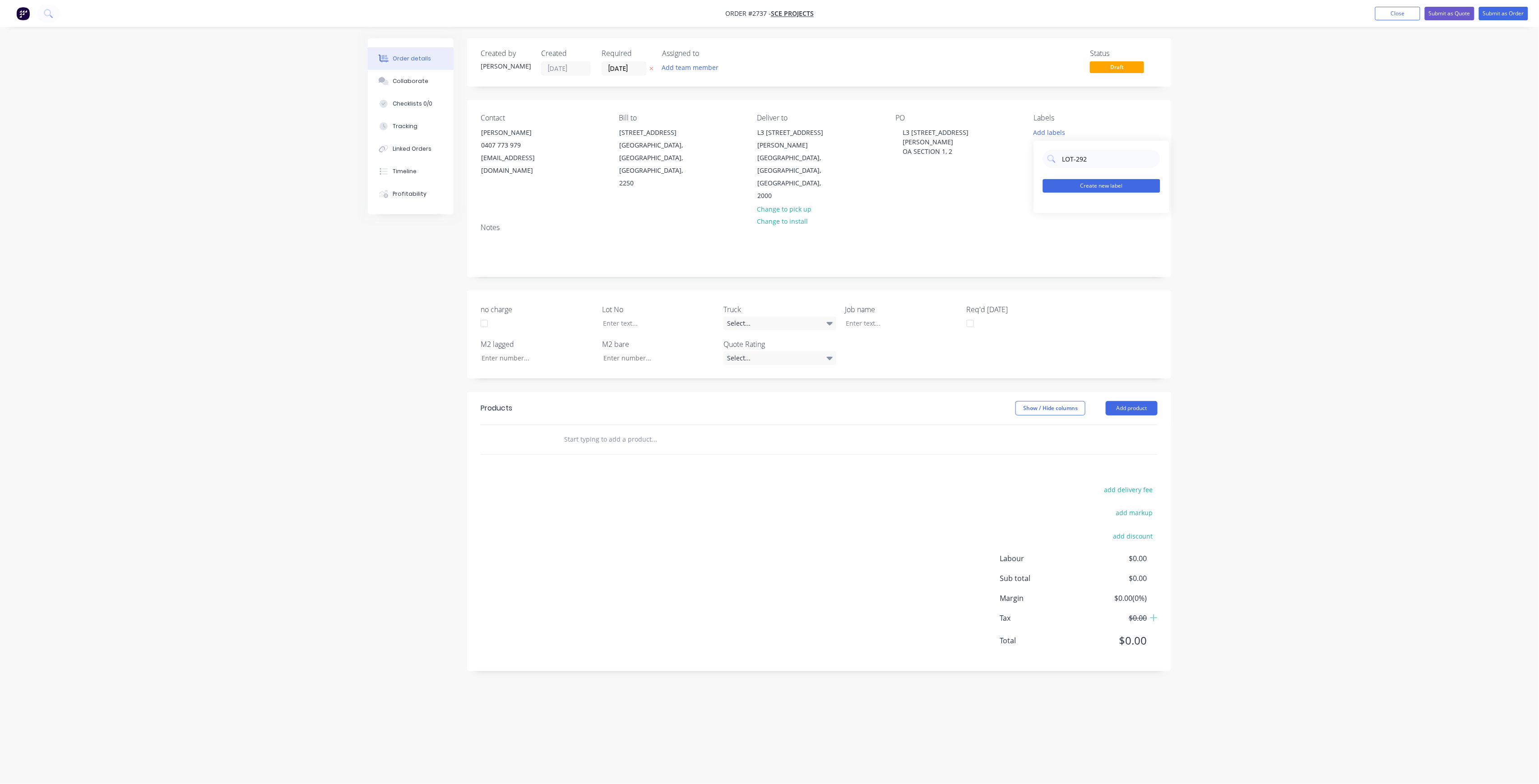
type input "LOT-292"
click at [1127, 183] on button "Create new label" at bounding box center [1101, 186] width 117 height 14
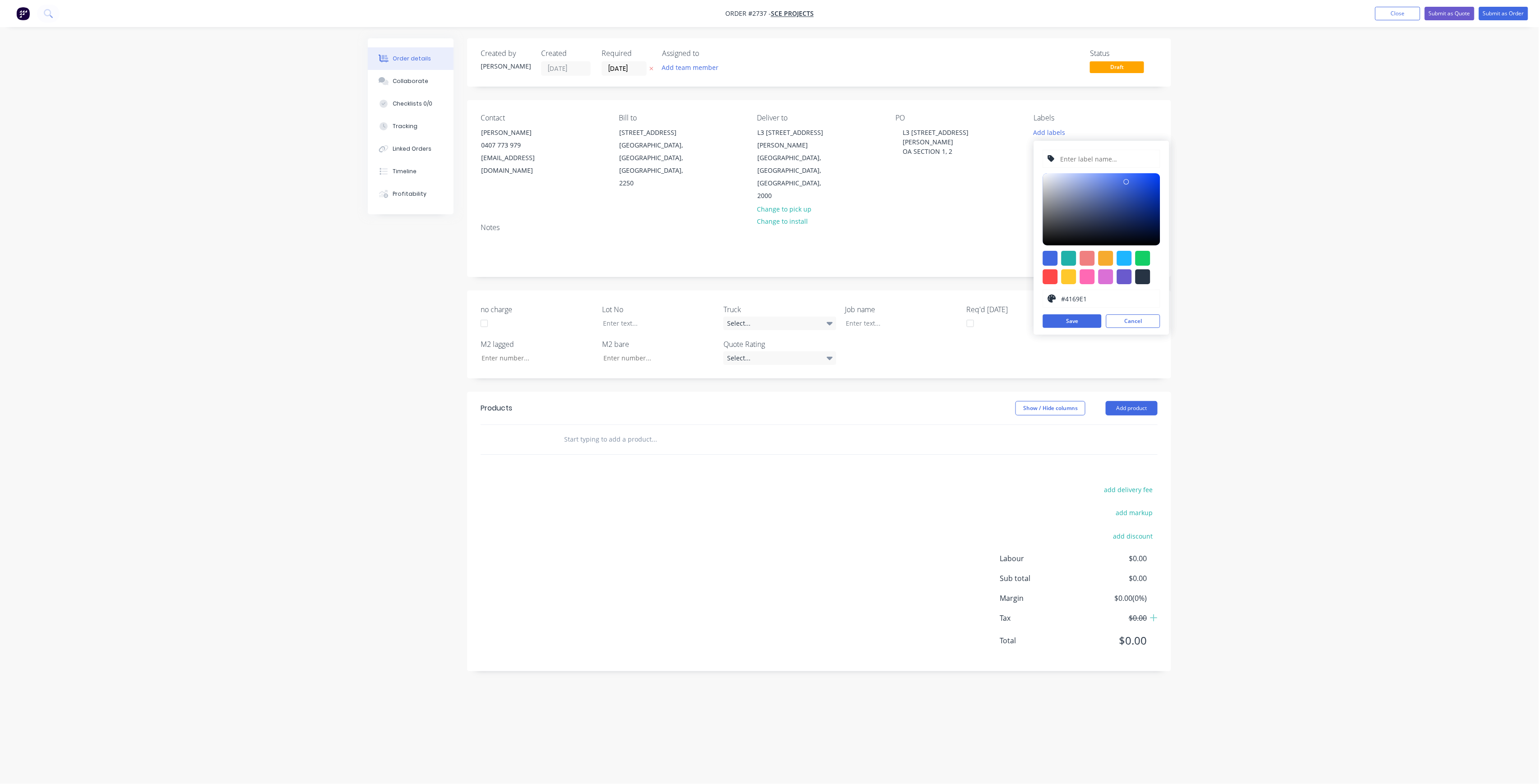
click at [1116, 161] on input "text" at bounding box center [1107, 158] width 96 height 17
paste input "LOT-292"
type input "LOT-292"
click at [1067, 316] on button "Save" at bounding box center [1072, 321] width 59 height 14
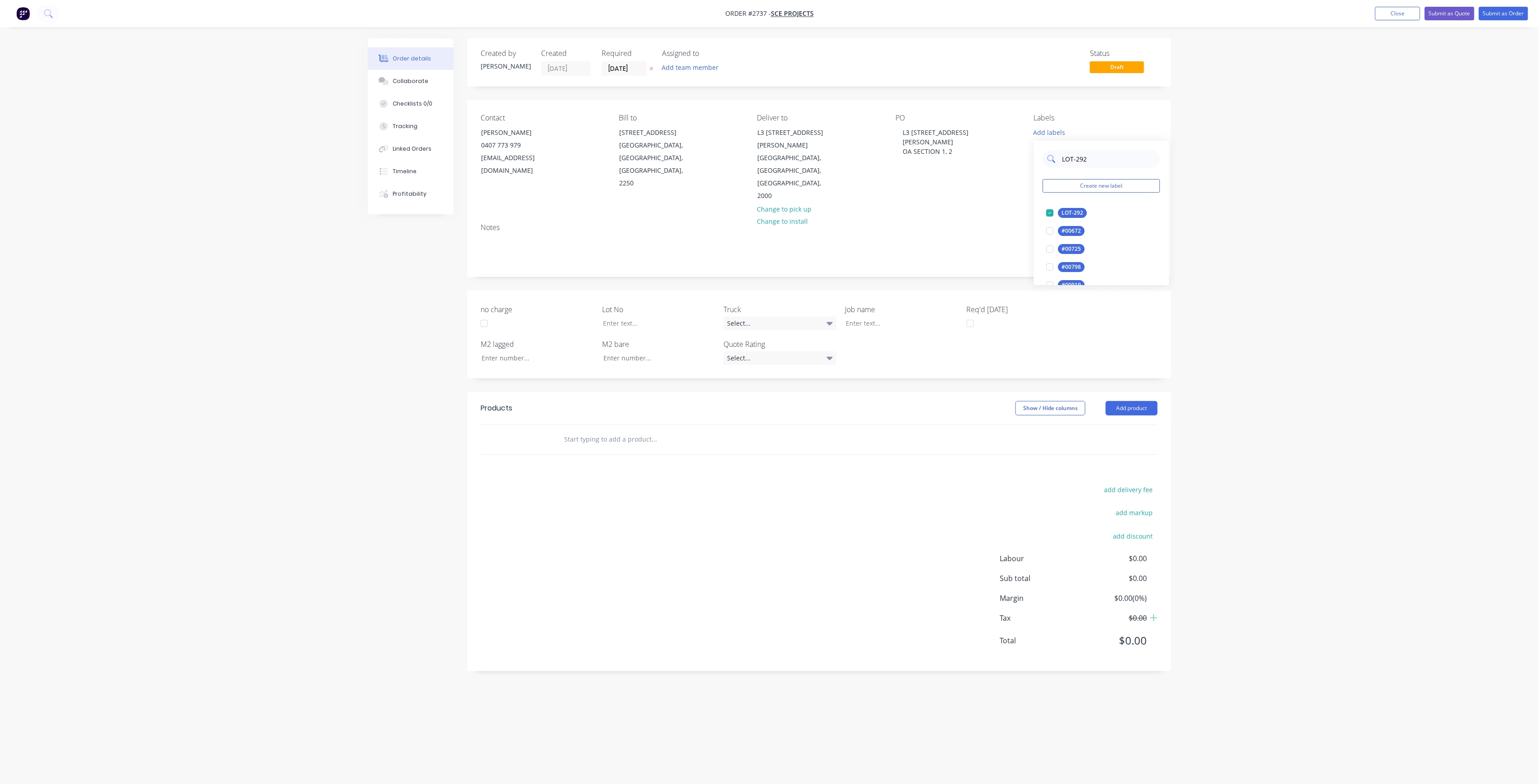
click at [1099, 161] on input "LOT-292" at bounding box center [1108, 159] width 94 height 18
click at [1066, 247] on div "25INT" at bounding box center [1069, 249] width 22 height 10
click at [1085, 148] on input "25" at bounding box center [1108, 155] width 94 height 18
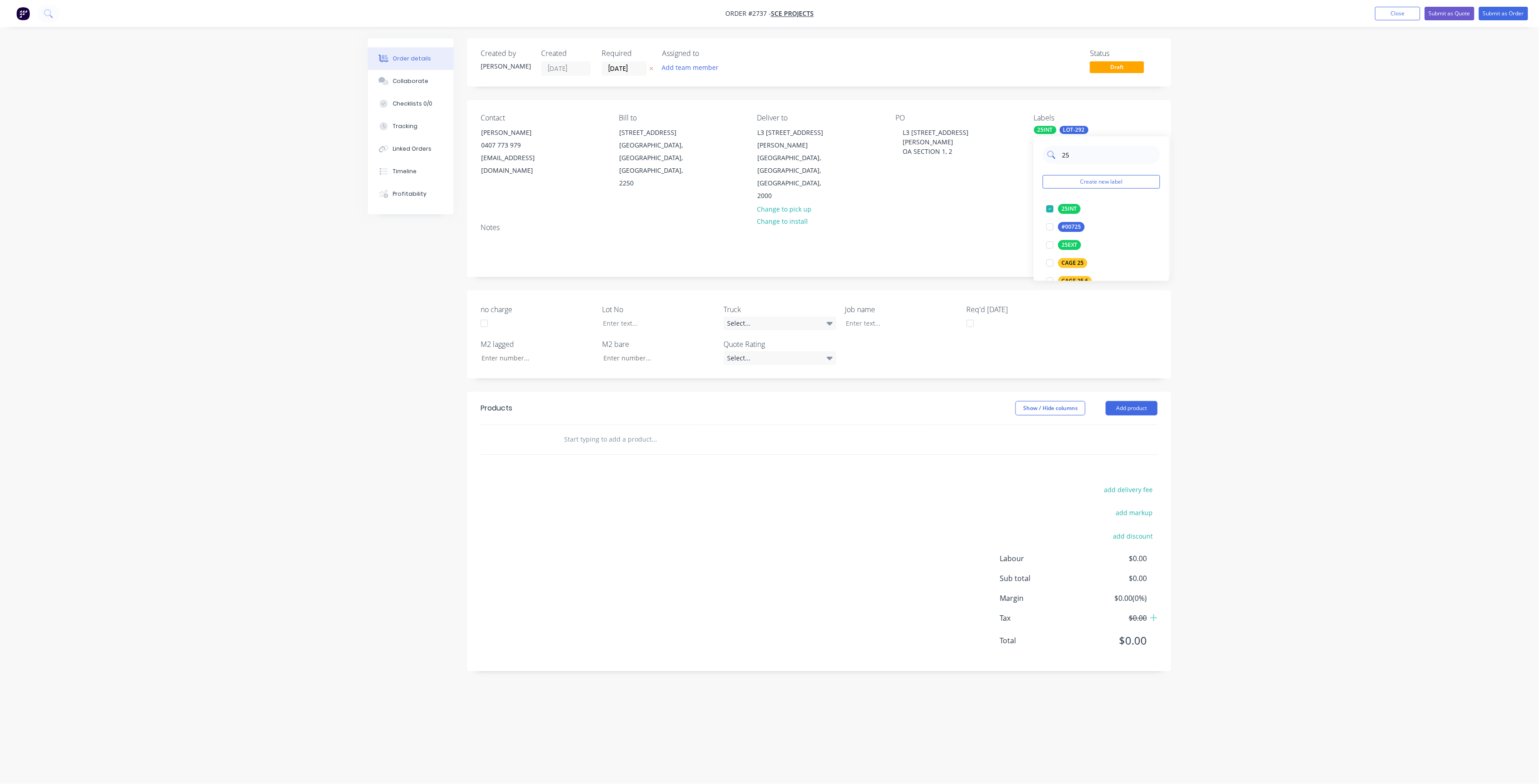
click at [1085, 148] on input "25" at bounding box center [1108, 155] width 94 height 18
type input "MAIN"
click at [1073, 208] on div "Main Contract" at bounding box center [1081, 208] width 45 height 10
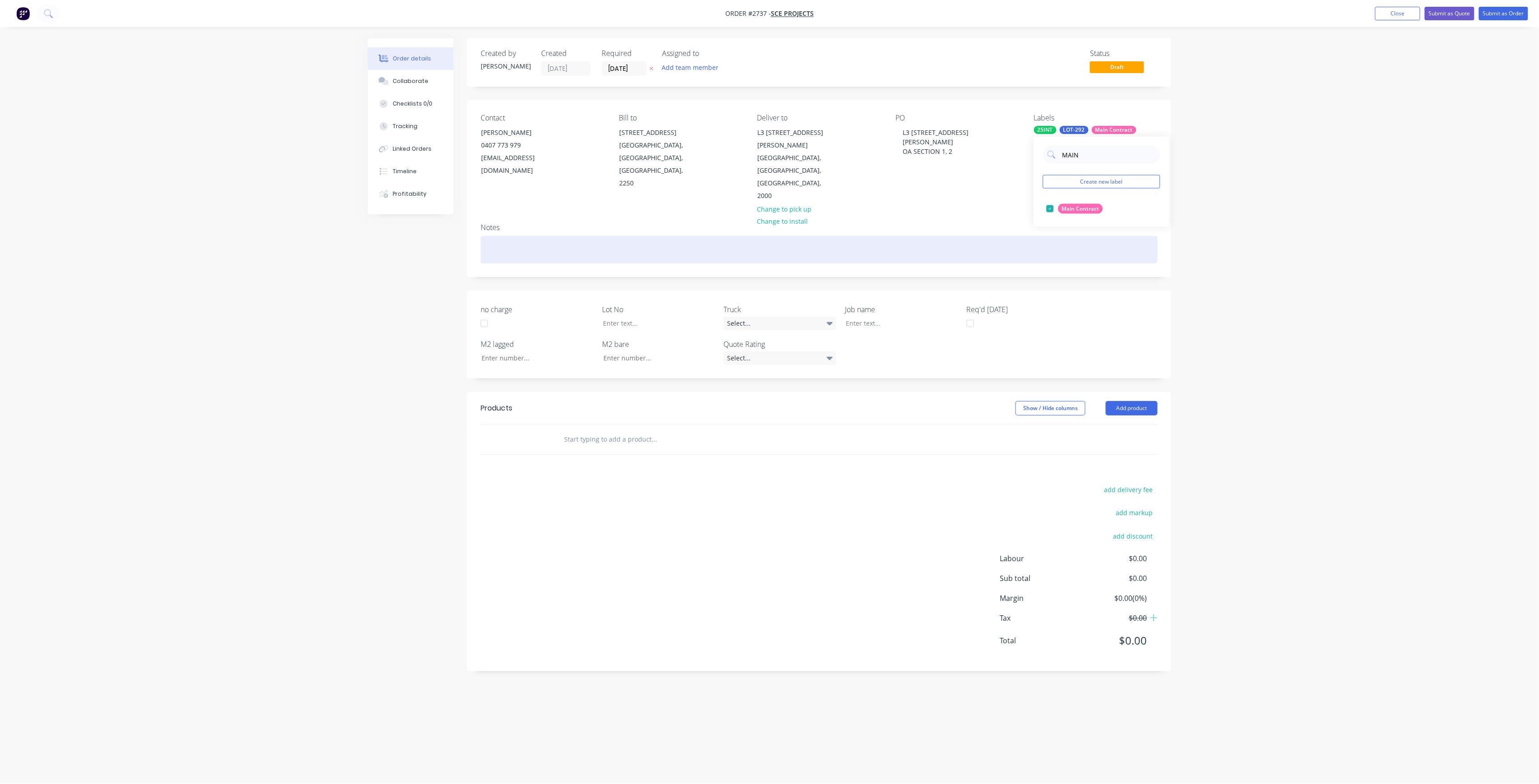
click at [886, 236] on div at bounding box center [819, 249] width 677 height 27
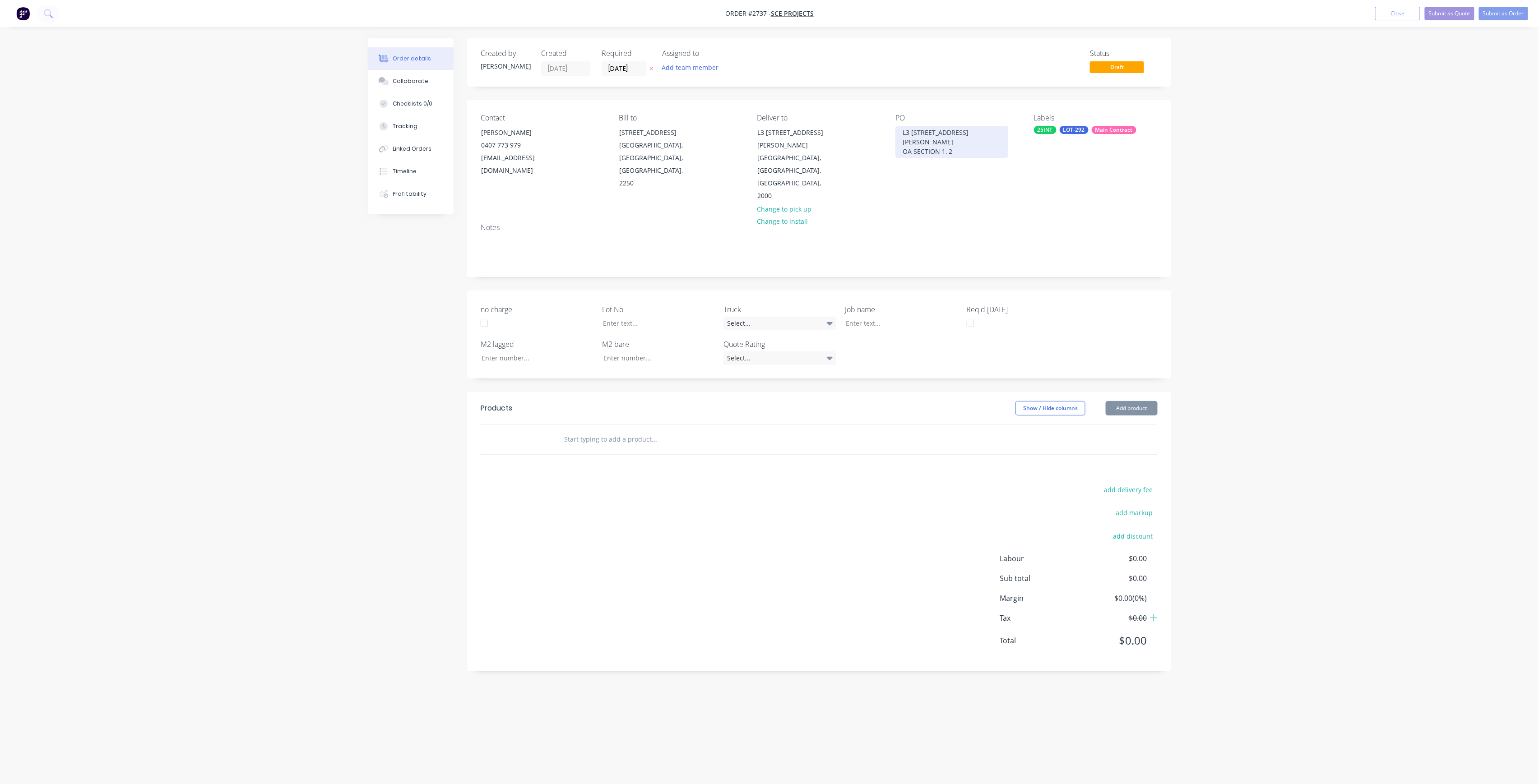
click at [958, 140] on div "L3 111 [PERSON_NAME] ST OA SECTION 1, 2" at bounding box center [952, 142] width 113 height 32
click at [659, 317] on div at bounding box center [652, 323] width 113 height 13
drag, startPoint x: 964, startPoint y: 143, endPoint x: 882, endPoint y: 133, distance: 82.6
click at [882, 133] on div "Contact [PERSON_NAME] [PHONE_NUMBER] [EMAIL_ADDRESS][DOMAIN_NAME] Bill to [STRE…" at bounding box center [819, 158] width 704 height 116
copy div "L3 [GEOGRAPHIC_DATA][PERSON_NAME] SECTION 5, 6, 7"
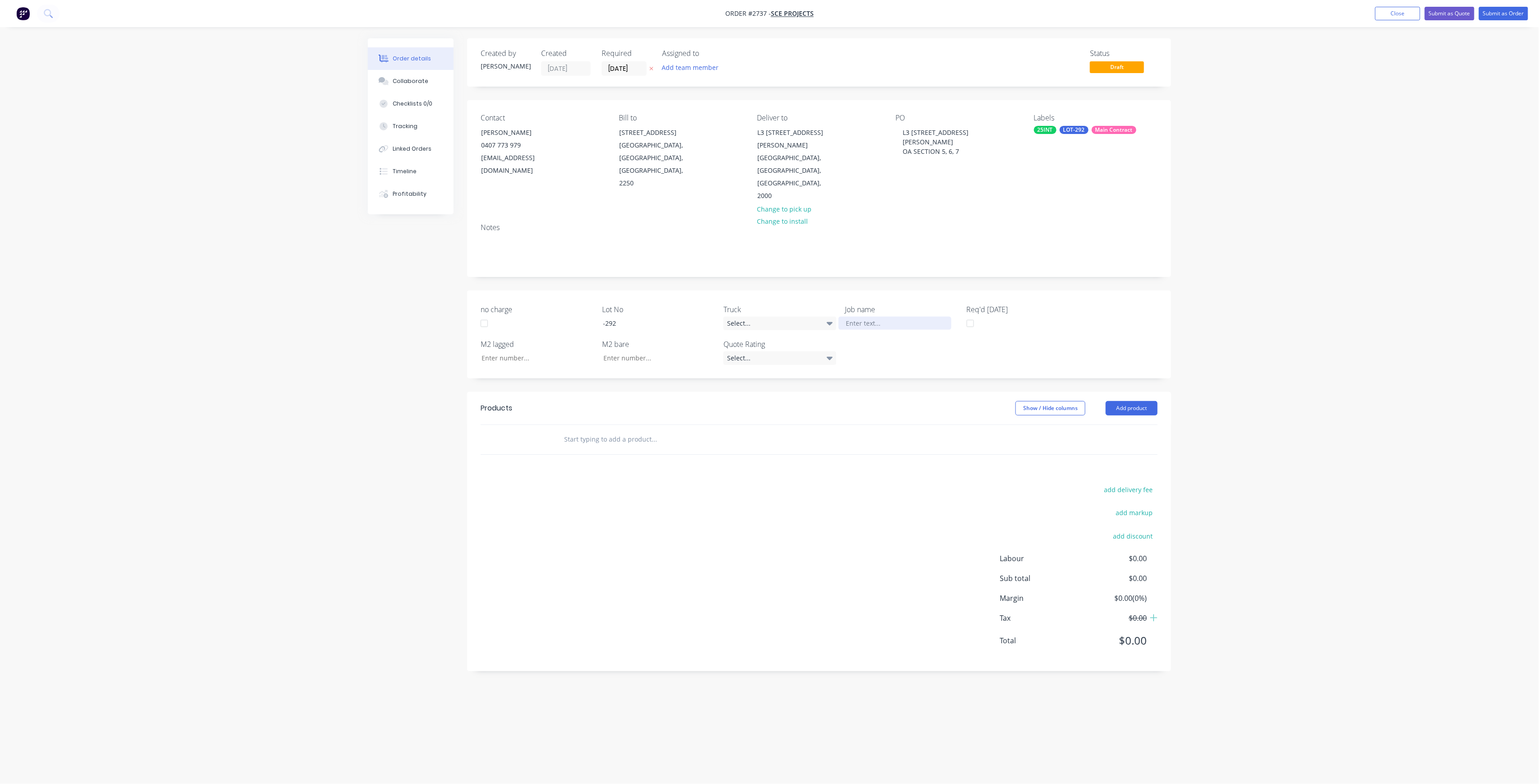
click at [888, 317] on div at bounding box center [895, 323] width 113 height 13
paste div
drag, startPoint x: 915, startPoint y: 293, endPoint x: 930, endPoint y: 298, distance: 15.8
click at [915, 317] on div "L3 111 [PERSON_NAME] [PERSON_NAME] SECTION 5, 6, 7" at bounding box center [895, 328] width 113 height 22
drag, startPoint x: 695, startPoint y: 421, endPoint x: 754, endPoint y: 393, distance: 65.3
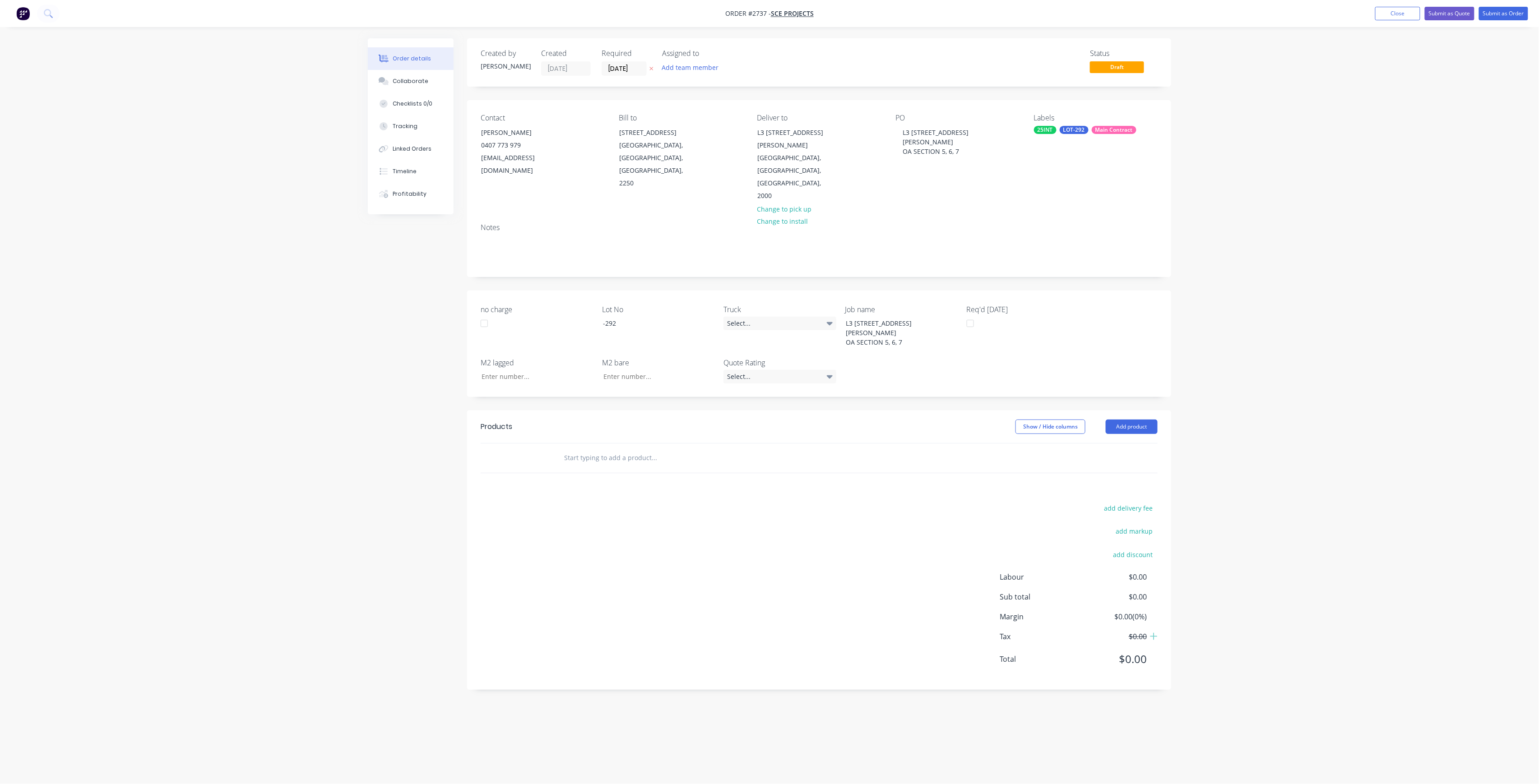
click at [695, 449] on input "text" at bounding box center [654, 458] width 181 height 18
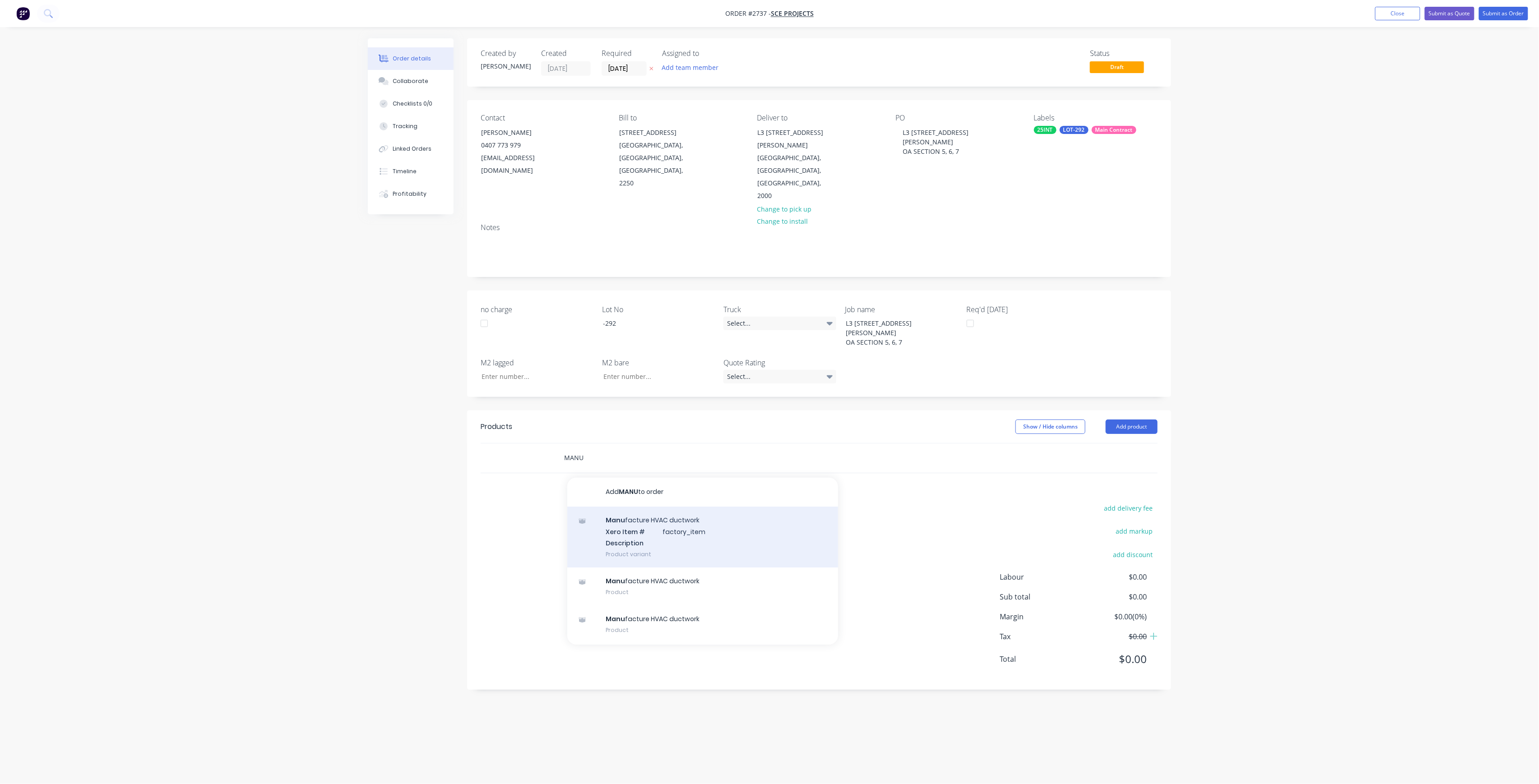
type input "MANU"
click at [669, 513] on div "Manu facture HVAC ductwork Xero Item # factory_item Description Product variant" at bounding box center [702, 537] width 271 height 61
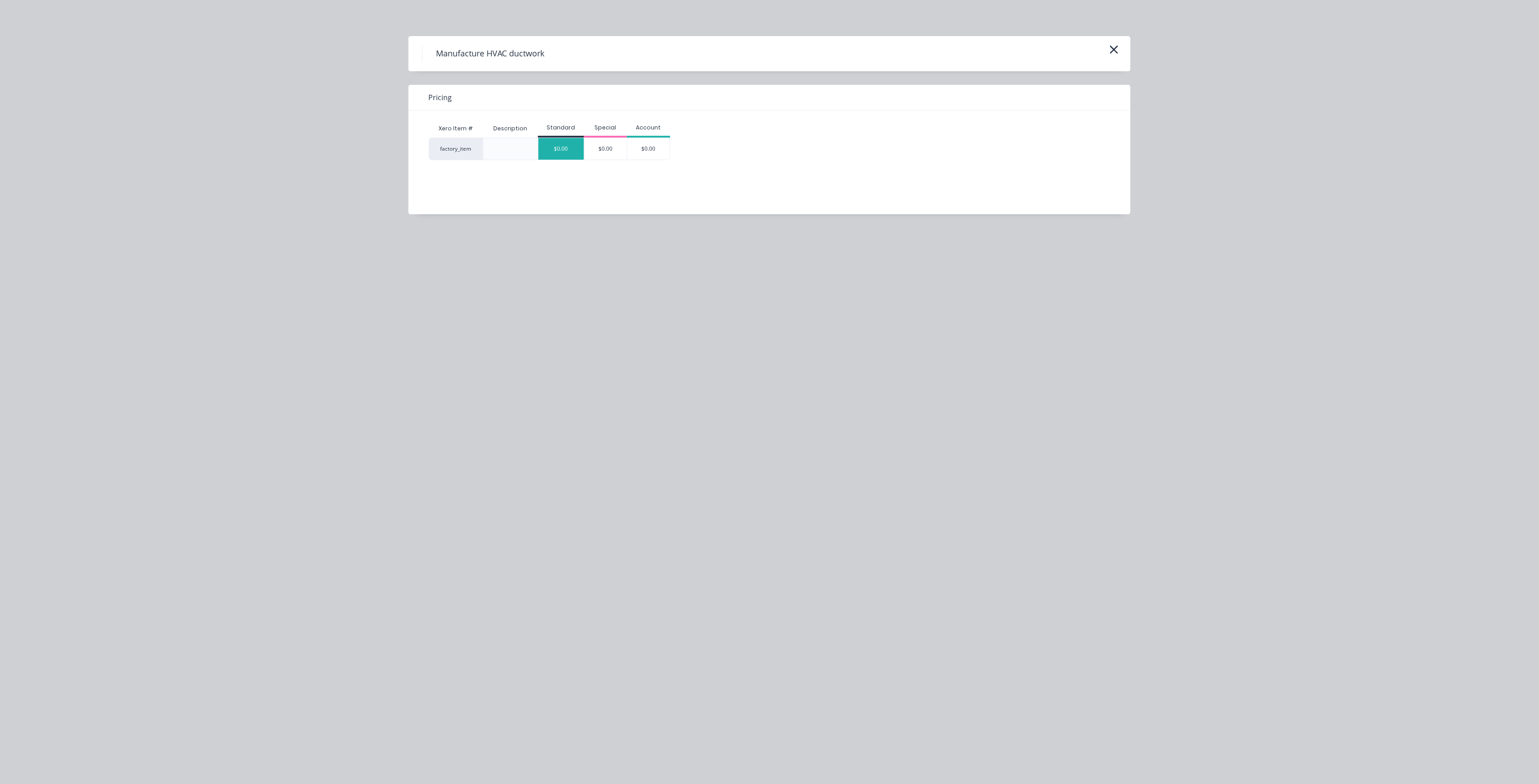
click at [553, 153] on div "$0.00" at bounding box center [561, 149] width 46 height 22
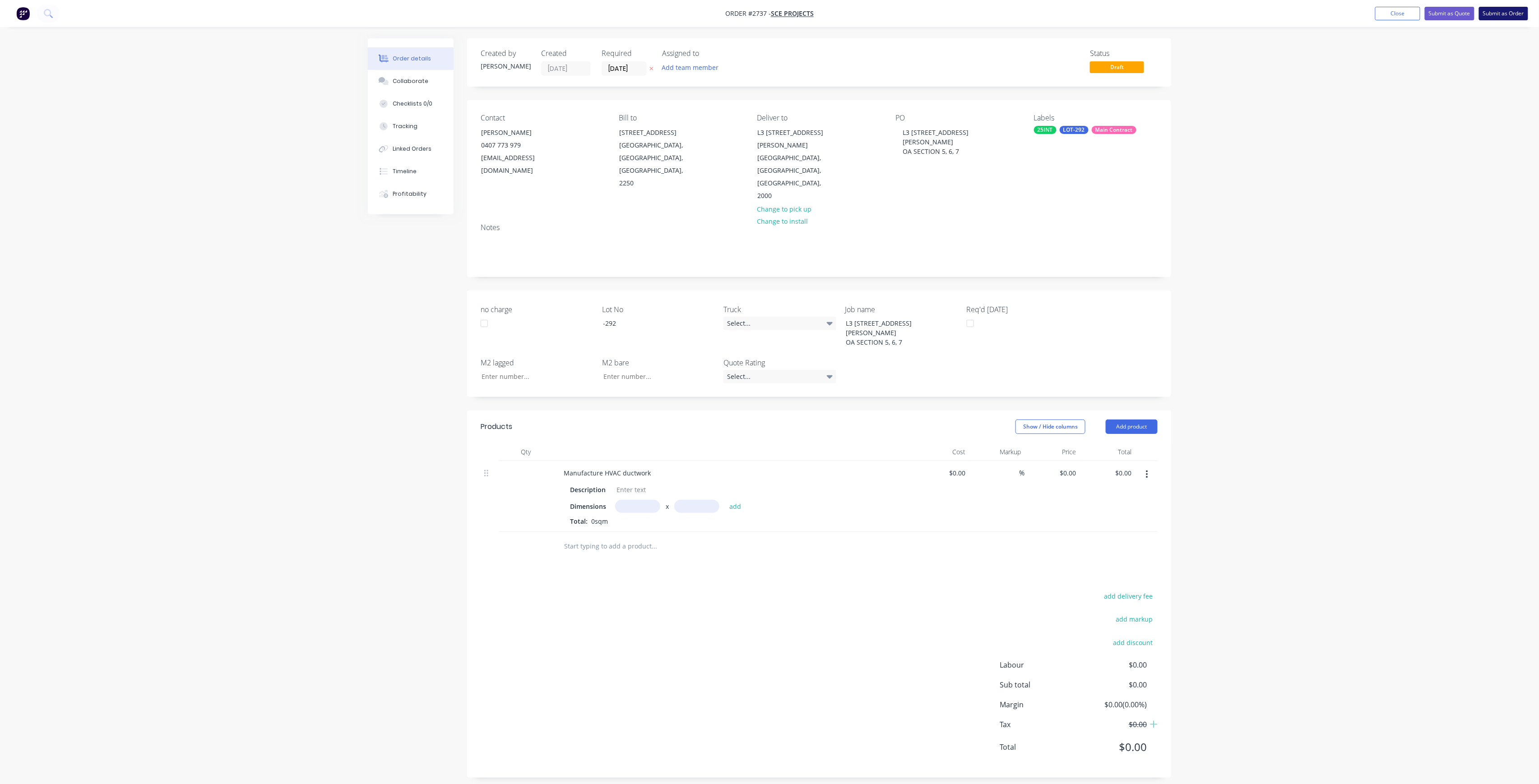
click at [1497, 15] on button "Submit as Order" at bounding box center [1504, 14] width 49 height 14
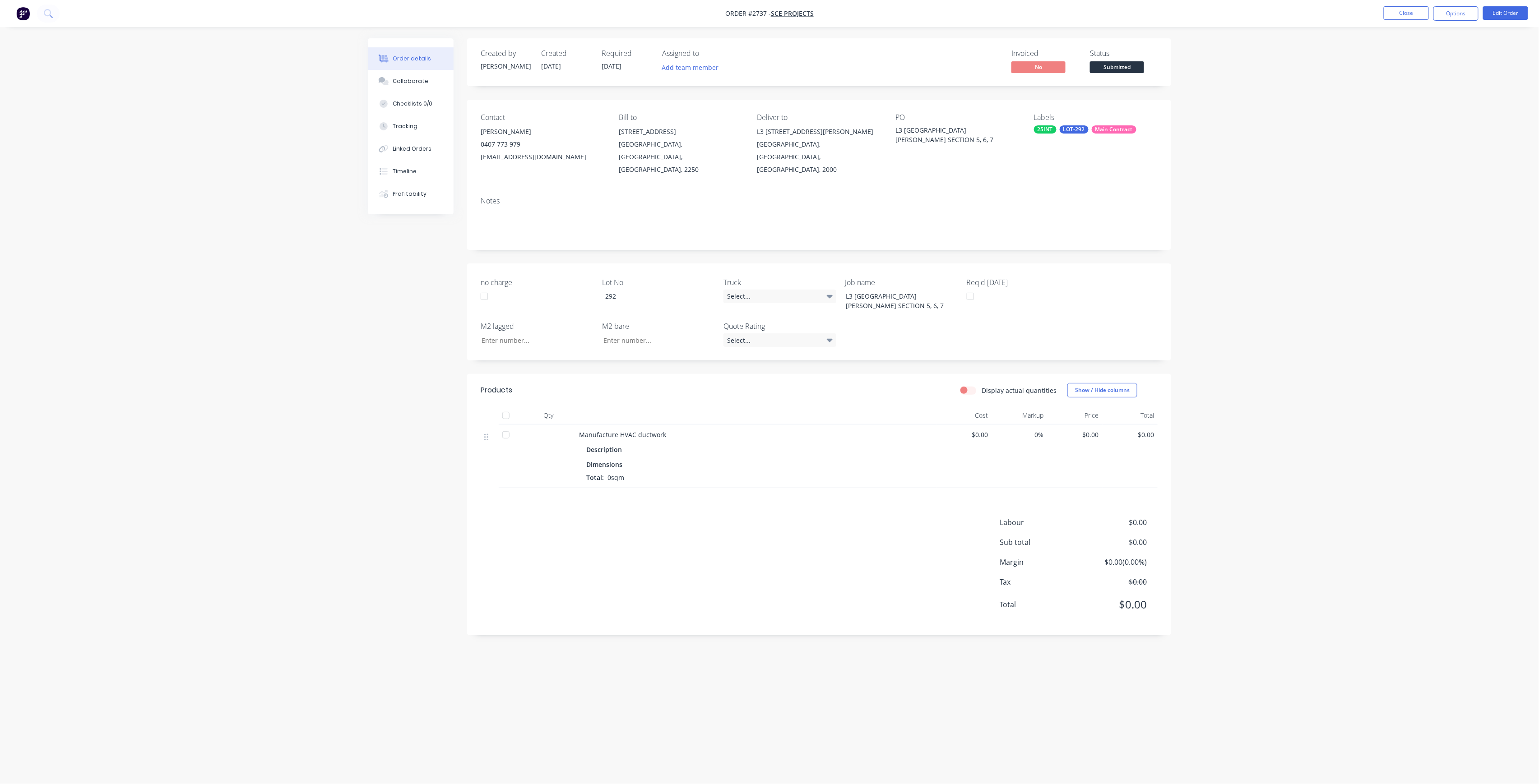
click at [1116, 64] on span "Submitted" at bounding box center [1116, 67] width 54 height 12
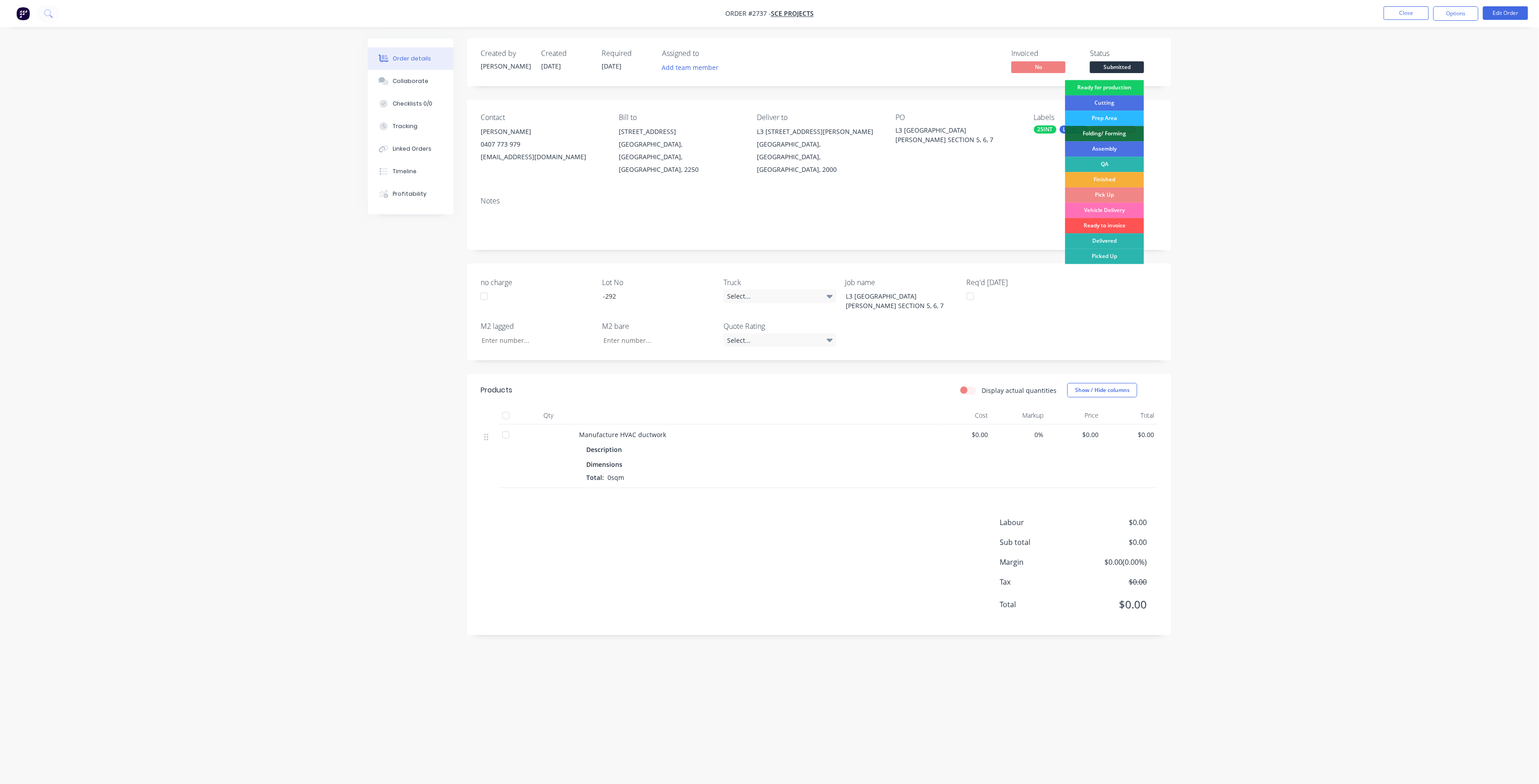
click at [1125, 81] on div "Ready for production" at bounding box center [1105, 87] width 79 height 16
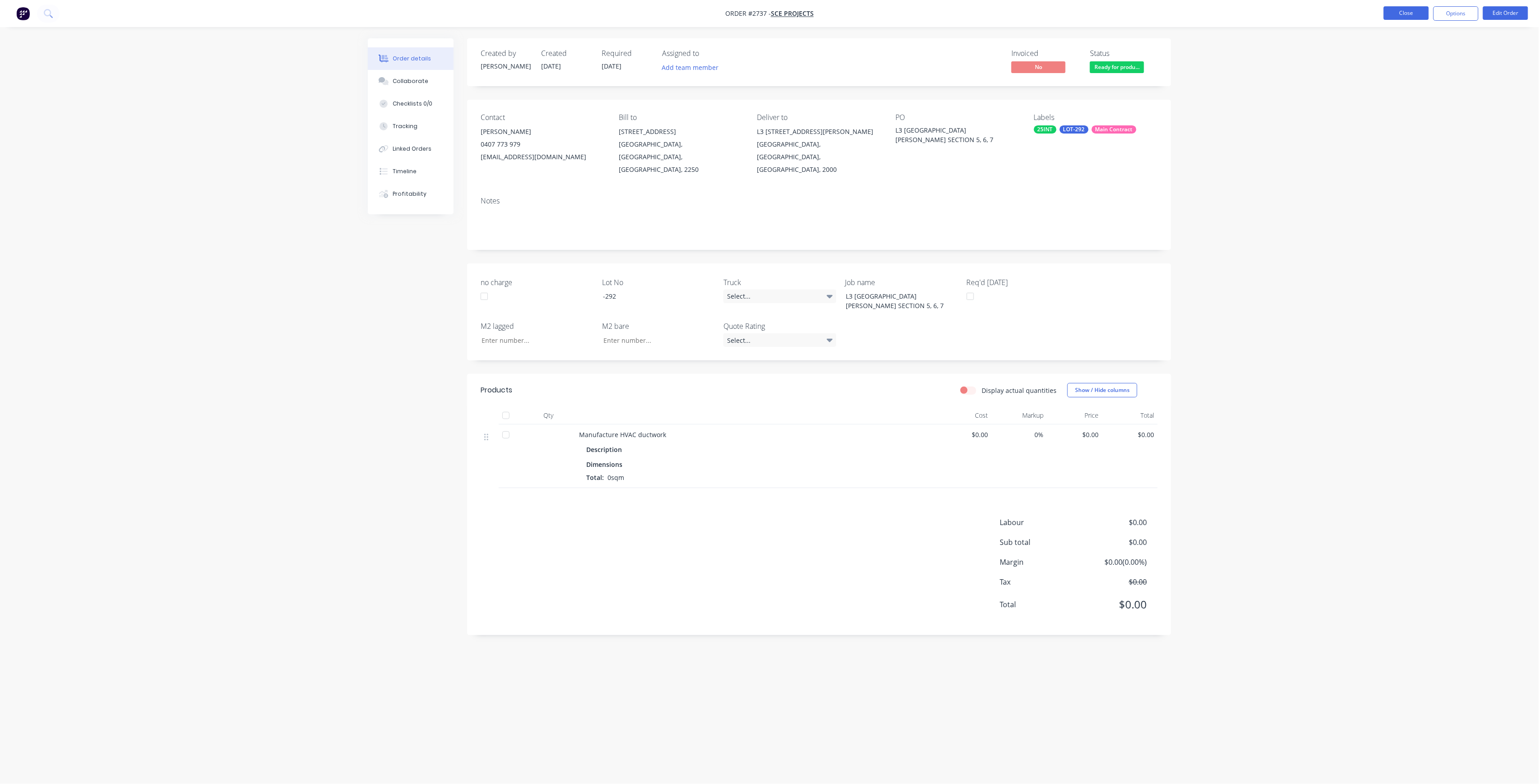
click at [1412, 18] on button "Close" at bounding box center [1406, 13] width 45 height 14
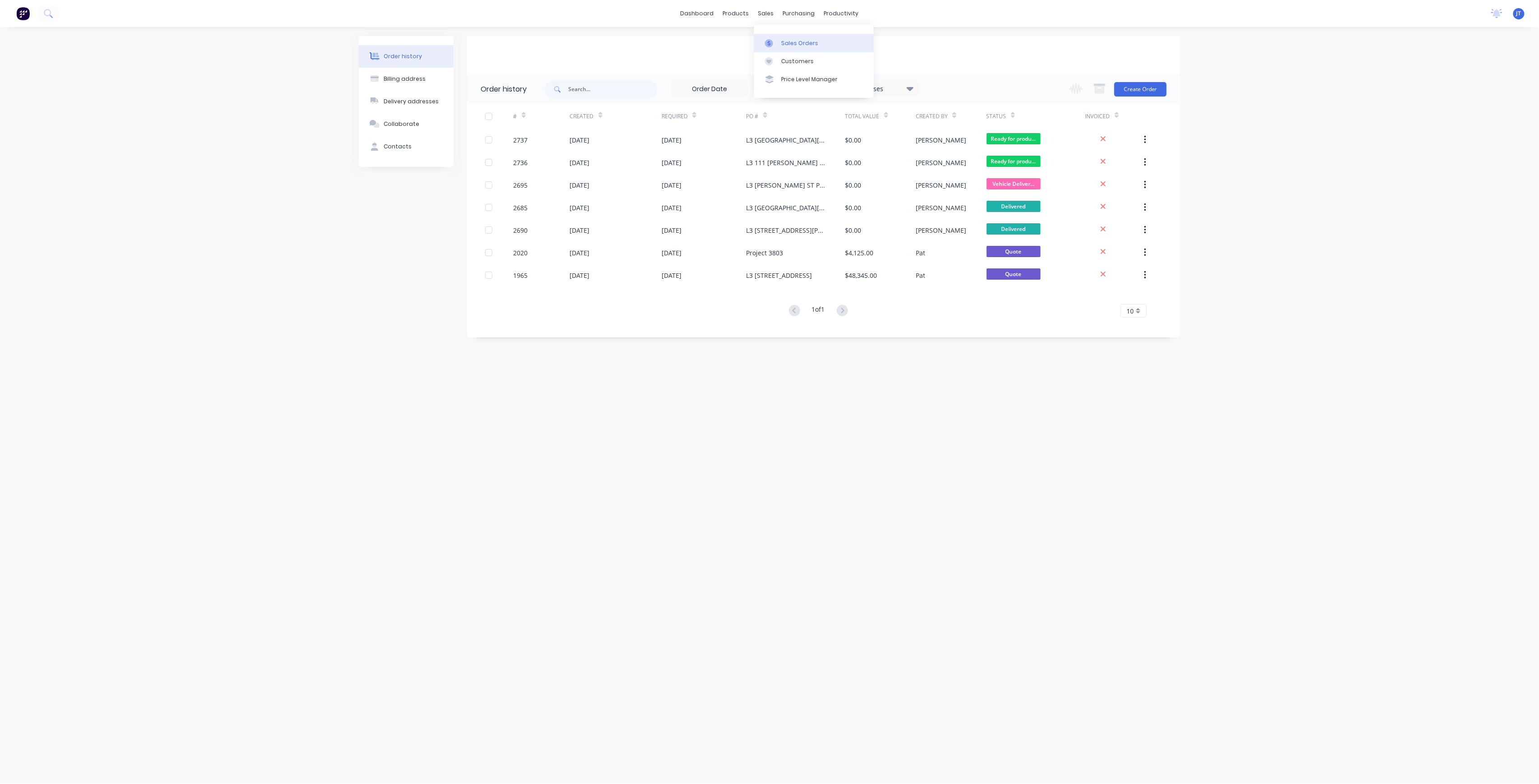
click at [775, 40] on div at bounding box center [772, 44] width 14 height 8
